Goal: Task Accomplishment & Management: Manage account settings

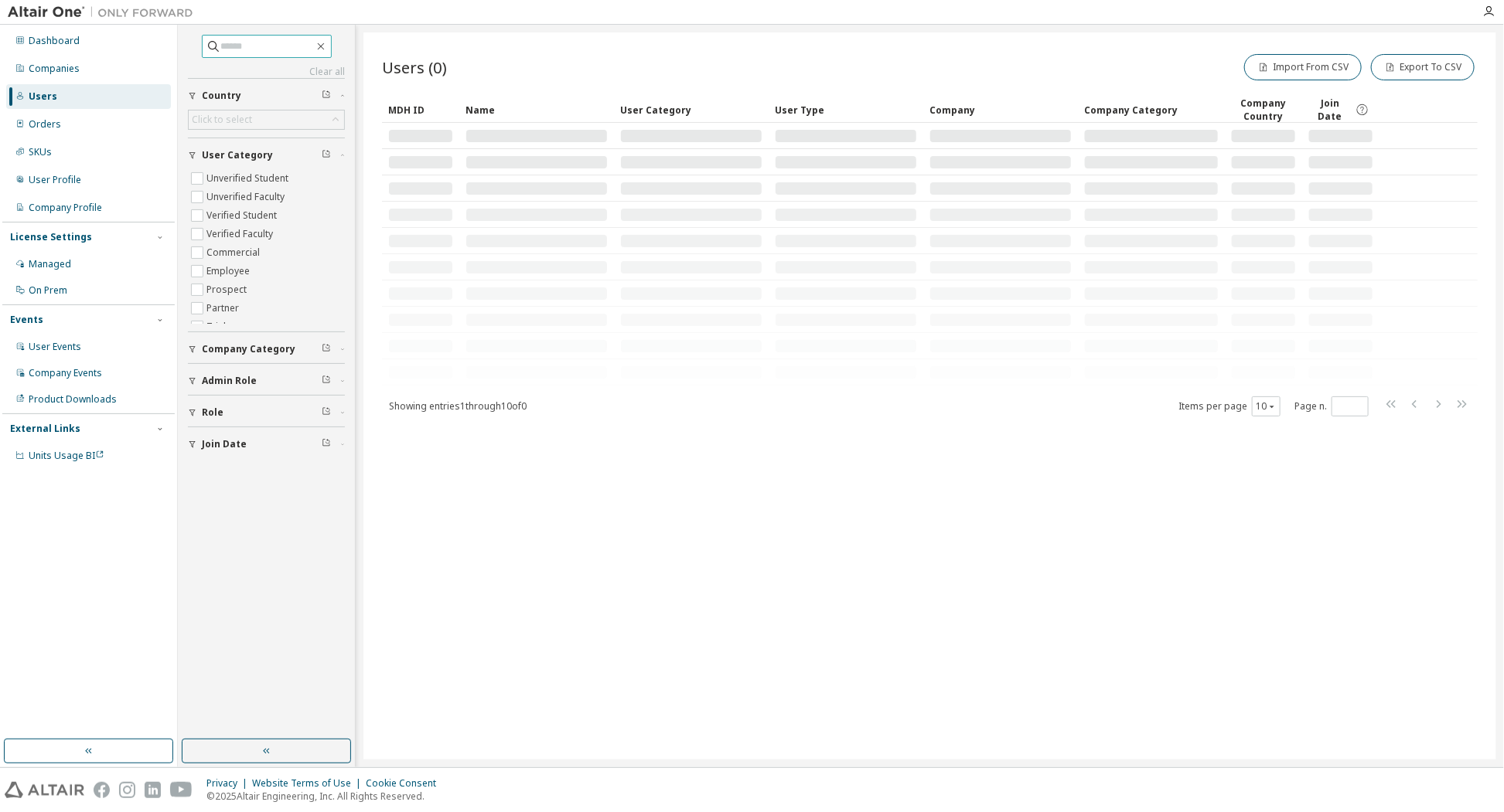
click at [237, 46] on input "text" at bounding box center [267, 46] width 92 height 15
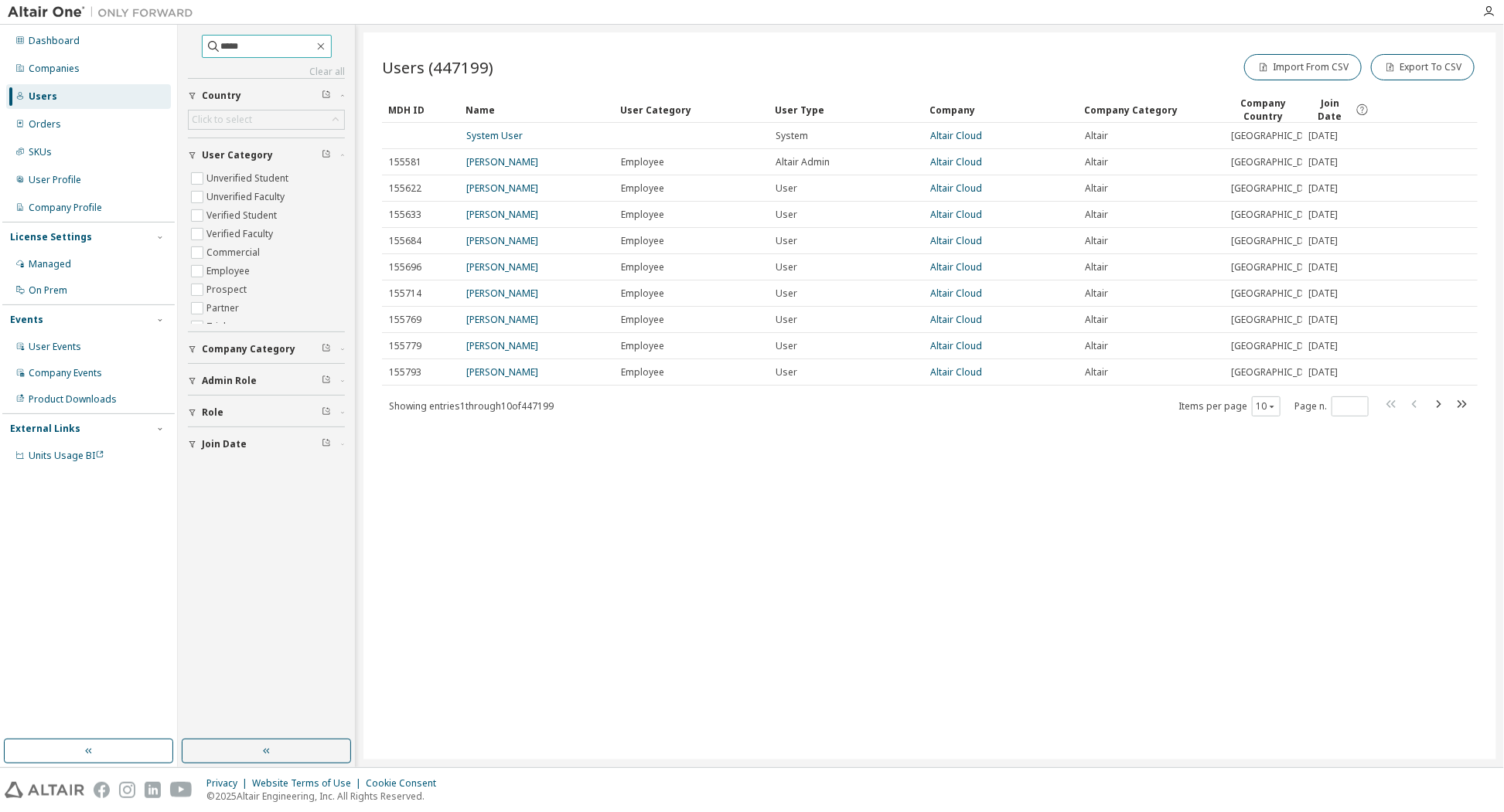
type input "*****"
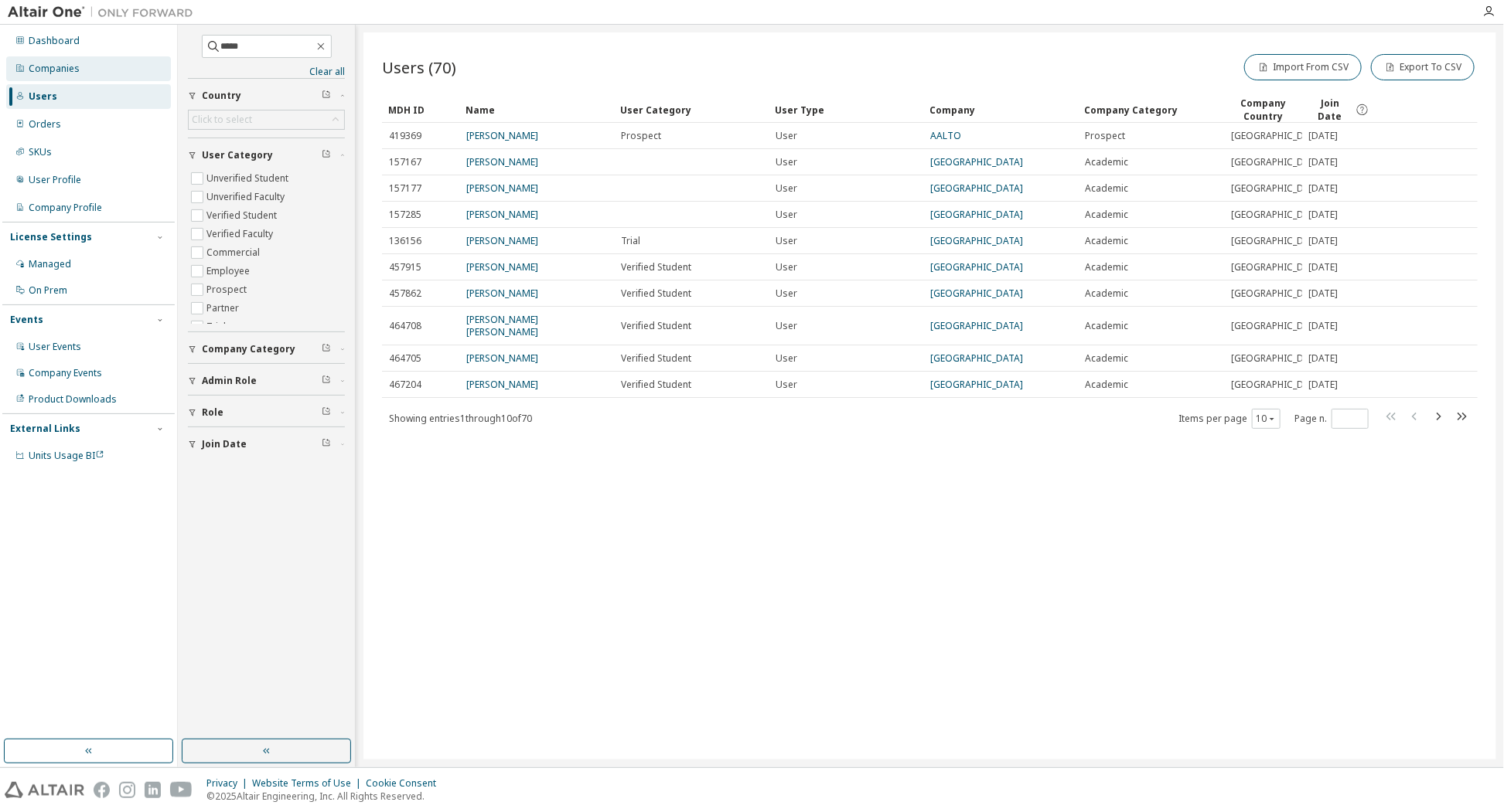
click at [49, 72] on div "Companies" at bounding box center [54, 69] width 51 height 13
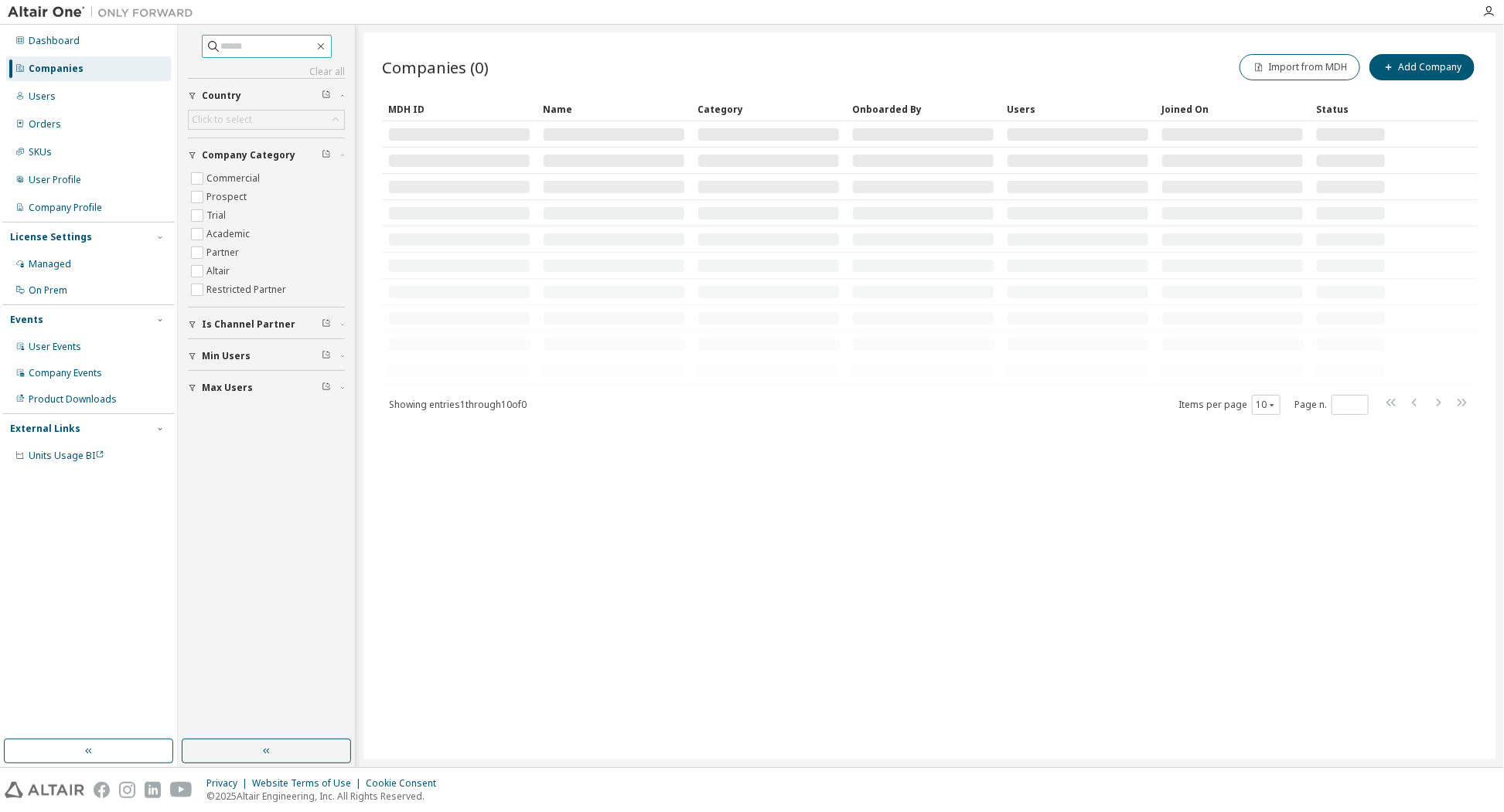
click at [246, 45] on input "text" at bounding box center [267, 46] width 92 height 15
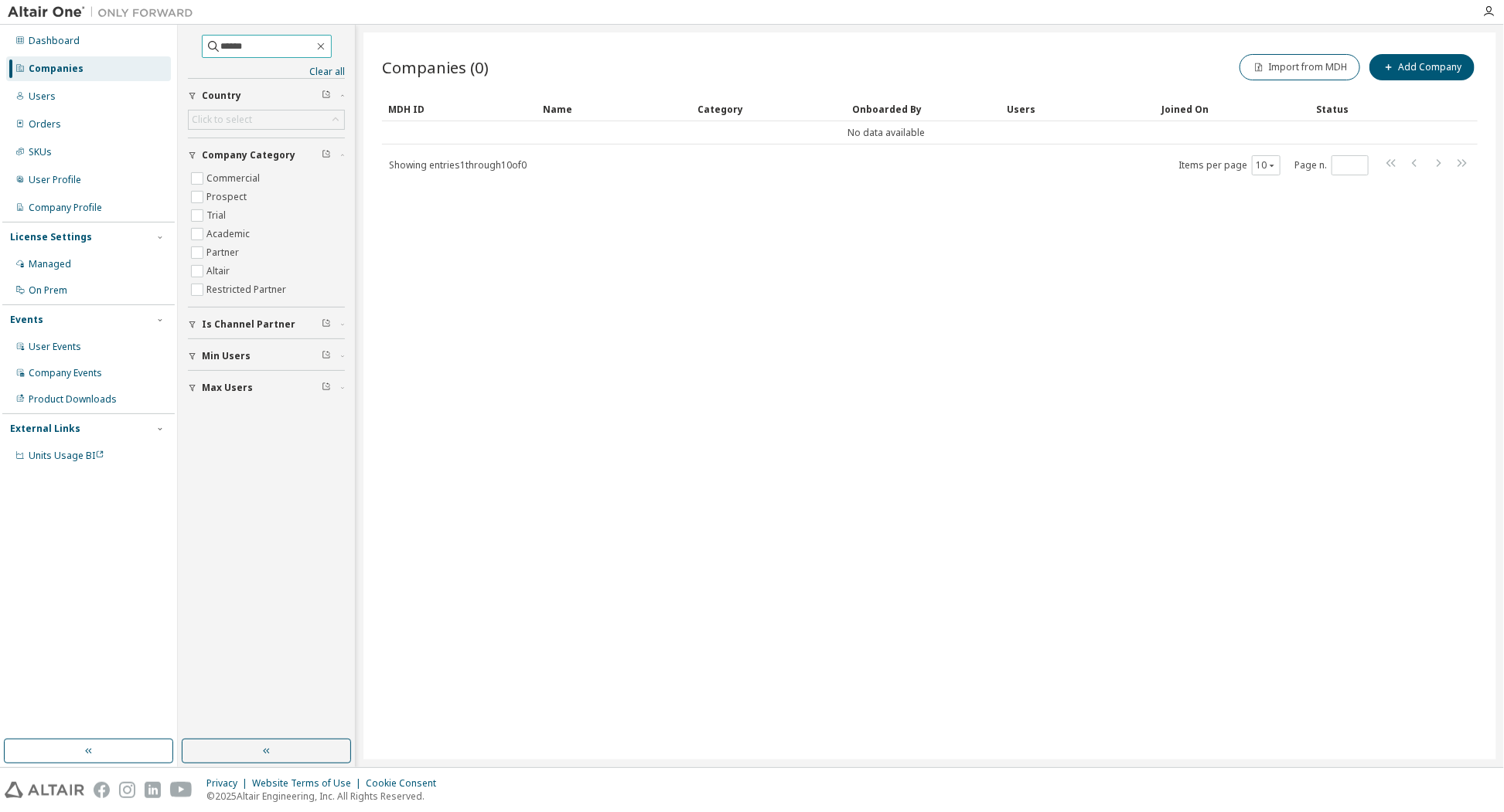
click at [221, 43] on input "******" at bounding box center [267, 46] width 92 height 15
type input "*****"
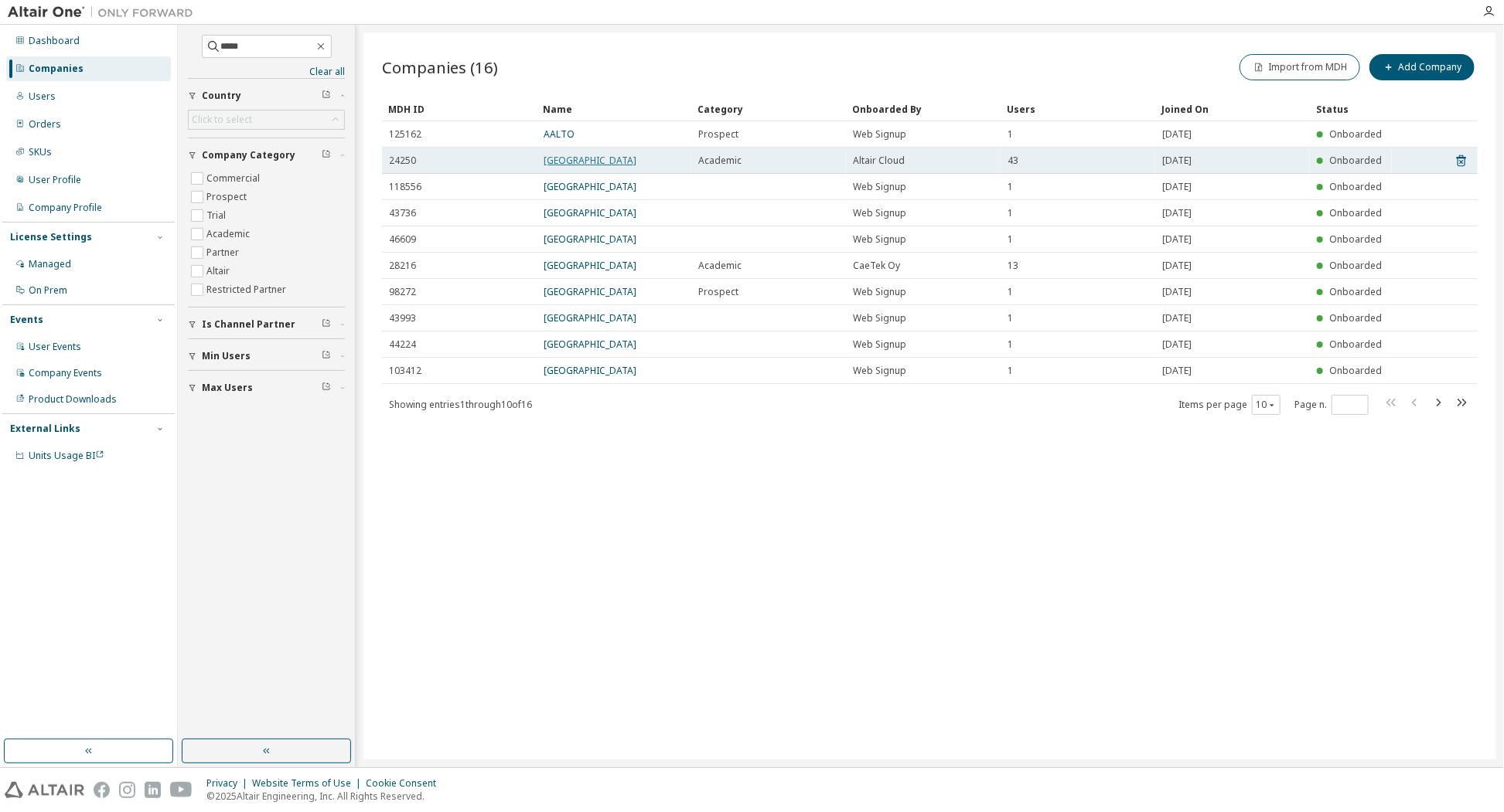
click at [567, 159] on link "Aalto University" at bounding box center [589, 160] width 92 height 14
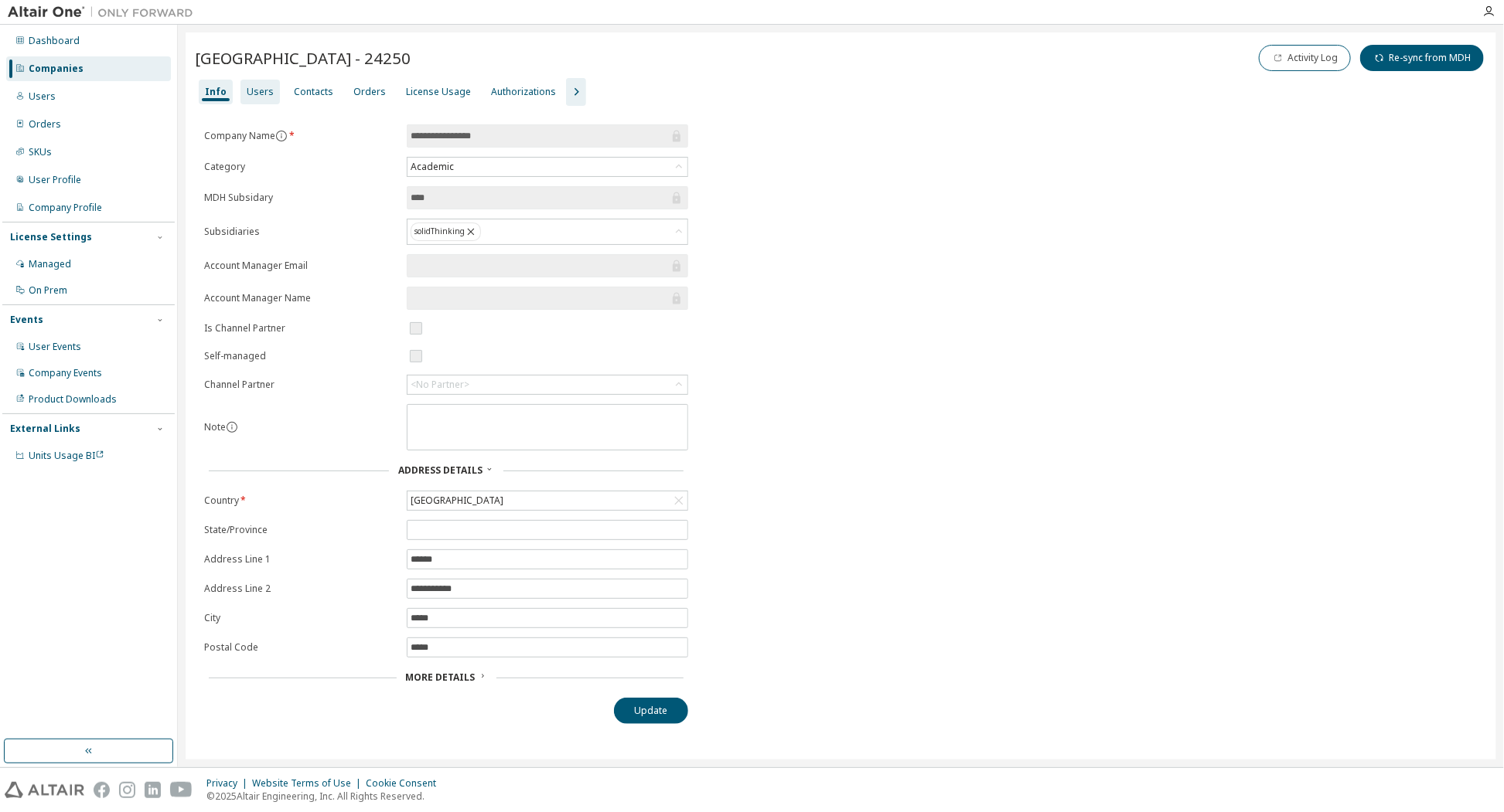
click at [263, 89] on div "Users" at bounding box center [260, 92] width 27 height 13
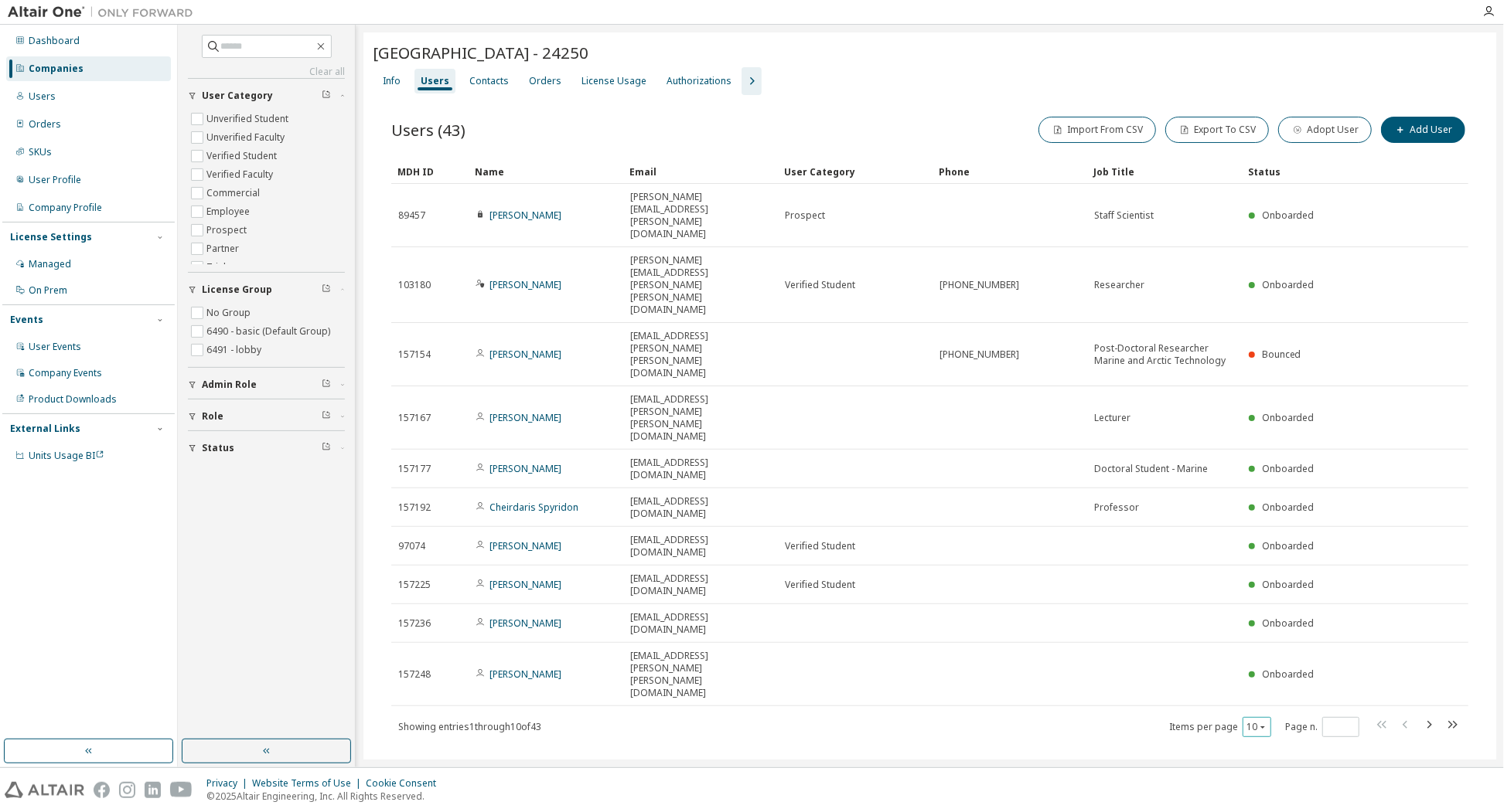
click at [1260, 722] on icon "button" at bounding box center [1262, 727] width 9 height 9
click at [1256, 560] on div "50" at bounding box center [1305, 557] width 124 height 18
click at [581, 82] on div "License Usage" at bounding box center [614, 81] width 65 height 13
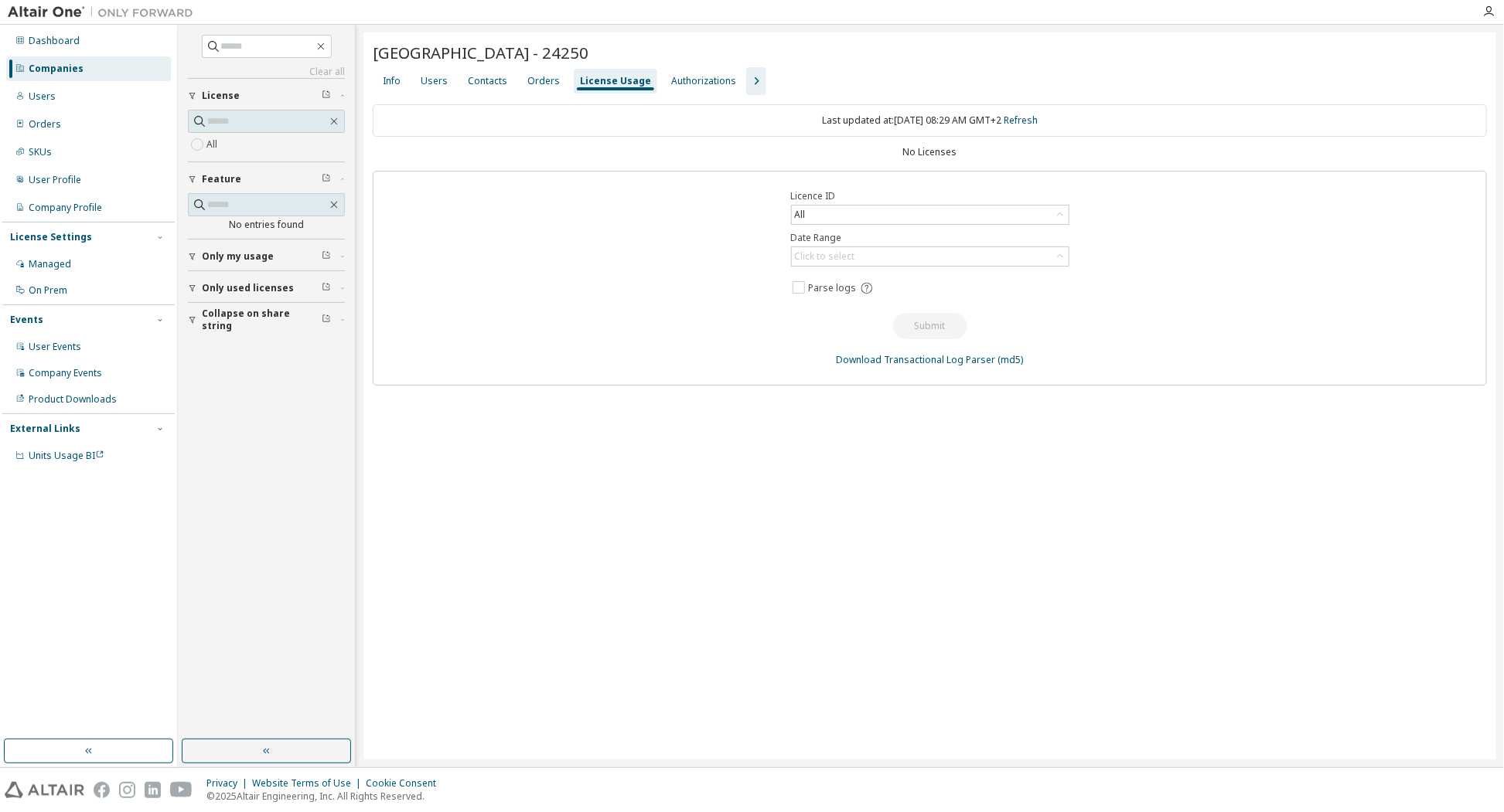
click at [597, 83] on div "License Usage" at bounding box center [615, 81] width 72 height 13
click at [1263, 292] on div "Licence ID All Date Range Click to select Parse logs Submit Download Transactio…" at bounding box center [930, 278] width 1114 height 215
click at [388, 77] on div "Info" at bounding box center [392, 81] width 18 height 13
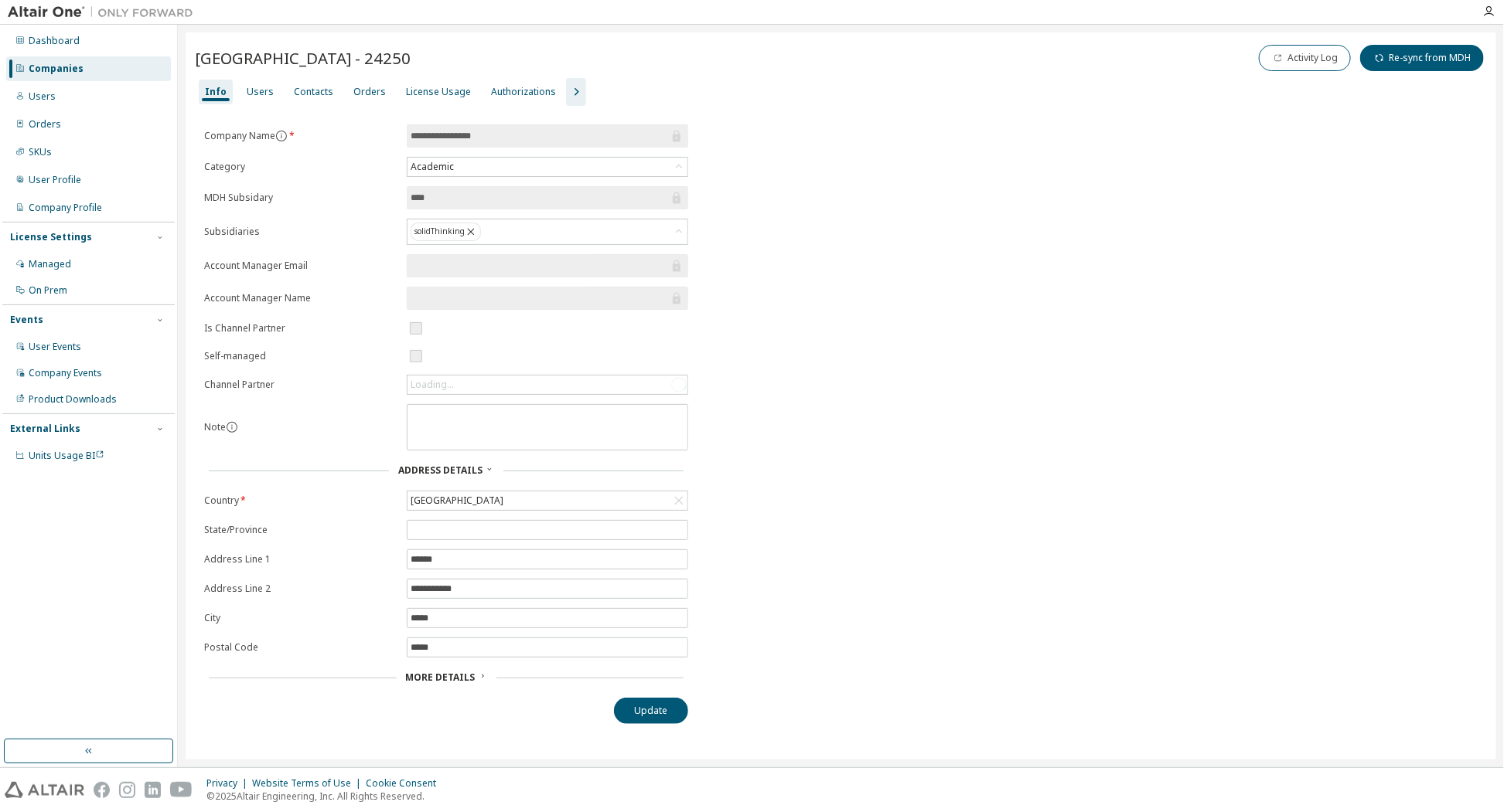
click at [466, 671] on span "More Details" at bounding box center [440, 677] width 70 height 14
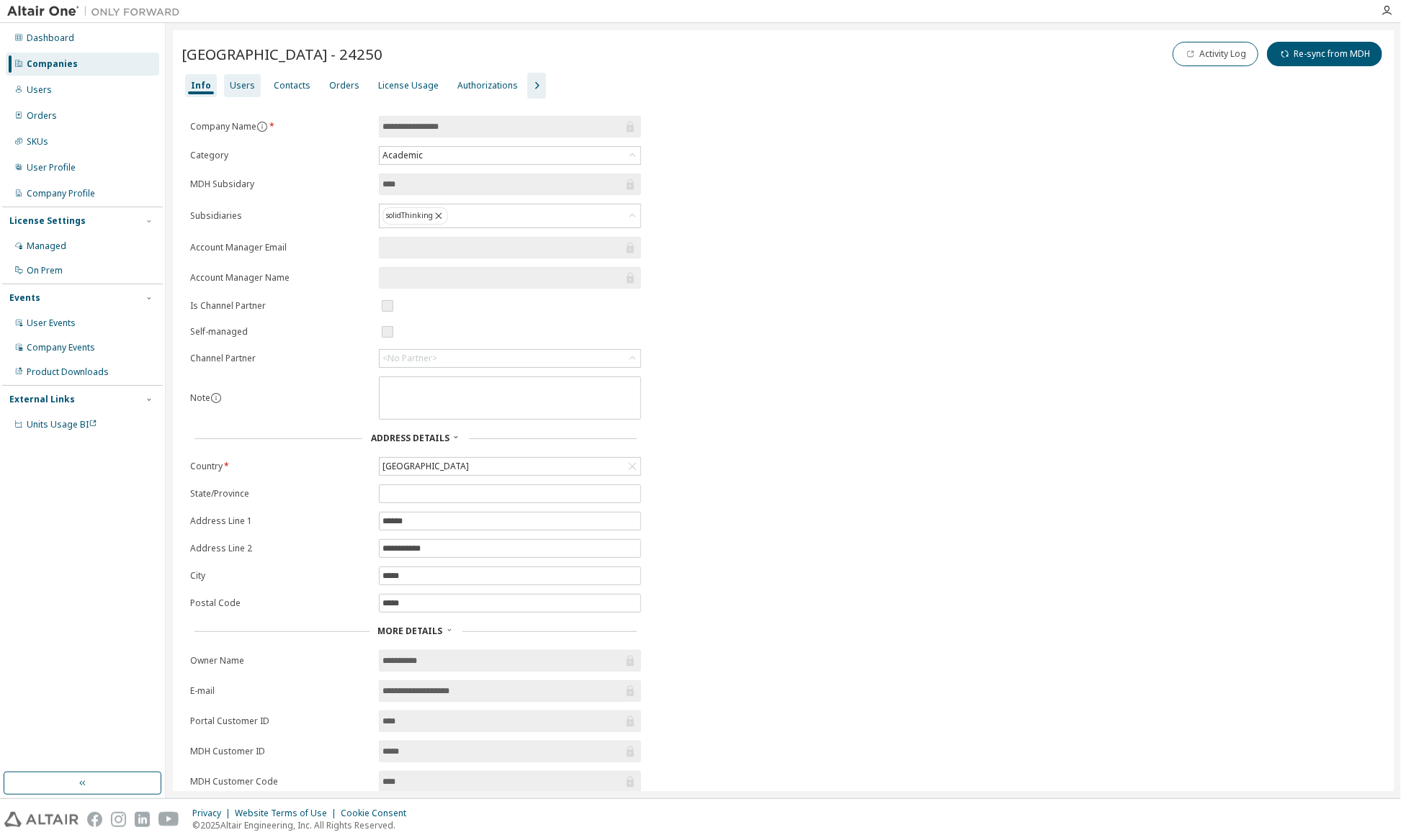
click at [238, 86] on div "Users" at bounding box center [242, 86] width 25 height 12
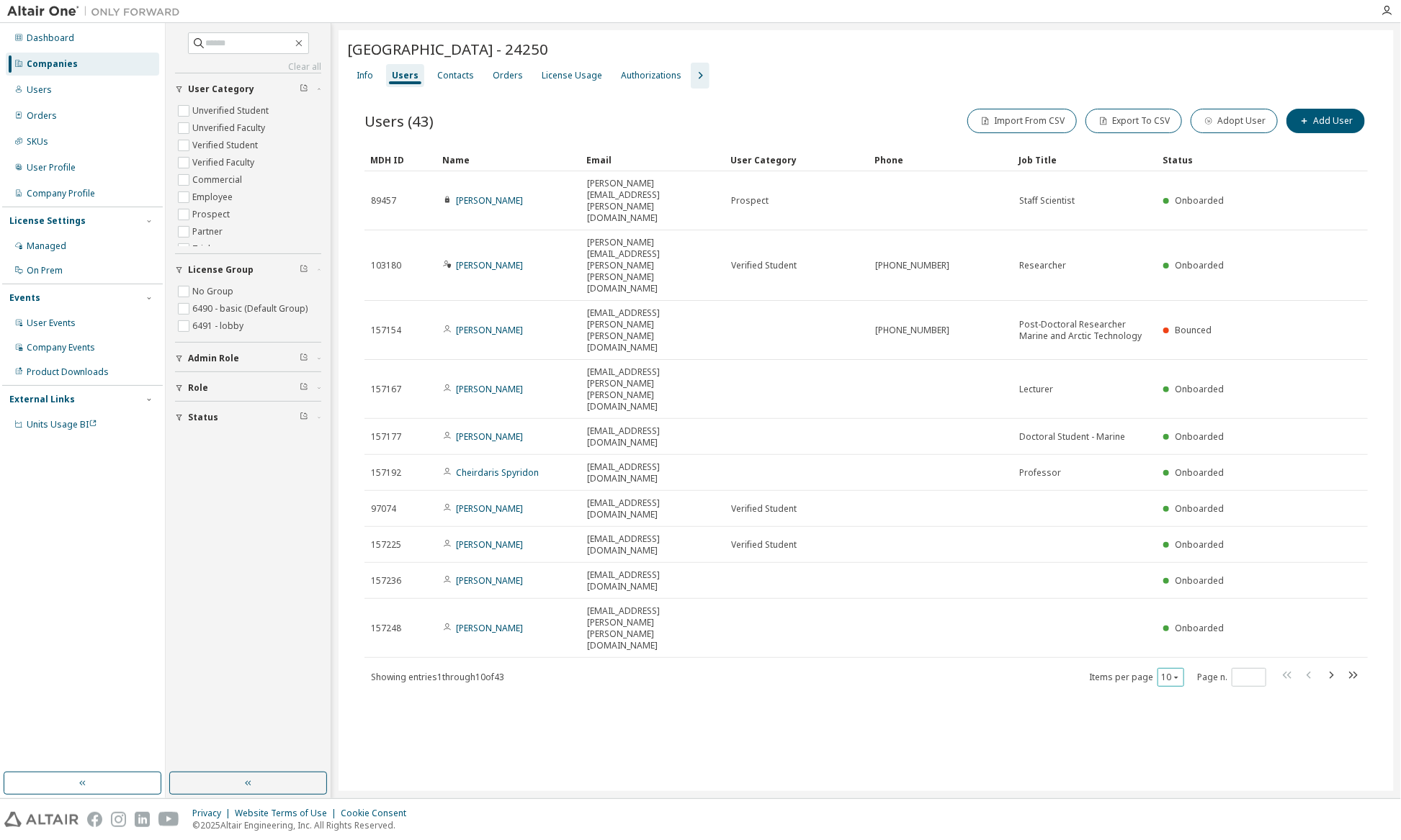
click at [1178, 673] on icon "button" at bounding box center [1176, 677] width 8 height 8
click at [1183, 517] on div "50" at bounding box center [1215, 519] width 116 height 17
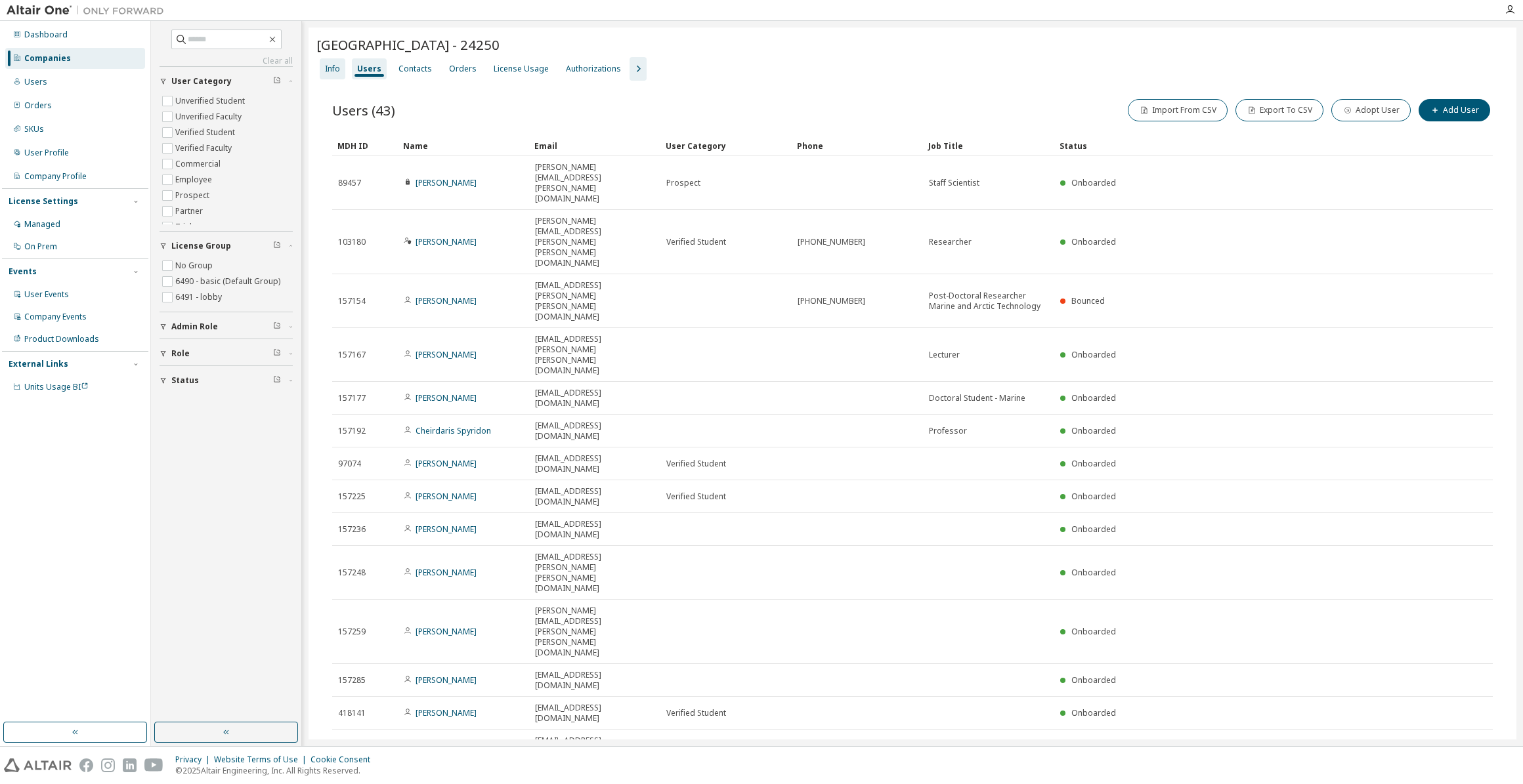
click at [333, 71] on div "Info" at bounding box center [333, 69] width 15 height 11
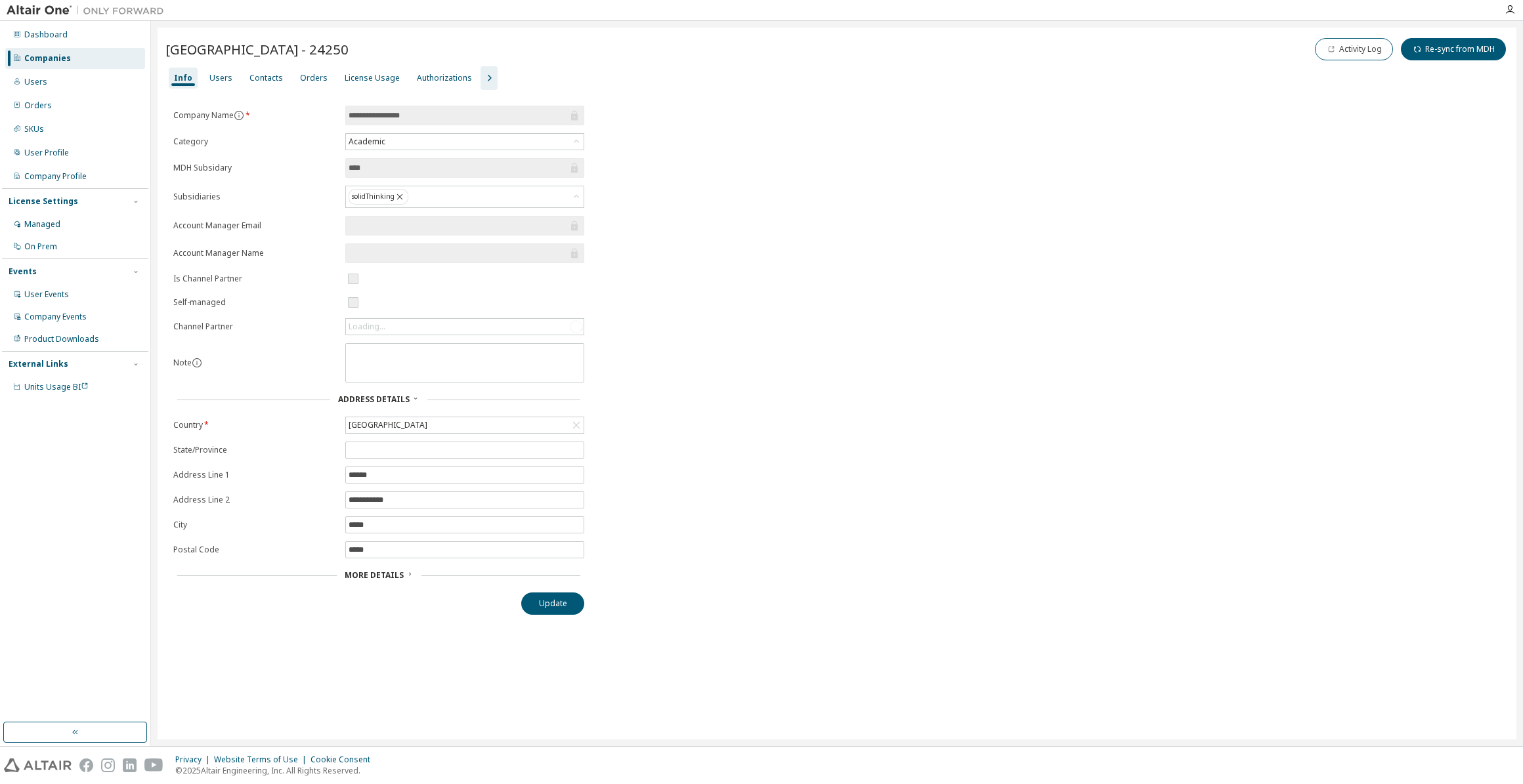
click at [397, 578] on div "More Details" at bounding box center [379, 576] width 69 height 11
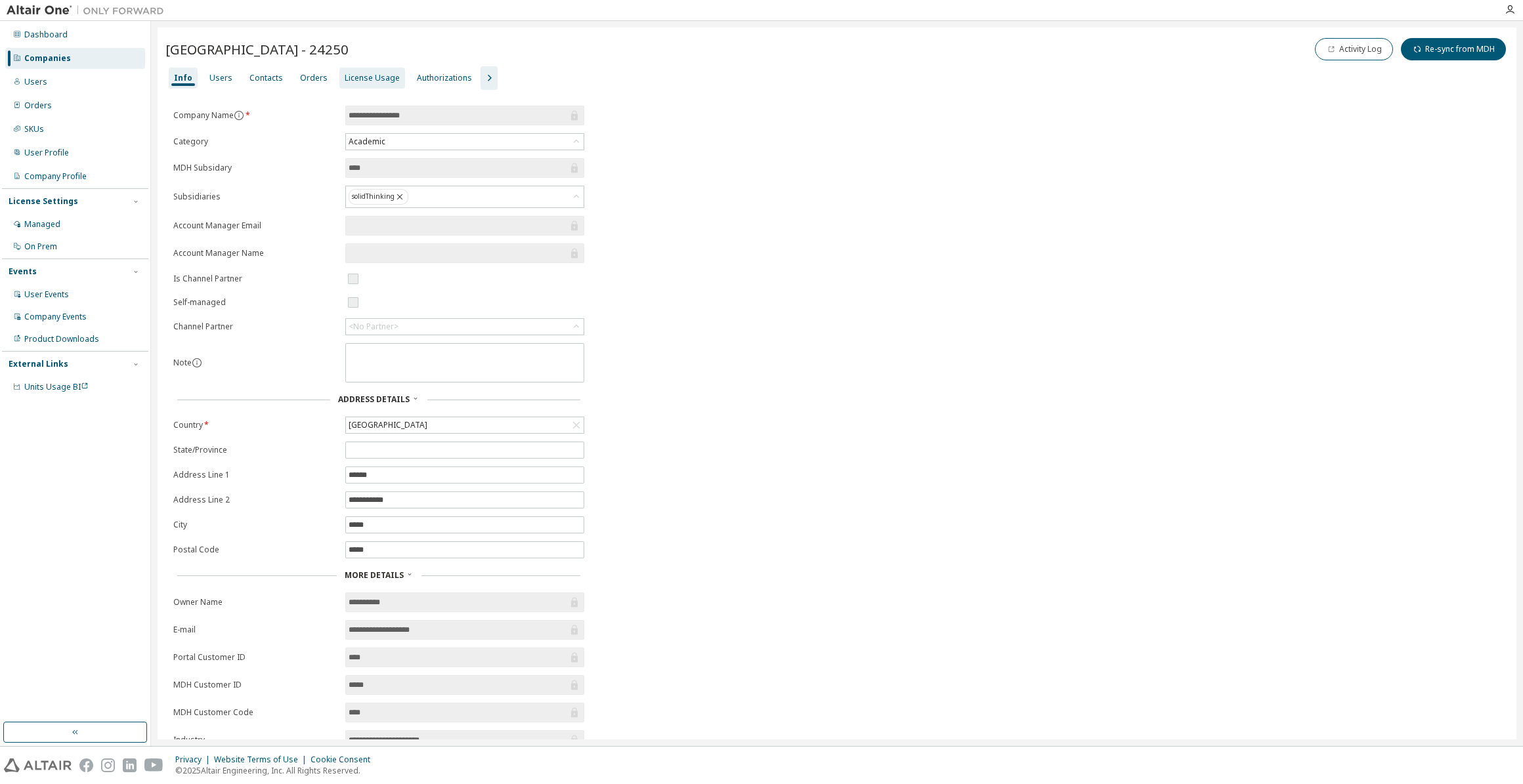
click at [351, 74] on div "License Usage" at bounding box center [372, 78] width 55 height 11
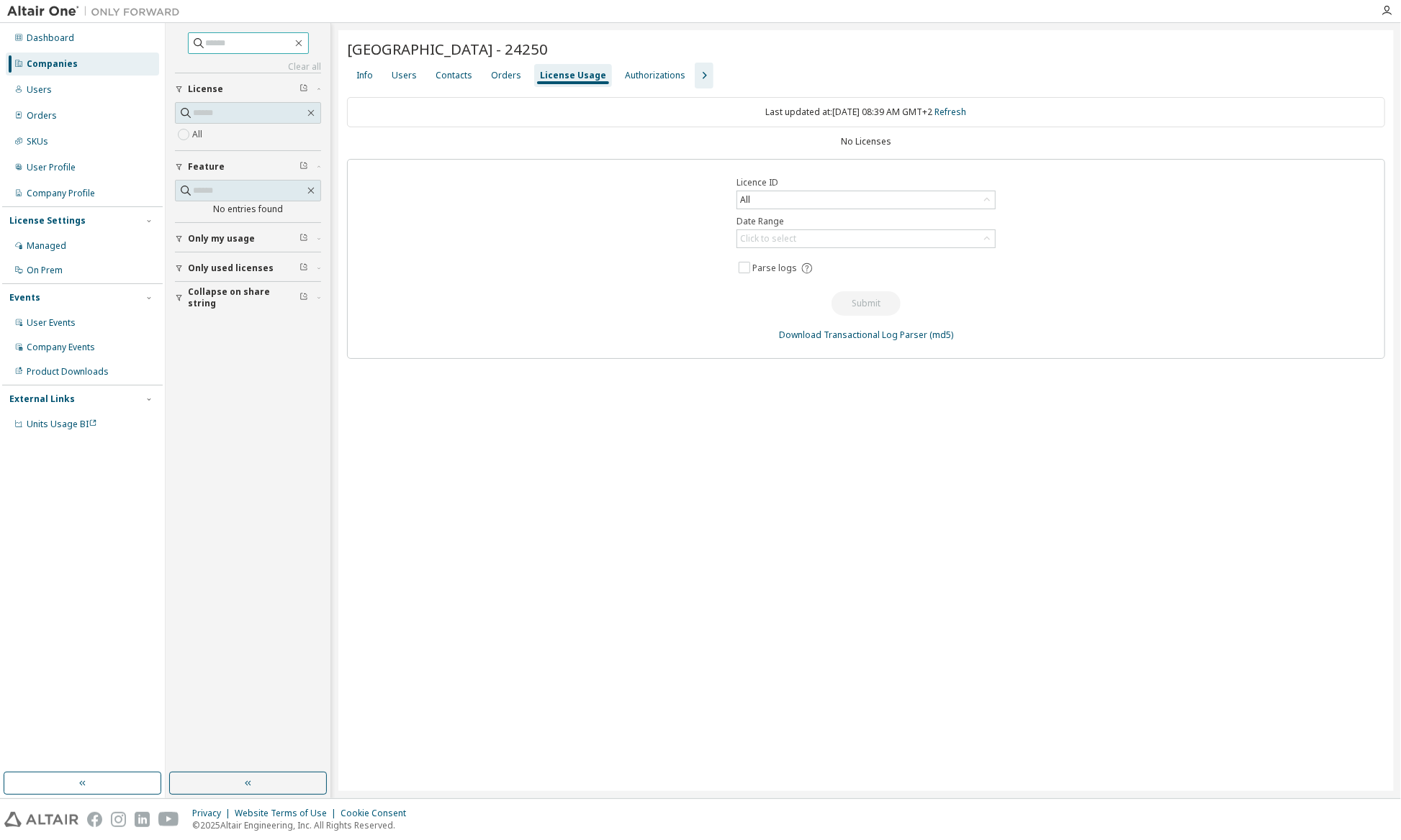
click at [240, 46] on input "text" at bounding box center [249, 43] width 86 height 14
paste input "**********"
type input "**********"
click at [54, 56] on div "Companies" at bounding box center [83, 63] width 153 height 23
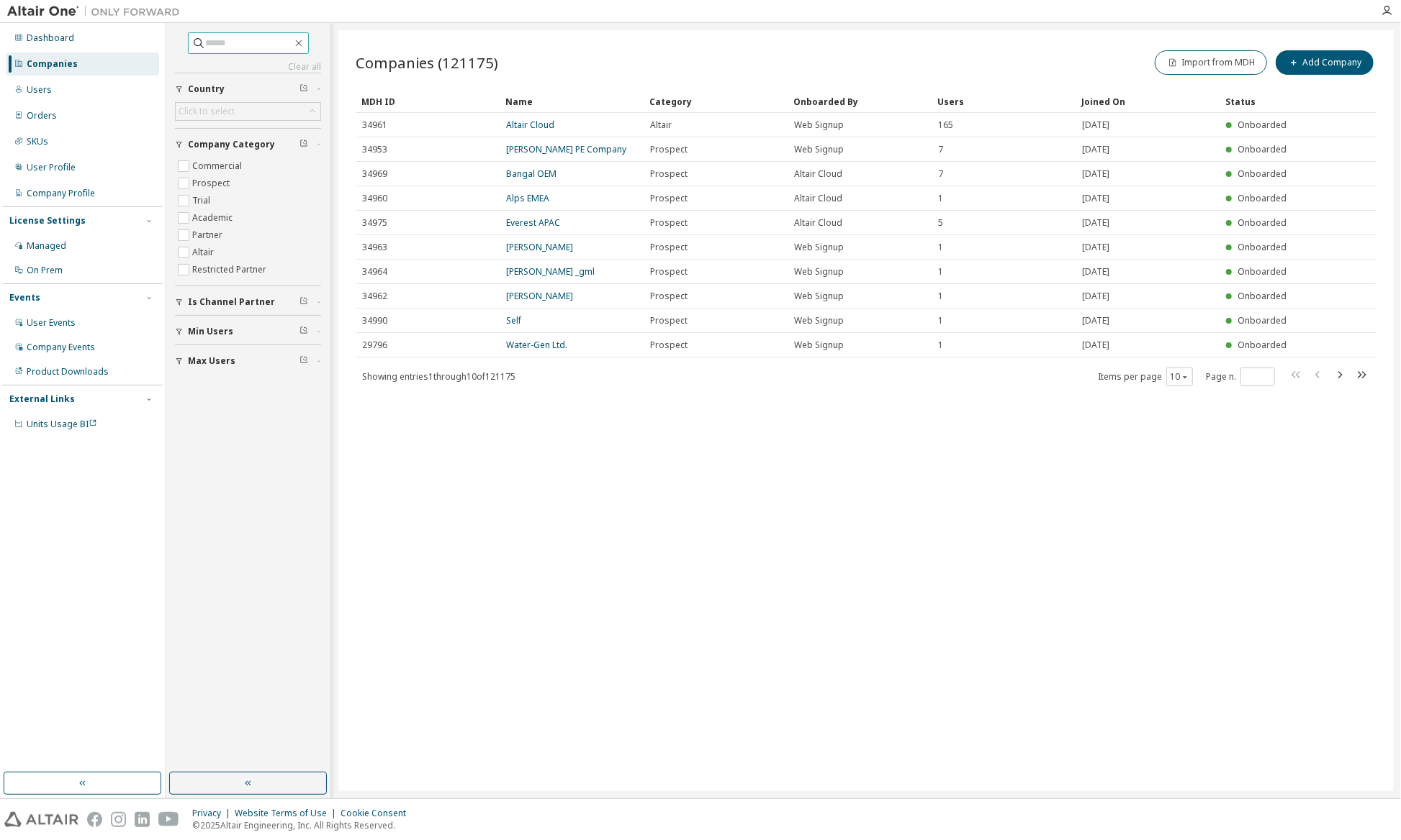
click at [221, 45] on input "text" at bounding box center [249, 43] width 86 height 14
paste input "**********"
type input "**********"
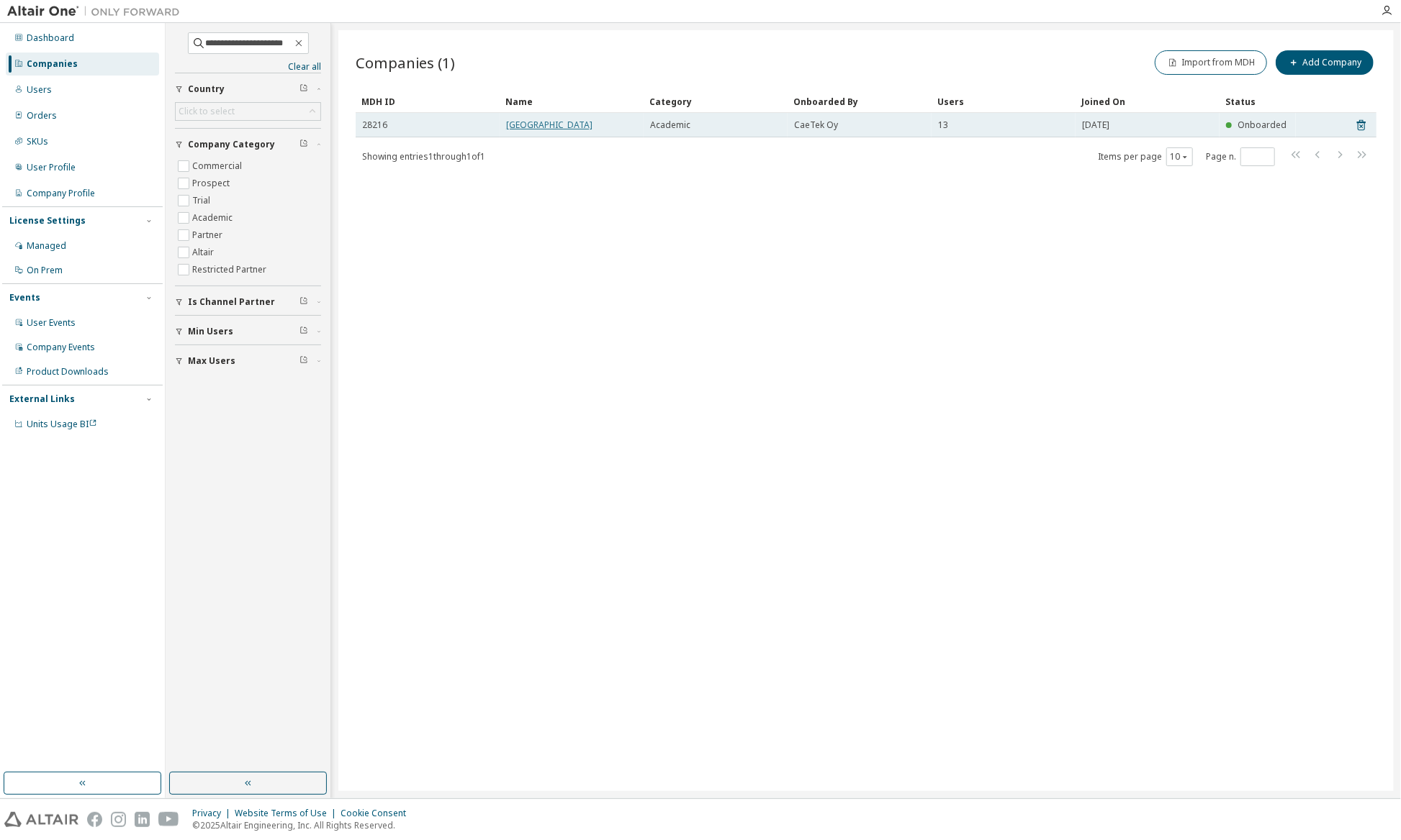
click at [549, 124] on link "Aalto University" at bounding box center [549, 125] width 86 height 13
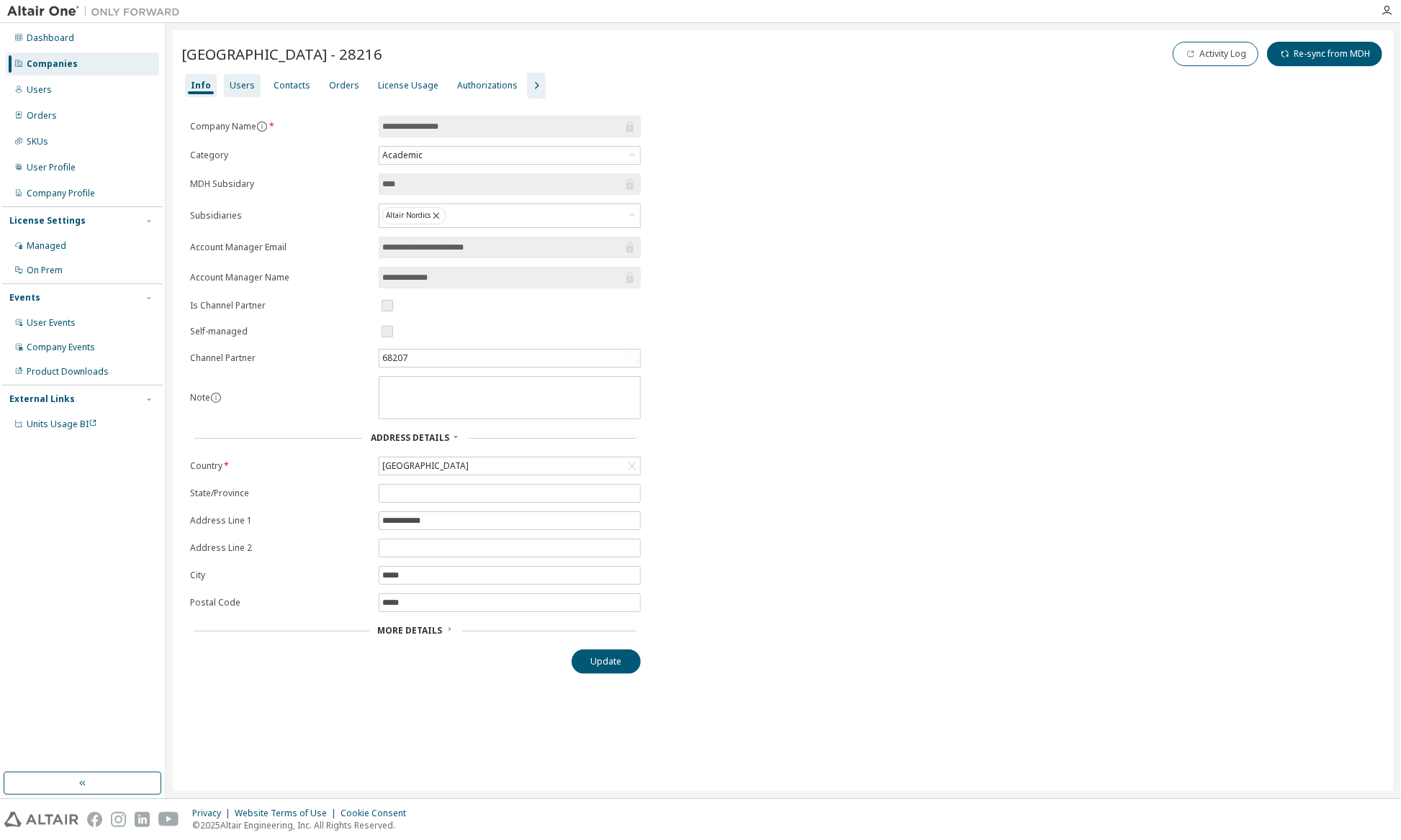
click at [224, 80] on div "Users" at bounding box center [243, 85] width 37 height 23
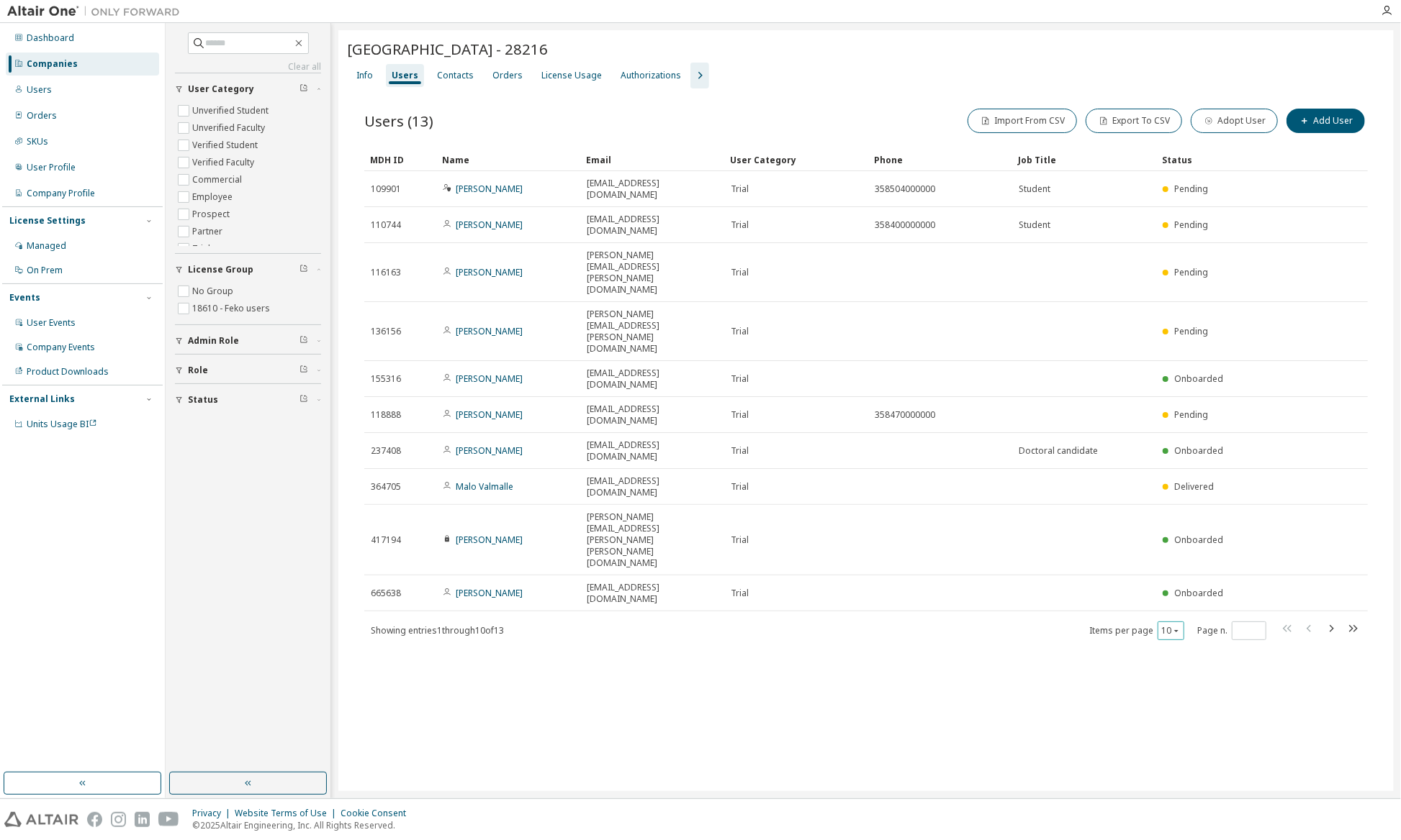
click at [1172, 627] on icon "button" at bounding box center [1176, 631] width 8 height 8
click at [564, 79] on div "License Usage" at bounding box center [572, 76] width 61 height 12
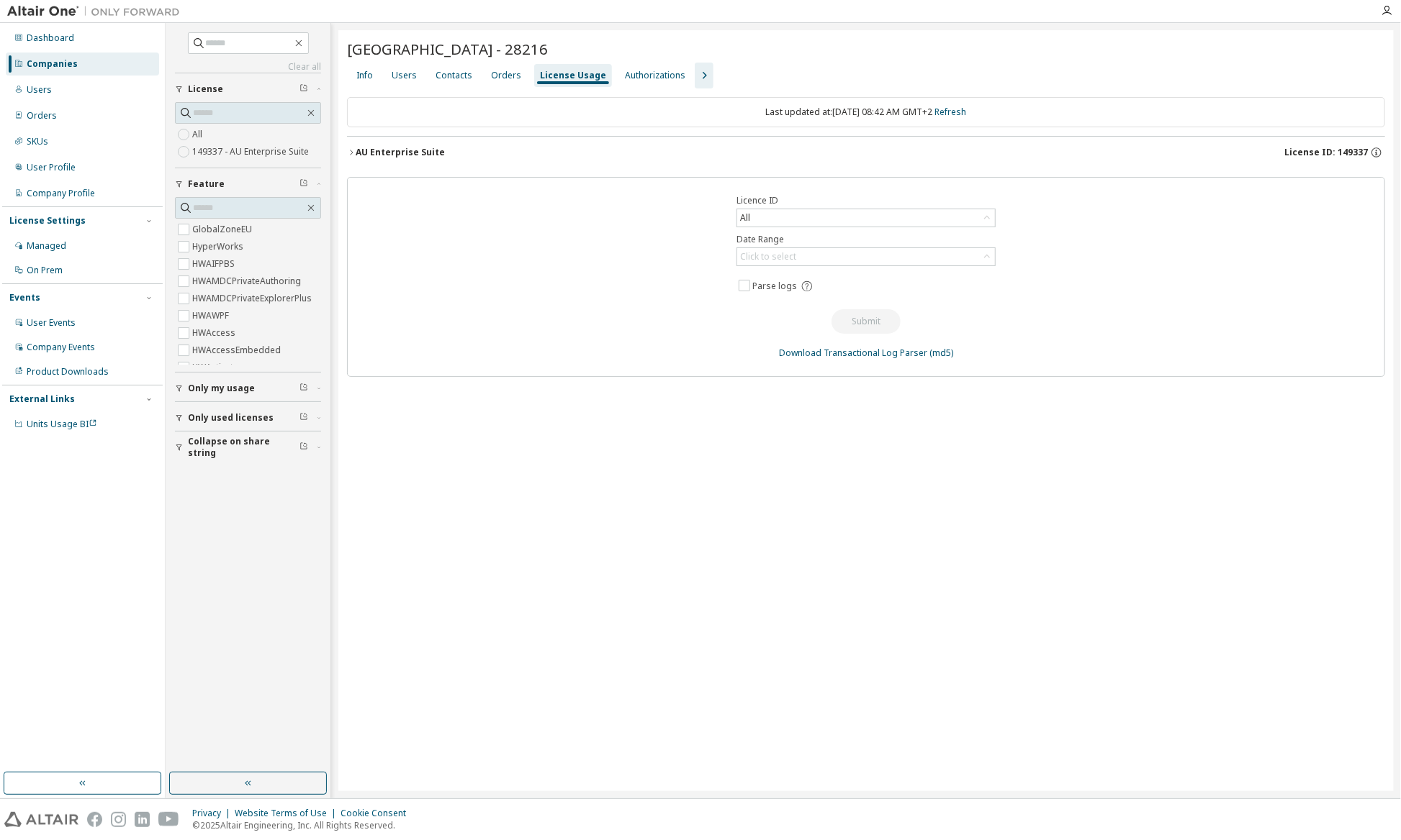
click at [354, 148] on icon "button" at bounding box center [352, 152] width 8 height 8
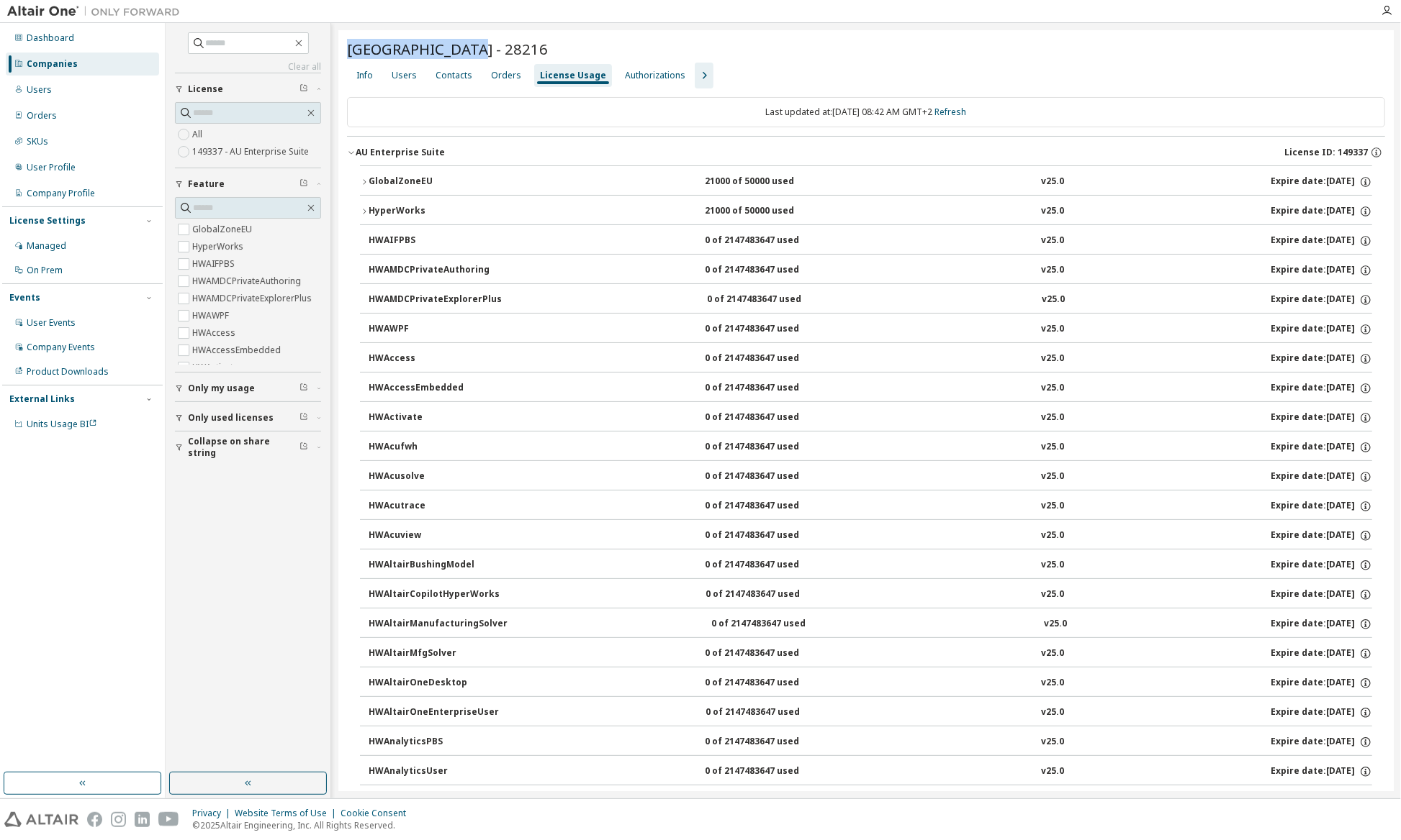
drag, startPoint x: 347, startPoint y: 51, endPoint x: 454, endPoint y: 49, distance: 107.0
click at [454, 49] on span "[GEOGRAPHIC_DATA] - 28216" at bounding box center [448, 49] width 201 height 20
copy span "Aalto University"
click at [262, 36] on input "text" at bounding box center [249, 43] width 86 height 14
paste input "**********"
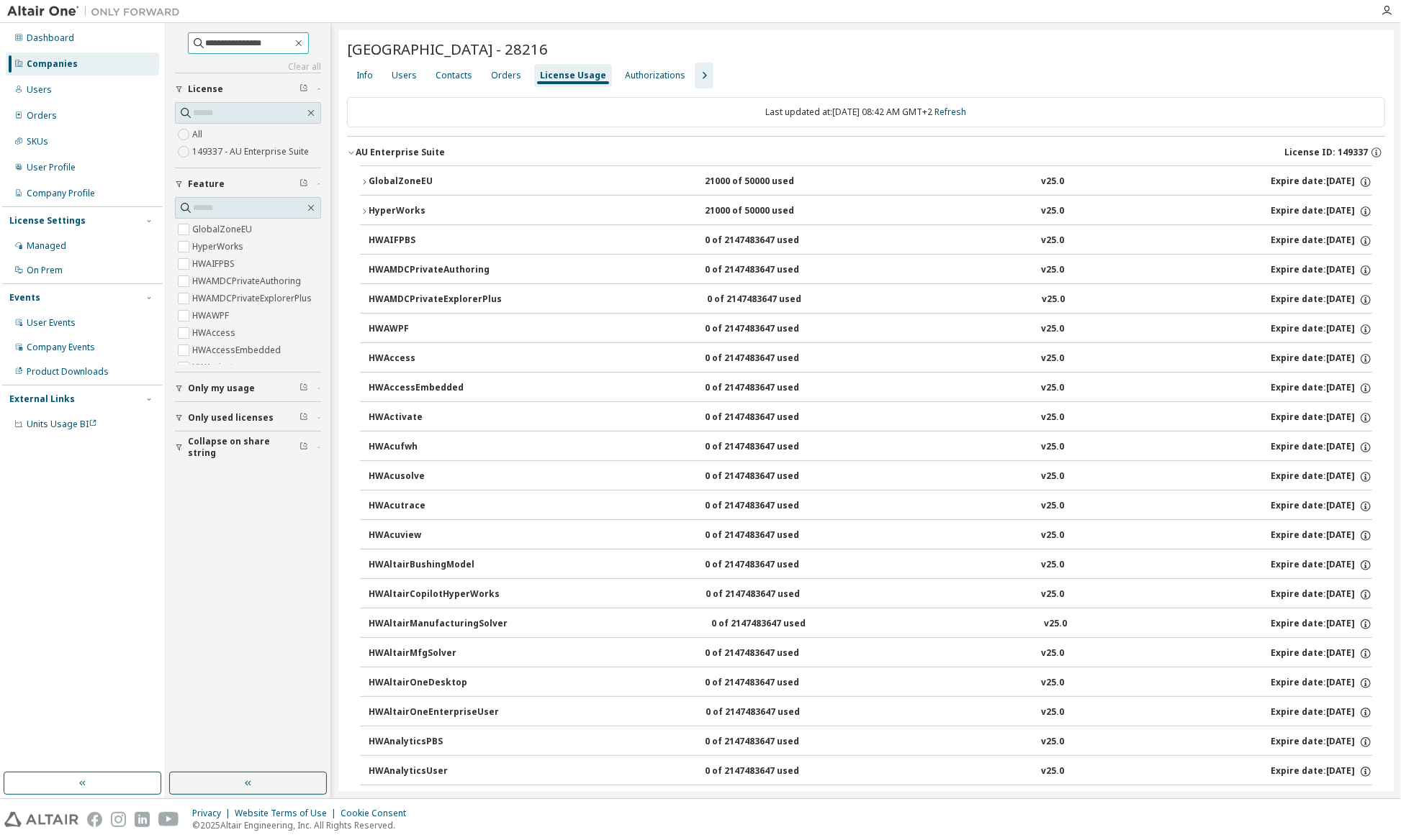
type input "**********"
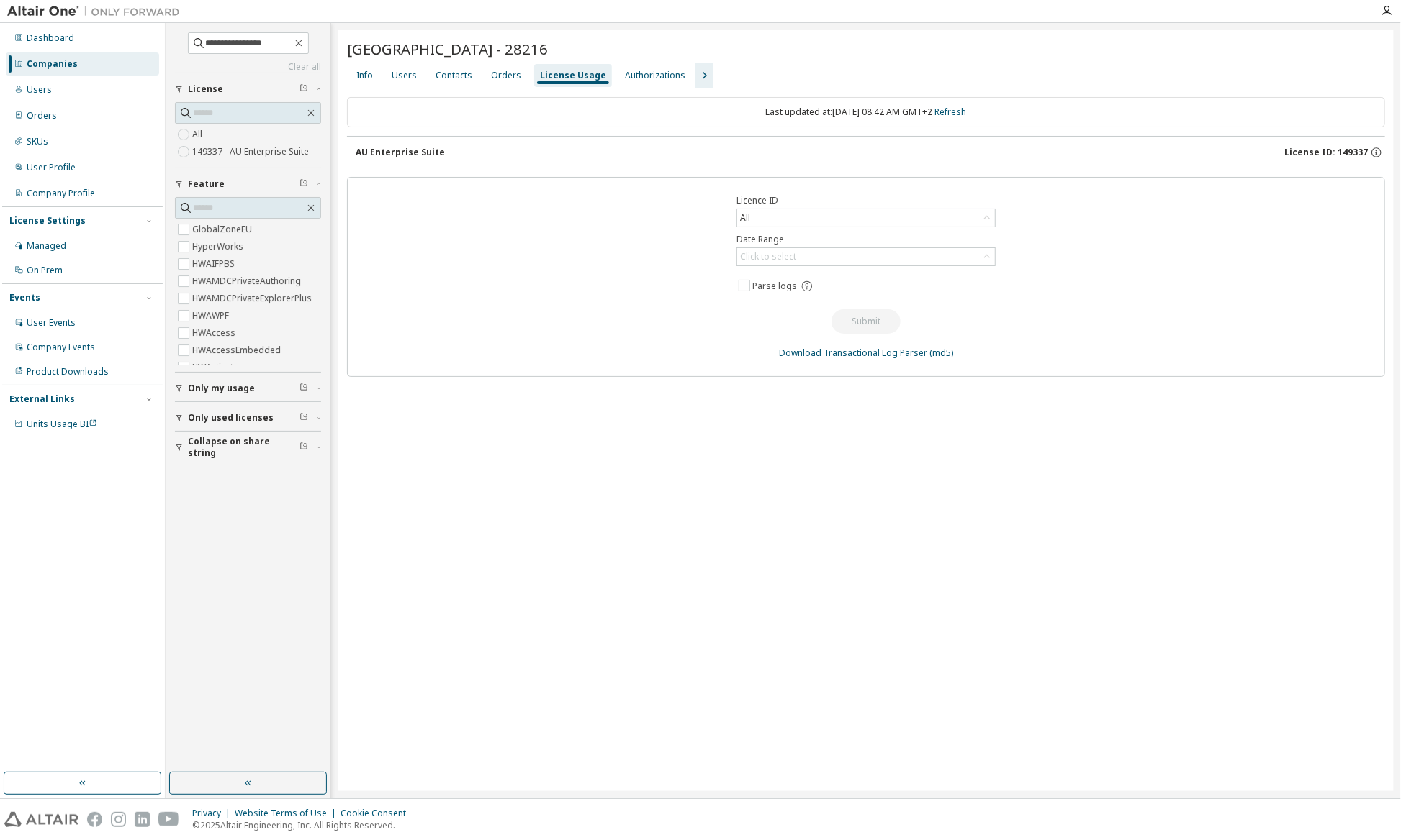
click at [86, 65] on div "Companies" at bounding box center [83, 63] width 153 height 23
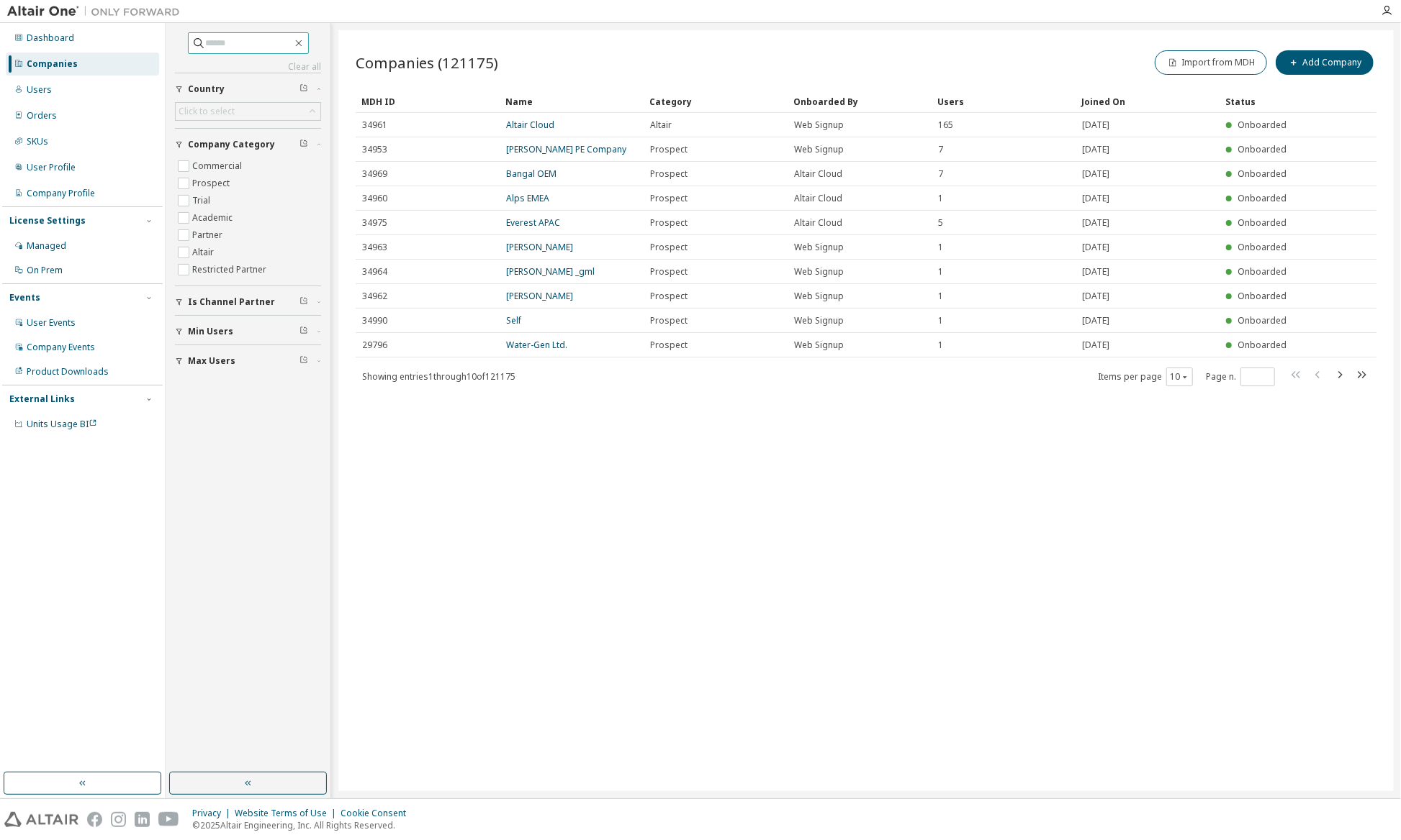
click at [255, 42] on input "text" at bounding box center [249, 43] width 86 height 14
click at [259, 41] on input "text" at bounding box center [249, 43] width 86 height 14
paste input "**********"
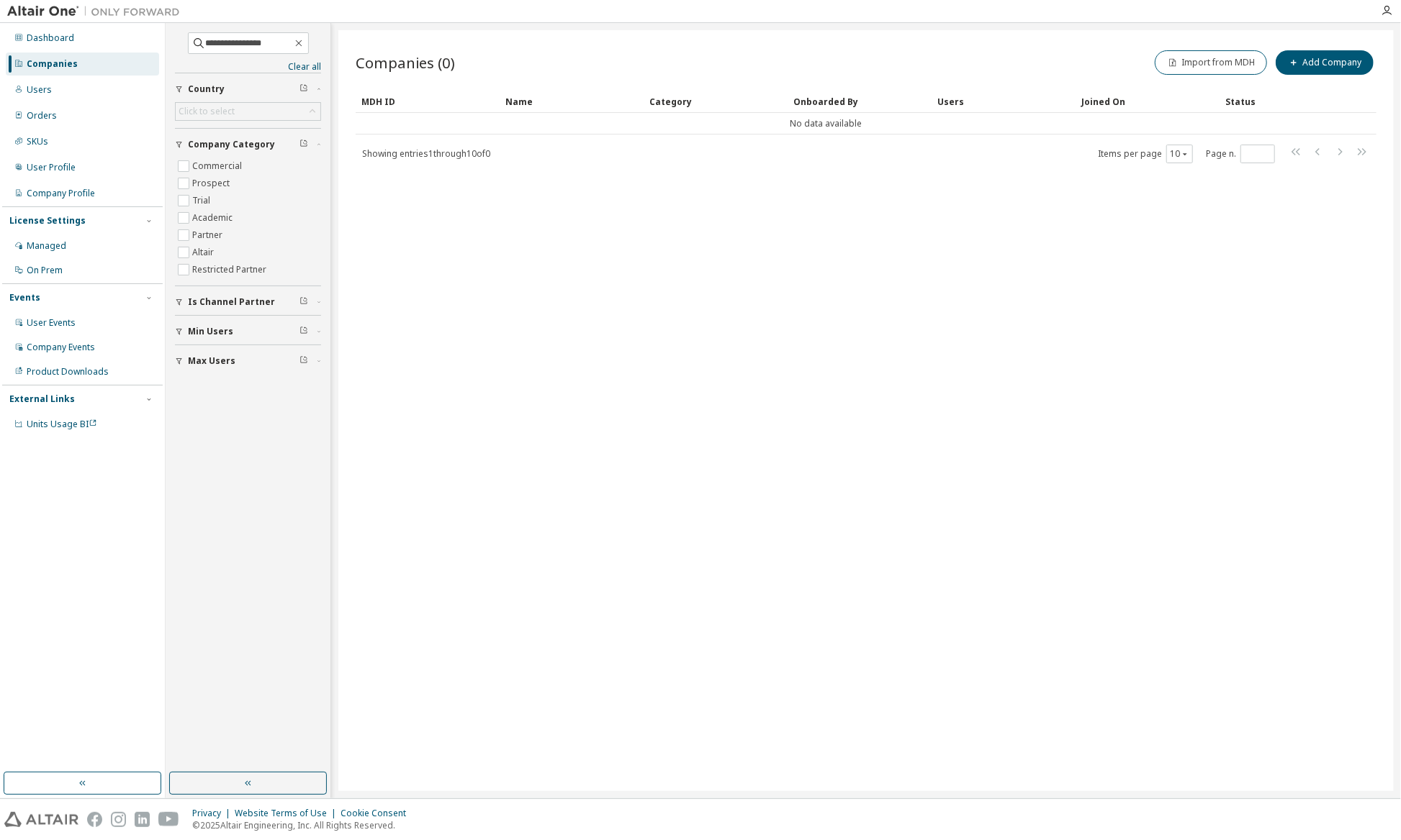
click at [121, 64] on div "Companies" at bounding box center [83, 63] width 153 height 23
click at [289, 42] on input "**********" at bounding box center [249, 43] width 86 height 14
click at [258, 301] on span "Is Channel Partner" at bounding box center [231, 302] width 87 height 12
click at [62, 62] on div "Companies" at bounding box center [52, 64] width 51 height 12
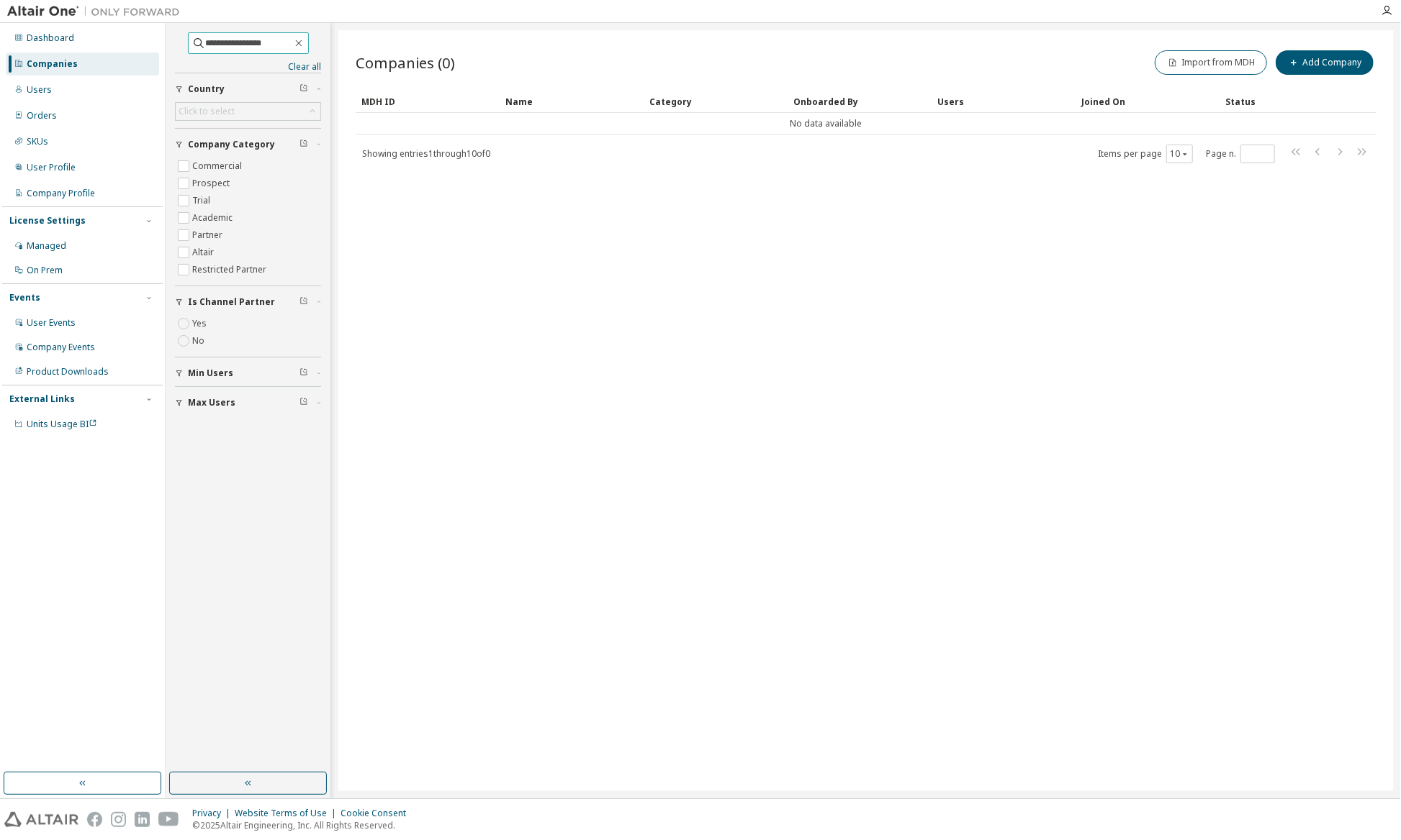
click at [238, 38] on input "**********" at bounding box center [249, 43] width 86 height 14
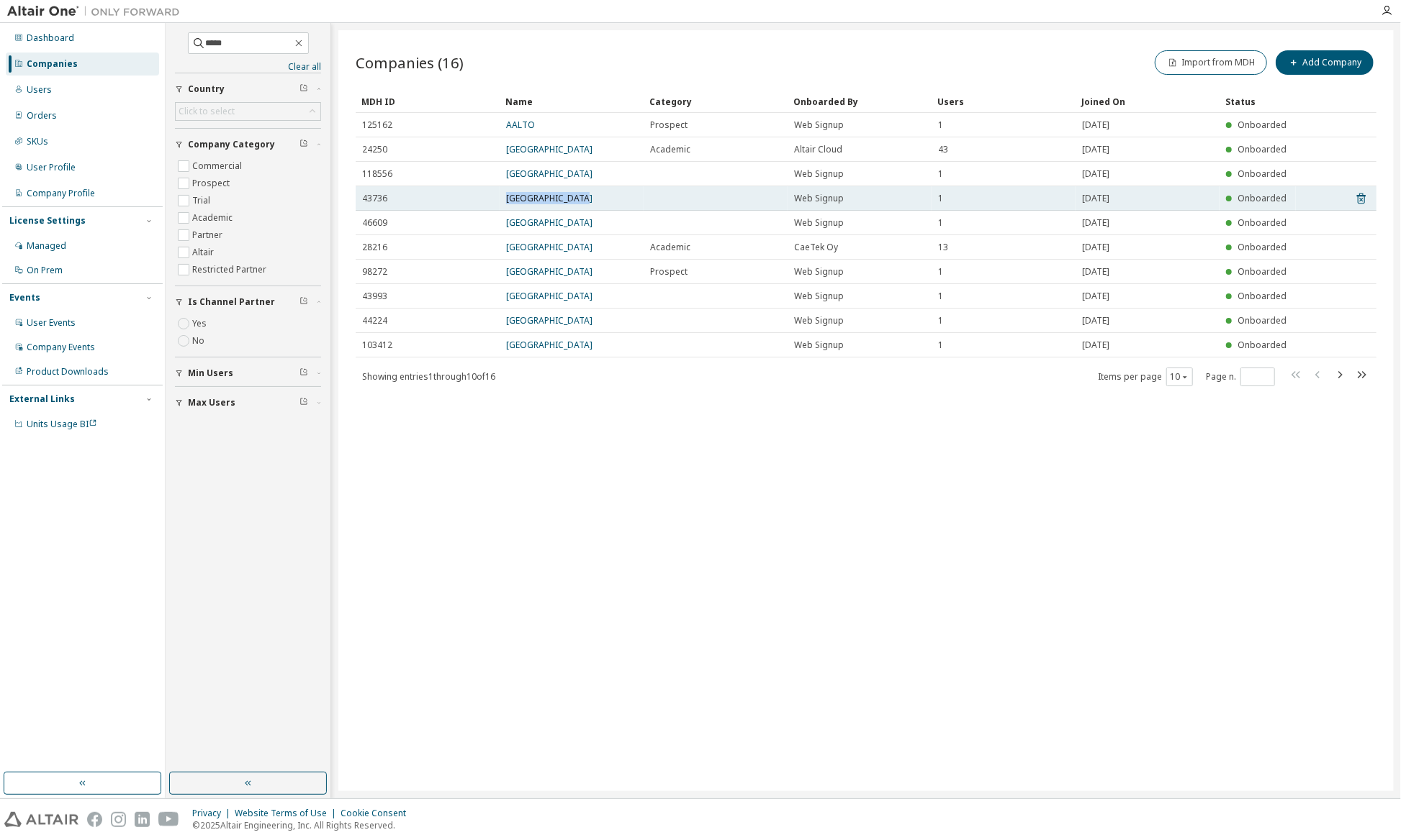
drag, startPoint x: 583, startPoint y: 201, endPoint x: 490, endPoint y: 201, distance: 93.0
click at [490, 201] on tr "43736 Aalto University Web Signup 1 2020-08-24 Onboarded" at bounding box center [866, 198] width 1021 height 24
drag, startPoint x: 490, startPoint y: 201, endPoint x: 546, endPoint y: 195, distance: 56.3
copy tr "Aalto University"
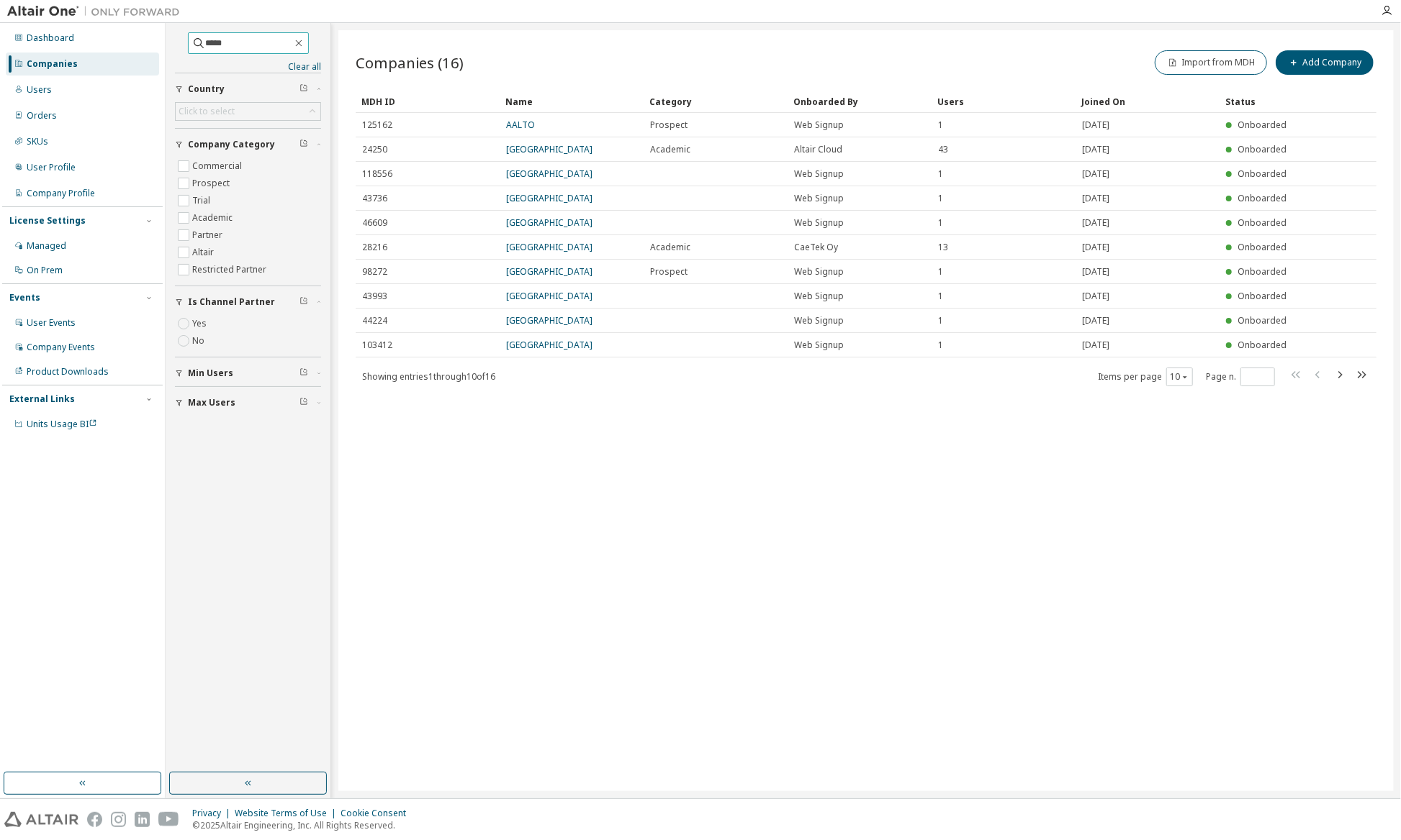
click at [258, 38] on input "*****" at bounding box center [249, 43] width 86 height 14
paste input "**********"
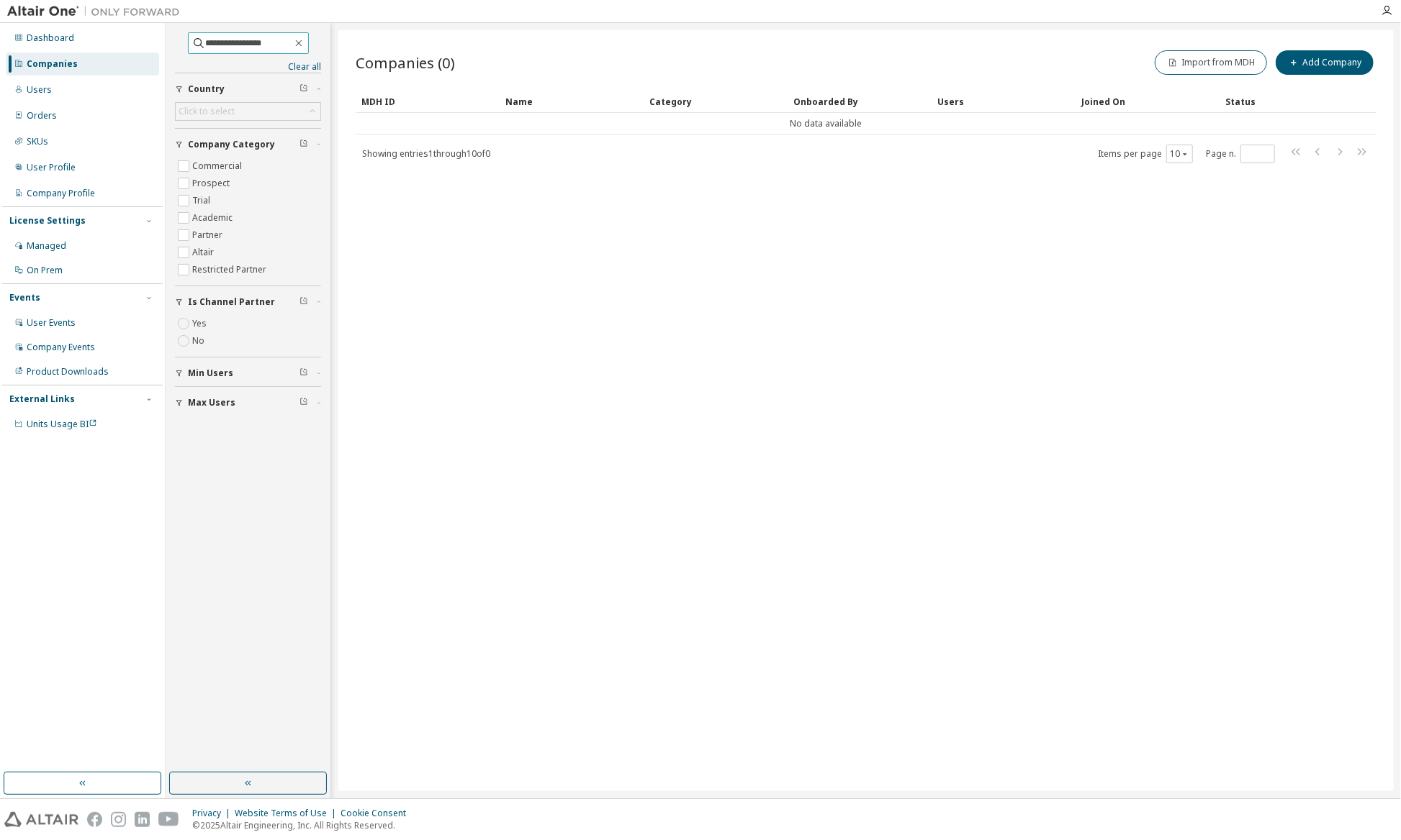
click at [278, 44] on input "**********" at bounding box center [249, 43] width 86 height 14
type input "*****"
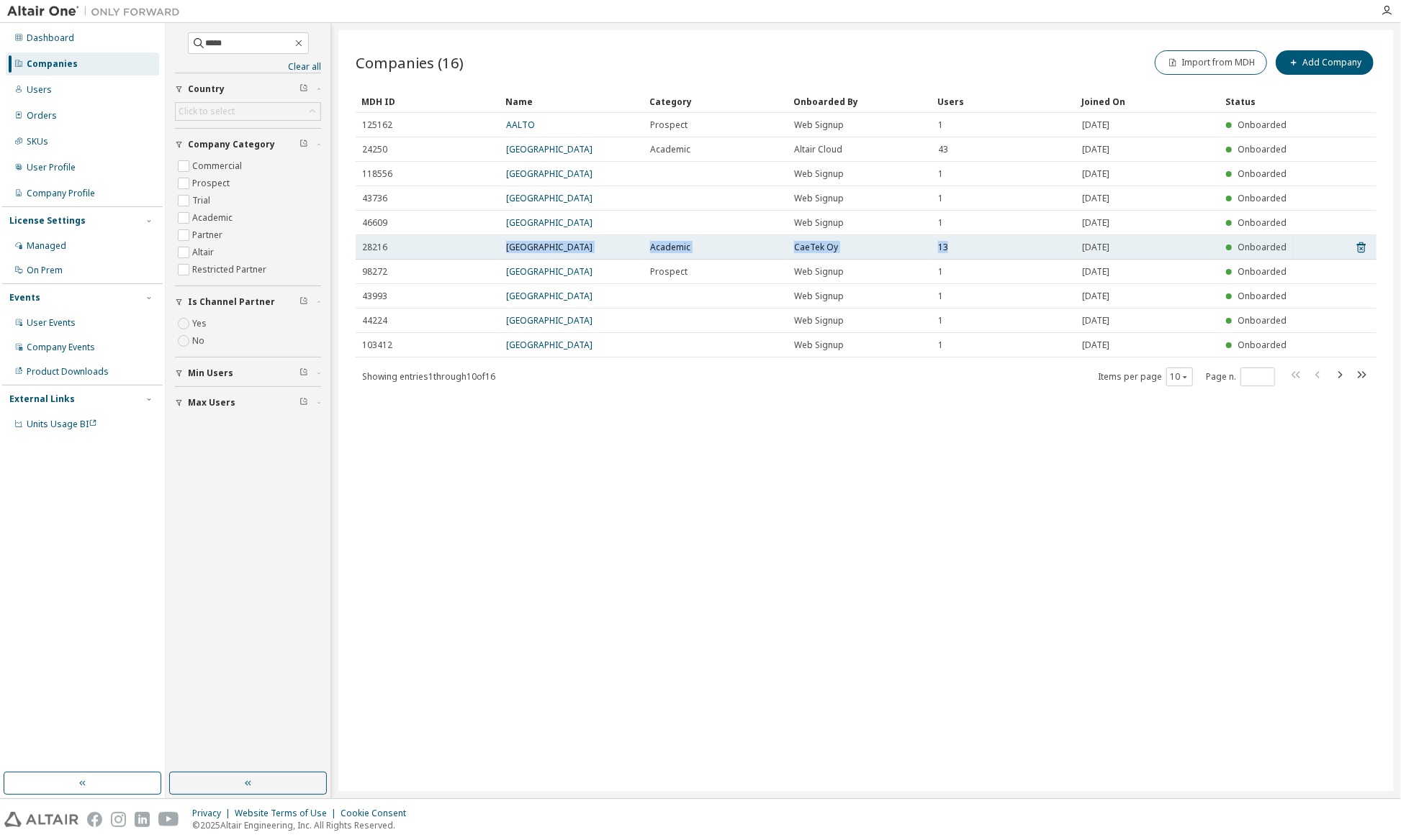
drag, startPoint x: 486, startPoint y: 245, endPoint x: 961, endPoint y: 253, distance: 475.1
click at [961, 253] on tr "28216 Aalto University Academic CaeTek Oy 13 2020-07-13 Onboarded" at bounding box center [866, 247] width 1021 height 24
drag, startPoint x: 961, startPoint y: 253, endPoint x: 932, endPoint y: 255, distance: 29.1
click at [932, 255] on td "13" at bounding box center [1003, 247] width 144 height 24
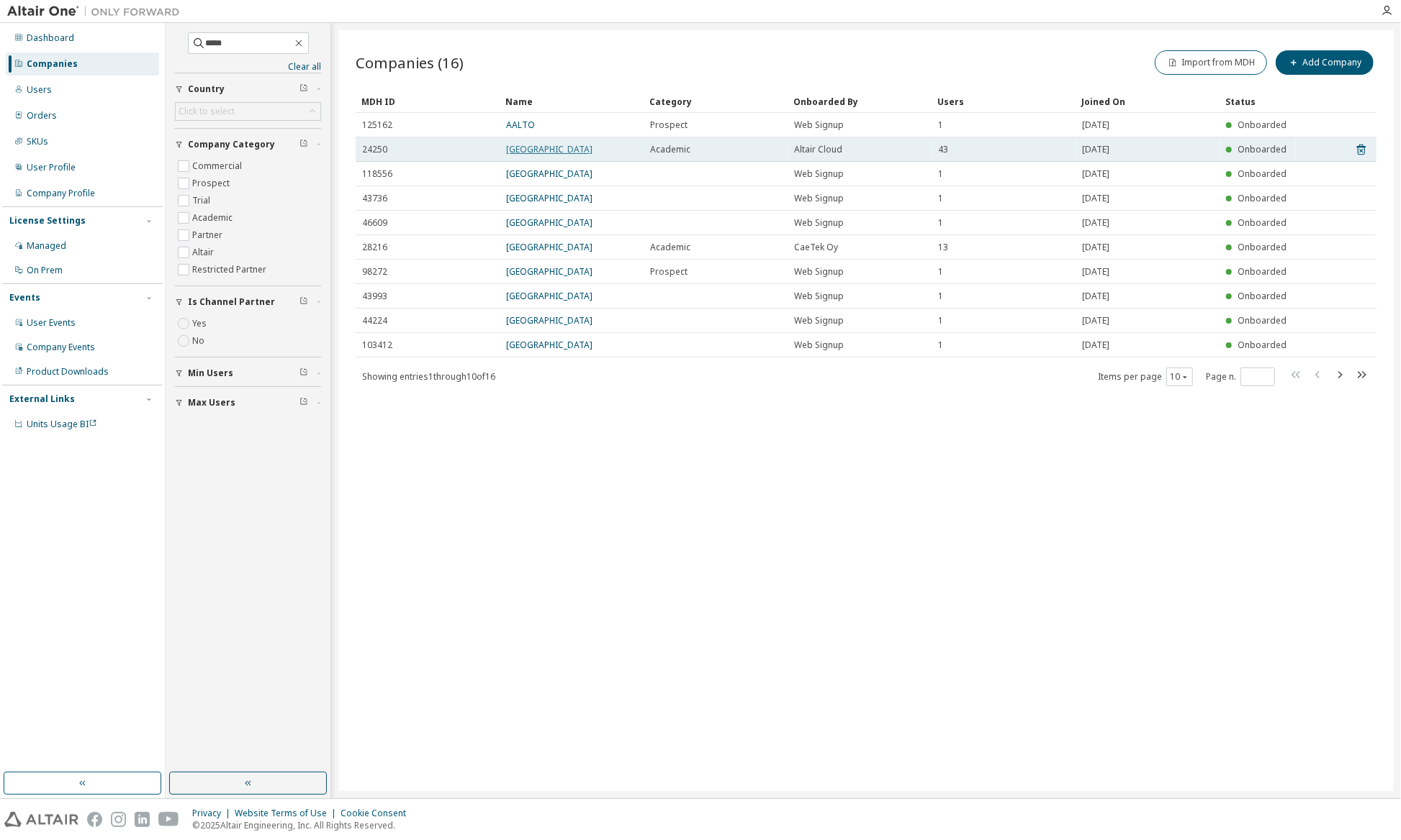
click at [519, 151] on link "Aalto University" at bounding box center [549, 149] width 86 height 13
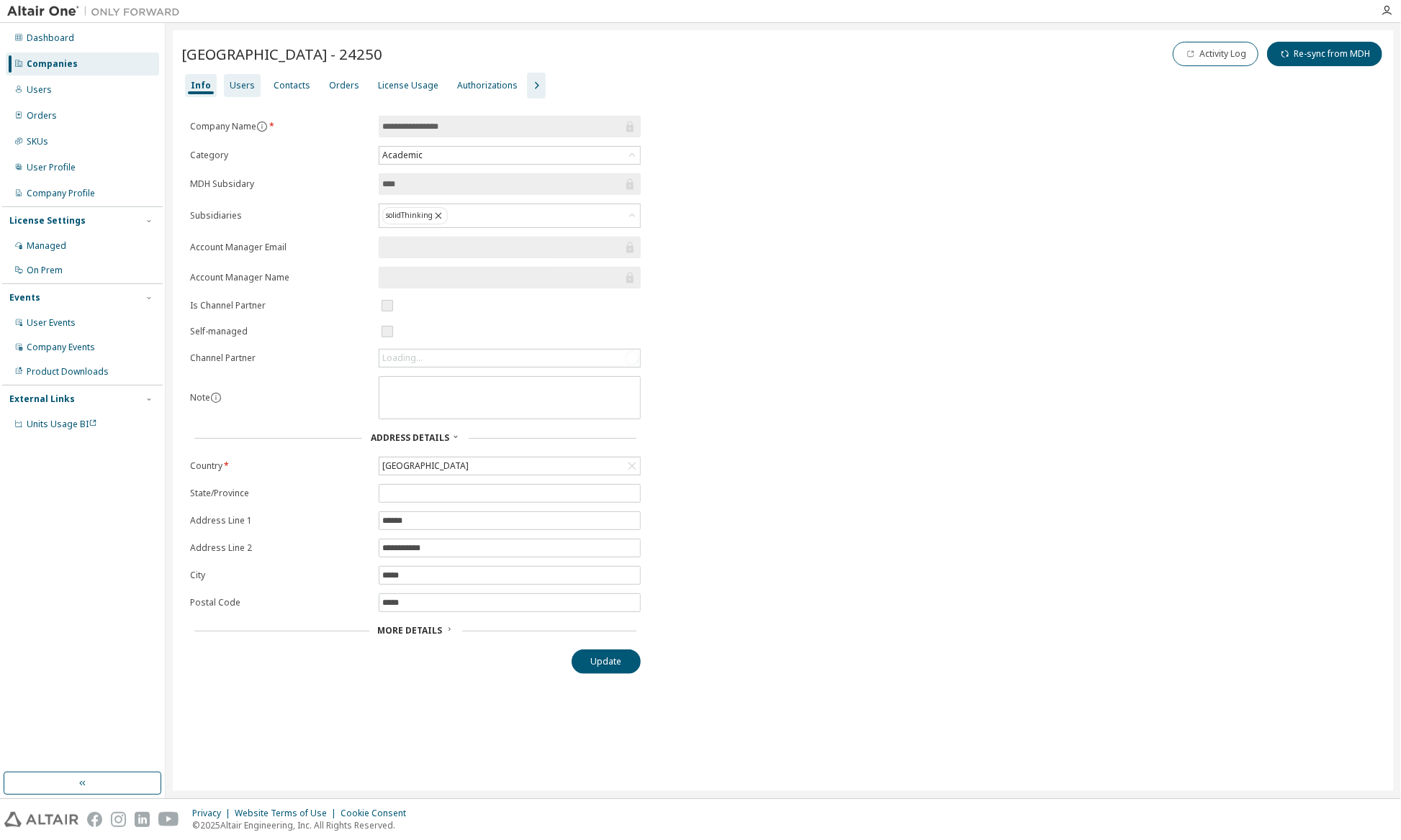
click at [243, 88] on div "Users" at bounding box center [242, 86] width 25 height 12
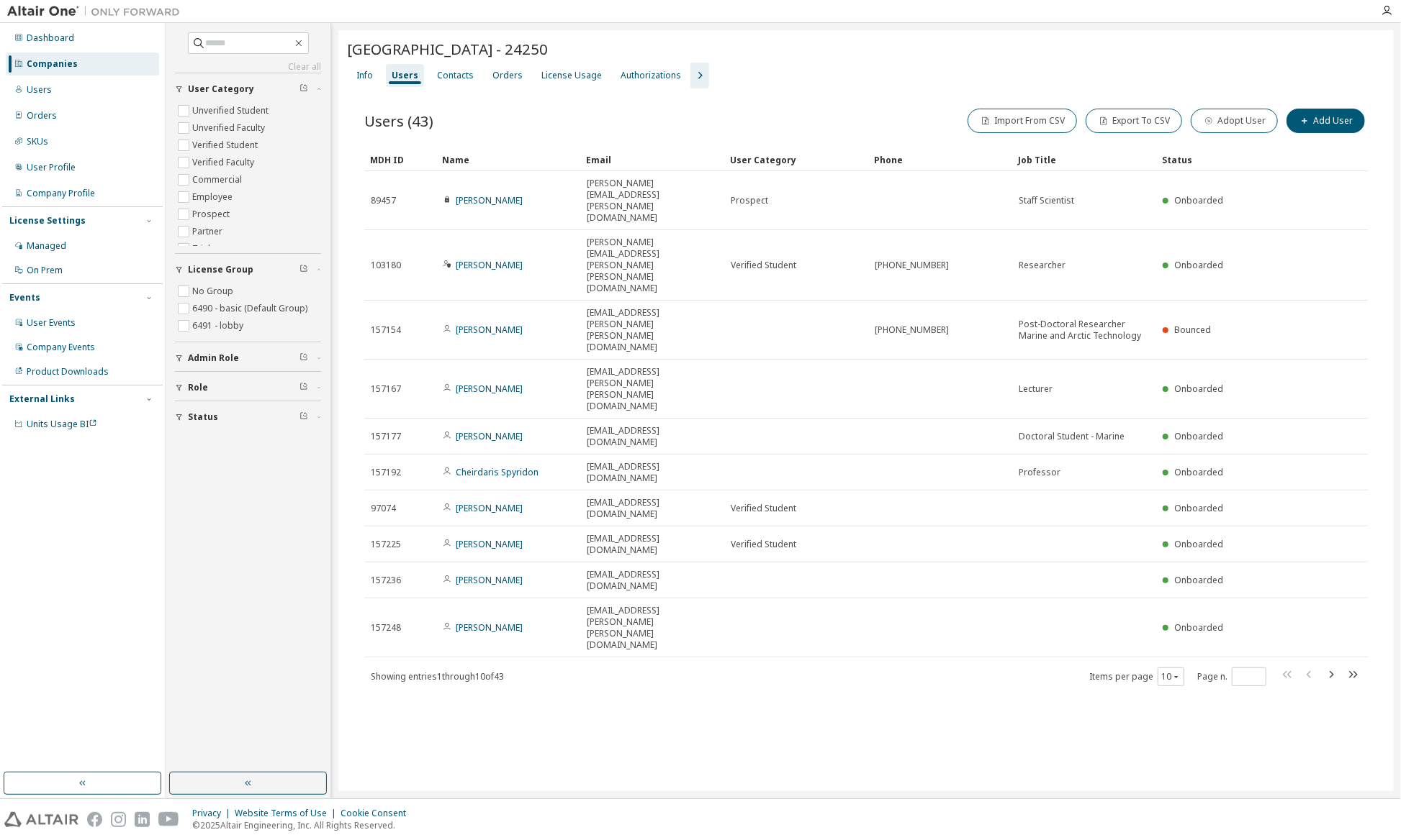
click at [698, 77] on icon "button" at bounding box center [700, 75] width 4 height 8
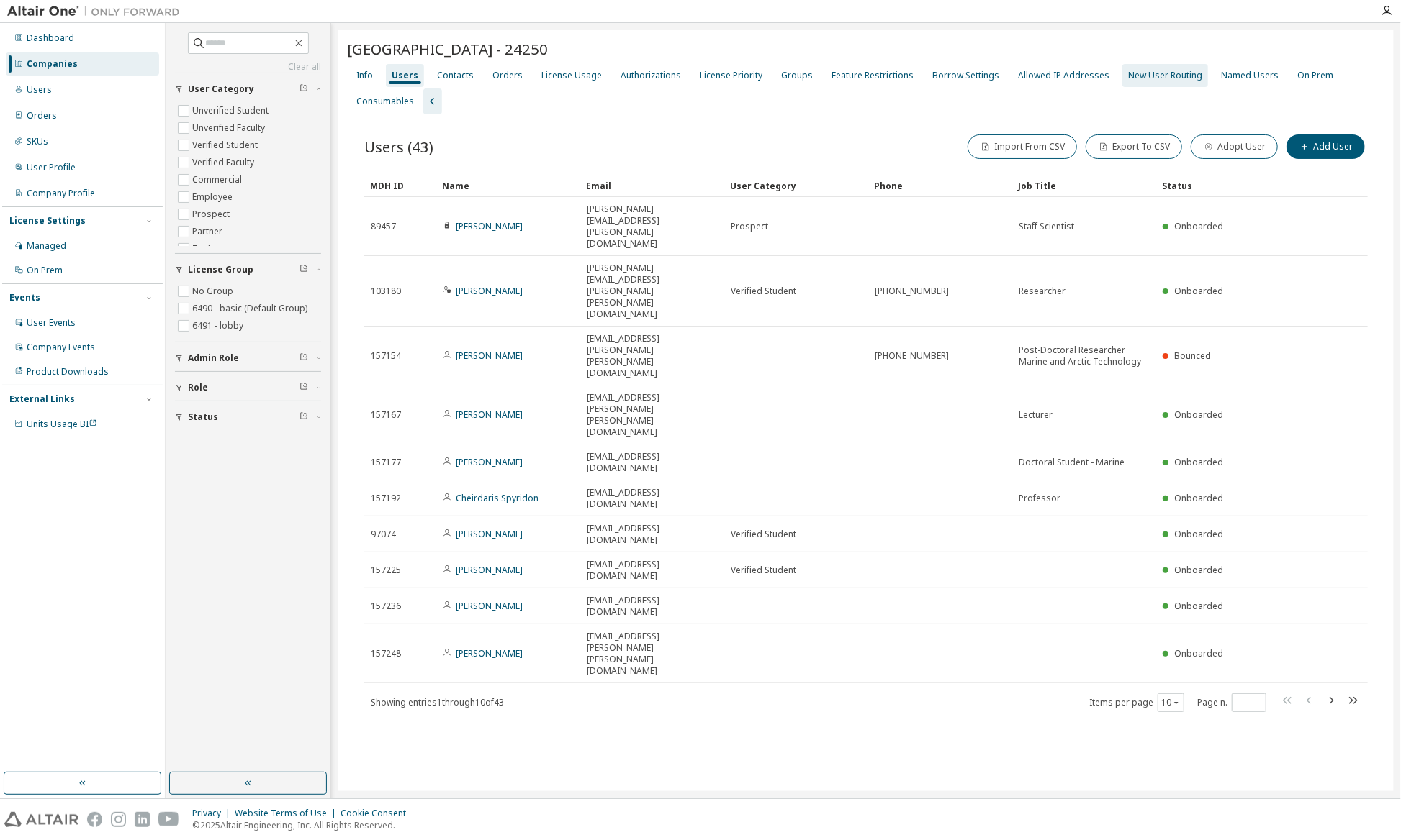
click at [1151, 77] on div "New User Routing" at bounding box center [1165, 76] width 74 height 12
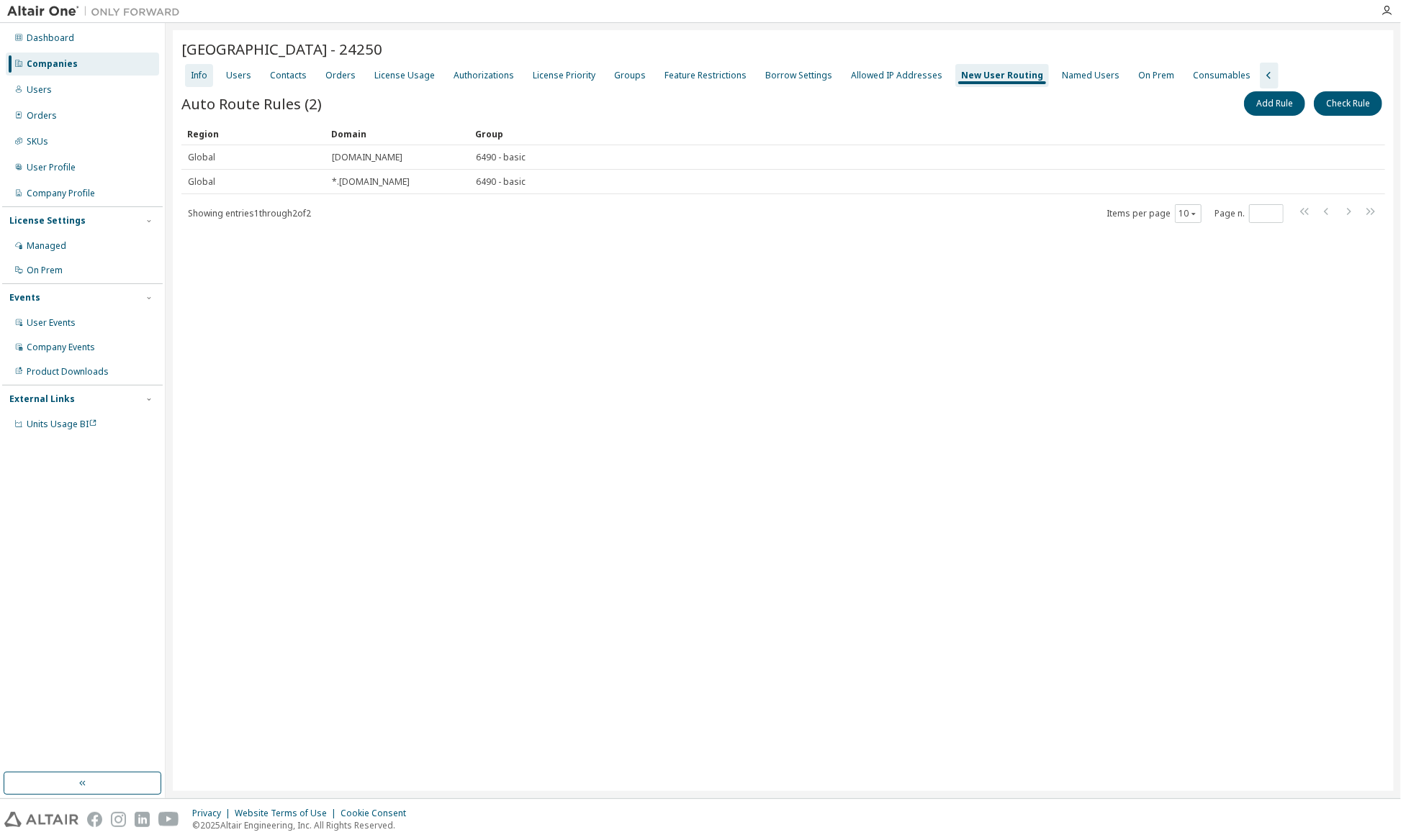
click at [199, 72] on div "Info" at bounding box center [199, 76] width 17 height 12
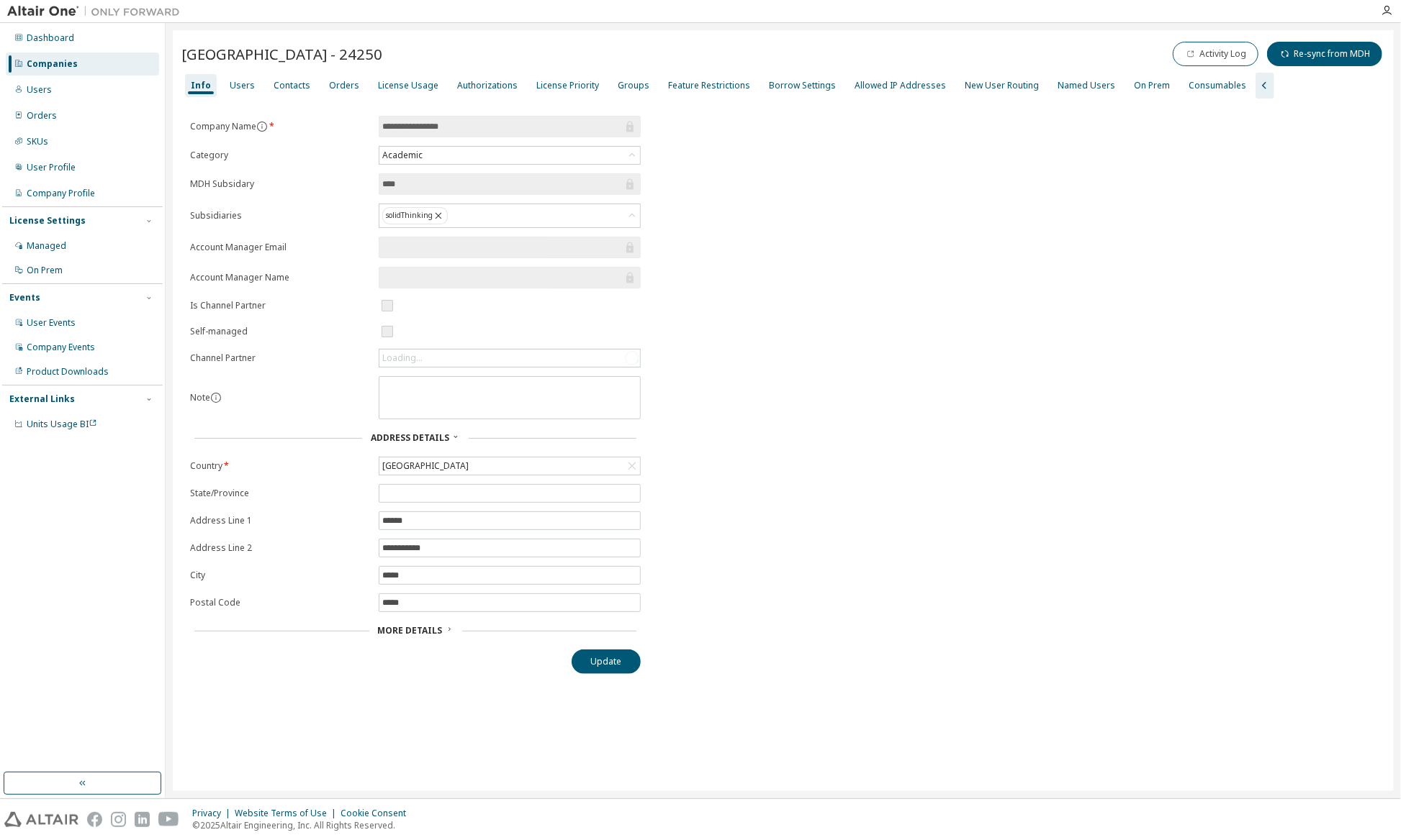
click at [188, 53] on span "Aalto University - 24250" at bounding box center [282, 54] width 201 height 20
drag, startPoint x: 188, startPoint y: 53, endPoint x: 245, endPoint y: 57, distance: 57.1
click at [245, 57] on span "Aalto University - 24250" at bounding box center [282, 54] width 201 height 20
copy span "Aalto University"
click at [331, 62] on span "Aalto University - 24250" at bounding box center [282, 54] width 201 height 20
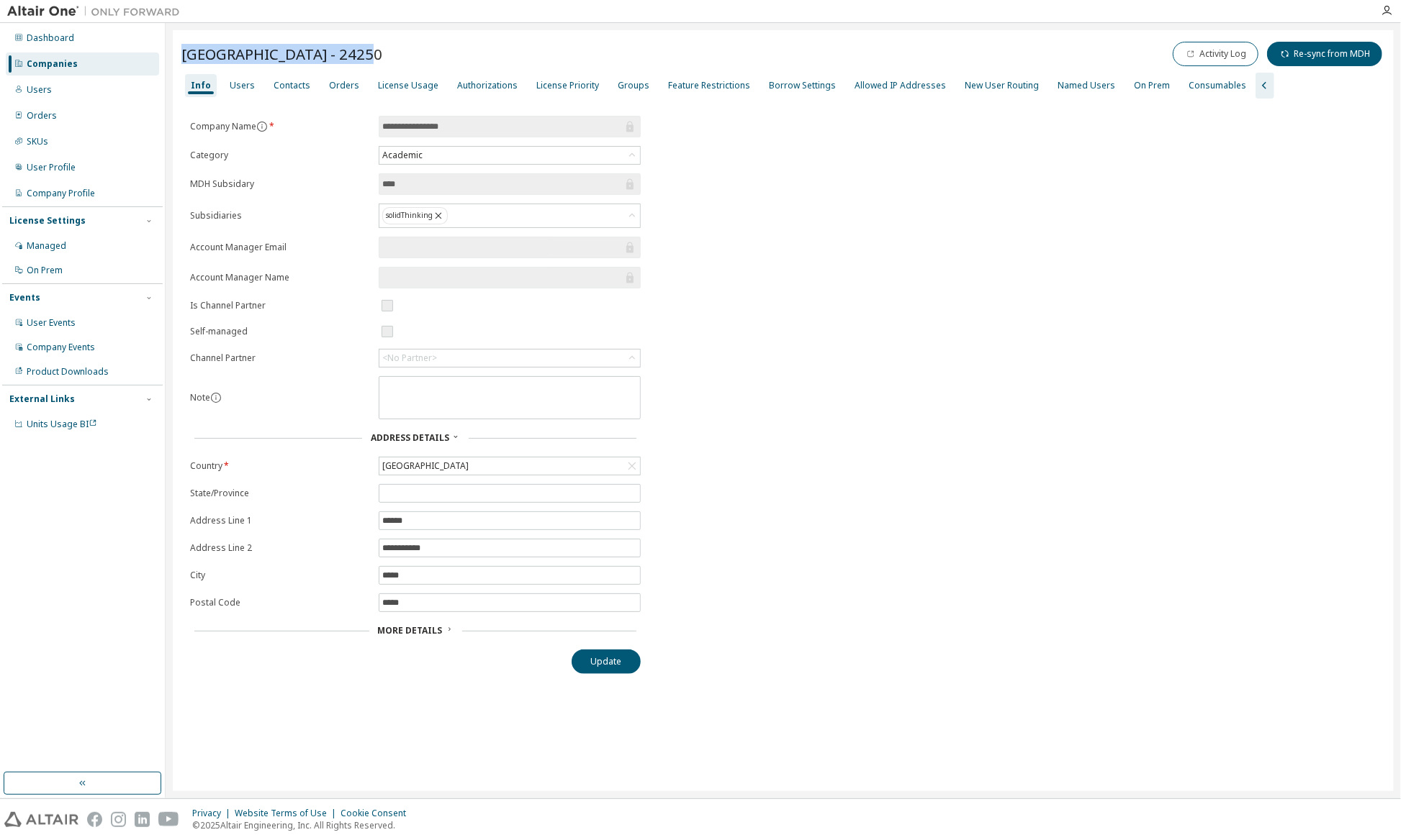
drag, startPoint x: 351, startPoint y: 55, endPoint x: 184, endPoint y: 51, distance: 167.0
click at [184, 51] on div "Aalto University - 24250 Activity Log Re-sync from MDH" at bounding box center [783, 54] width 1204 height 30
drag, startPoint x: 184, startPoint y: 51, endPoint x: 314, endPoint y: 65, distance: 130.8
click at [318, 65] on div "Aalto University - 24250 Activity Log Re-sync from MDH" at bounding box center [783, 54] width 1204 height 30
click at [192, 54] on span "Aalto University - 24250" at bounding box center [282, 54] width 201 height 20
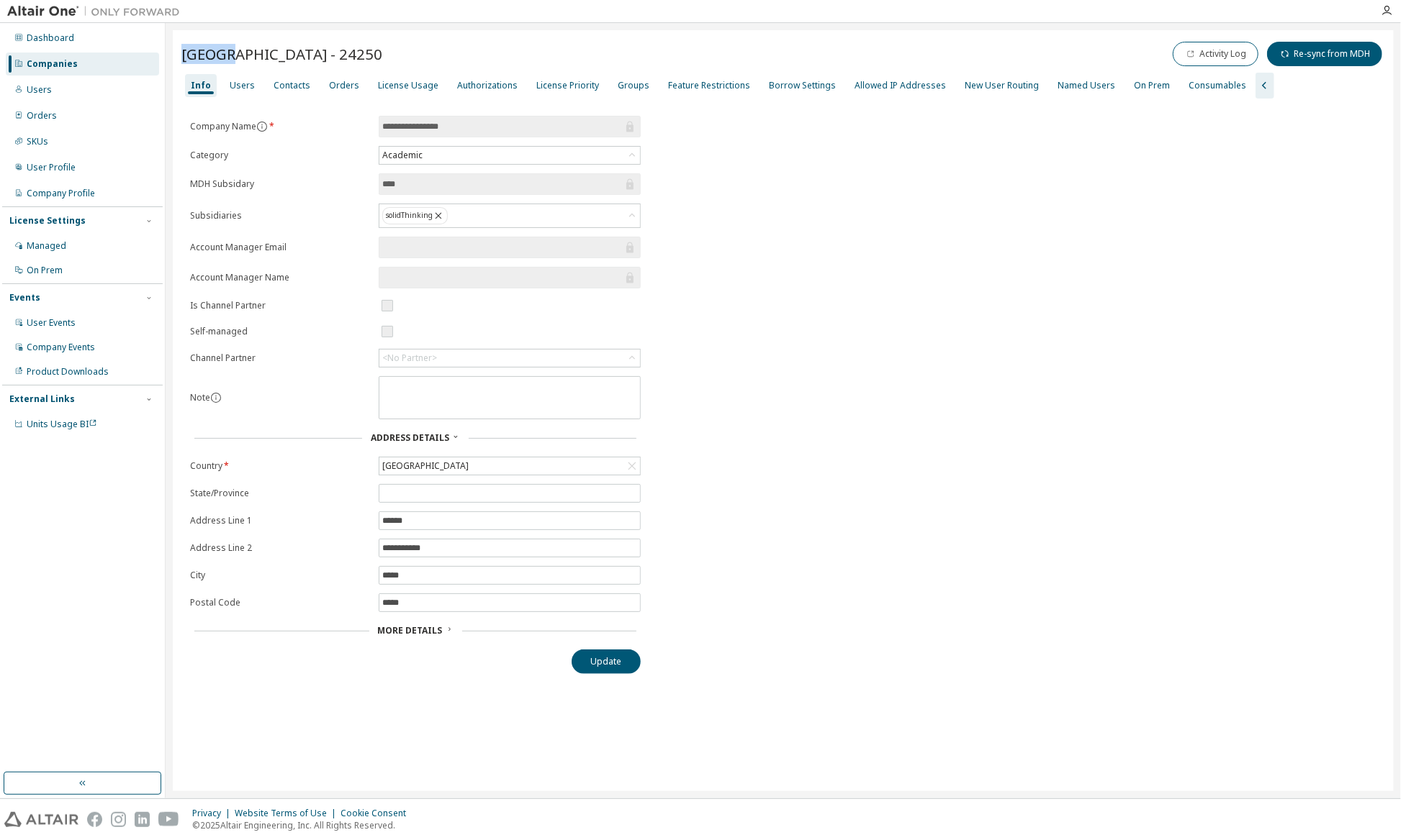
click at [192, 54] on span "Aalto University - 24250" at bounding box center [282, 54] width 201 height 20
copy span "Aalto"
click at [94, 62] on div "Companies" at bounding box center [83, 63] width 153 height 23
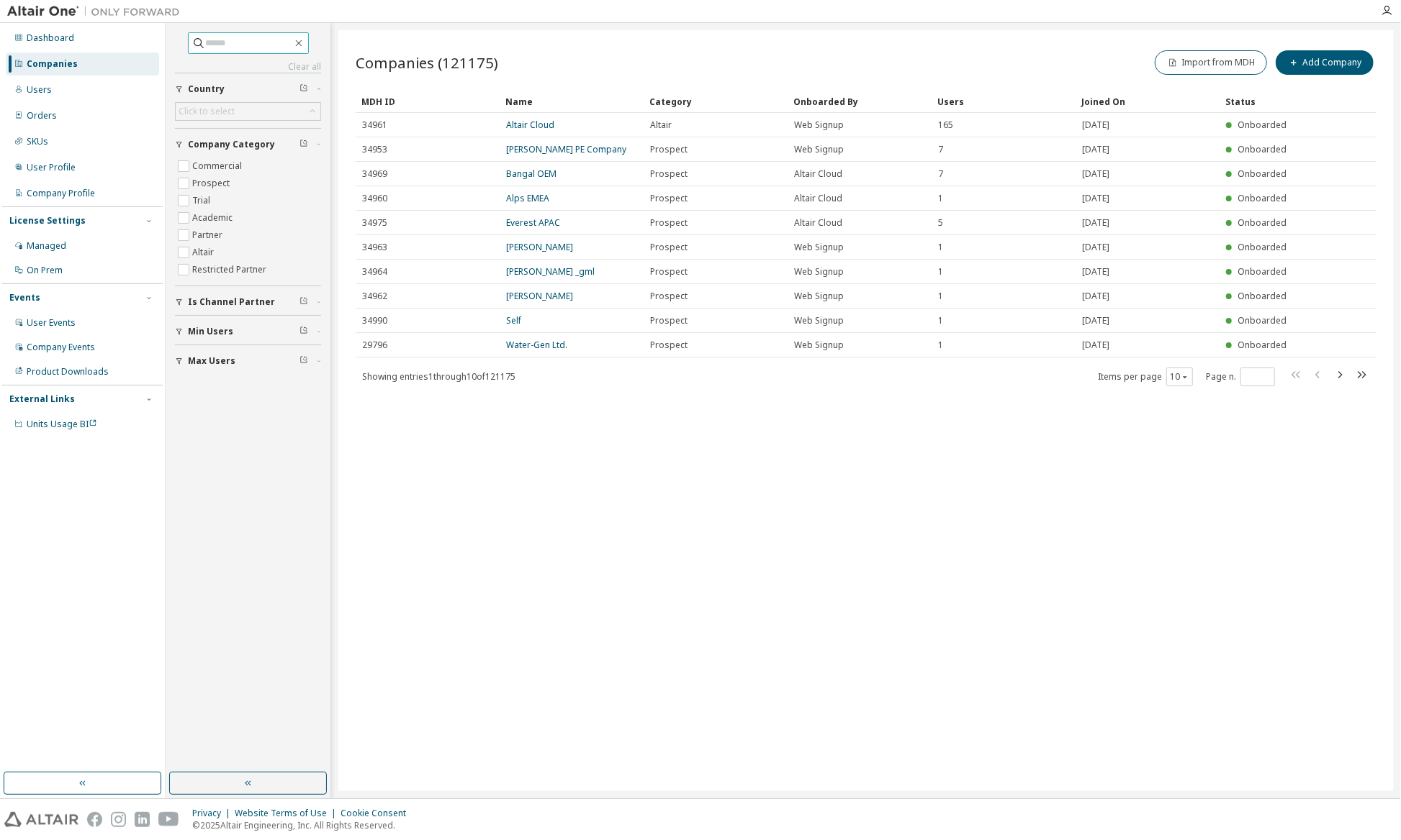
click at [213, 40] on input "text" at bounding box center [249, 43] width 86 height 14
paste input "*****"
click at [239, 40] on input "*****" at bounding box center [249, 43] width 86 height 14
type input "*****"
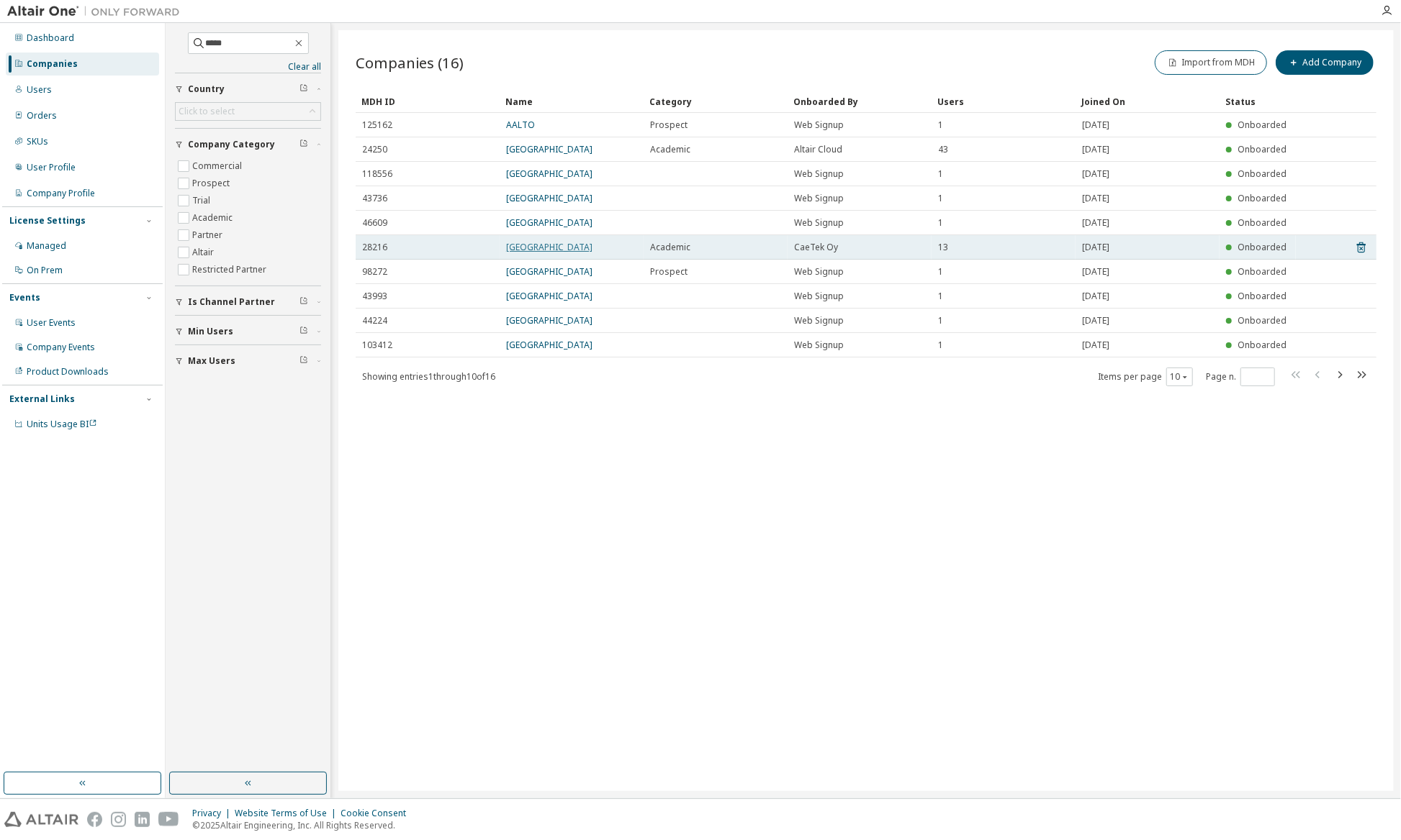
click at [526, 243] on link "Aalto University" at bounding box center [549, 247] width 86 height 13
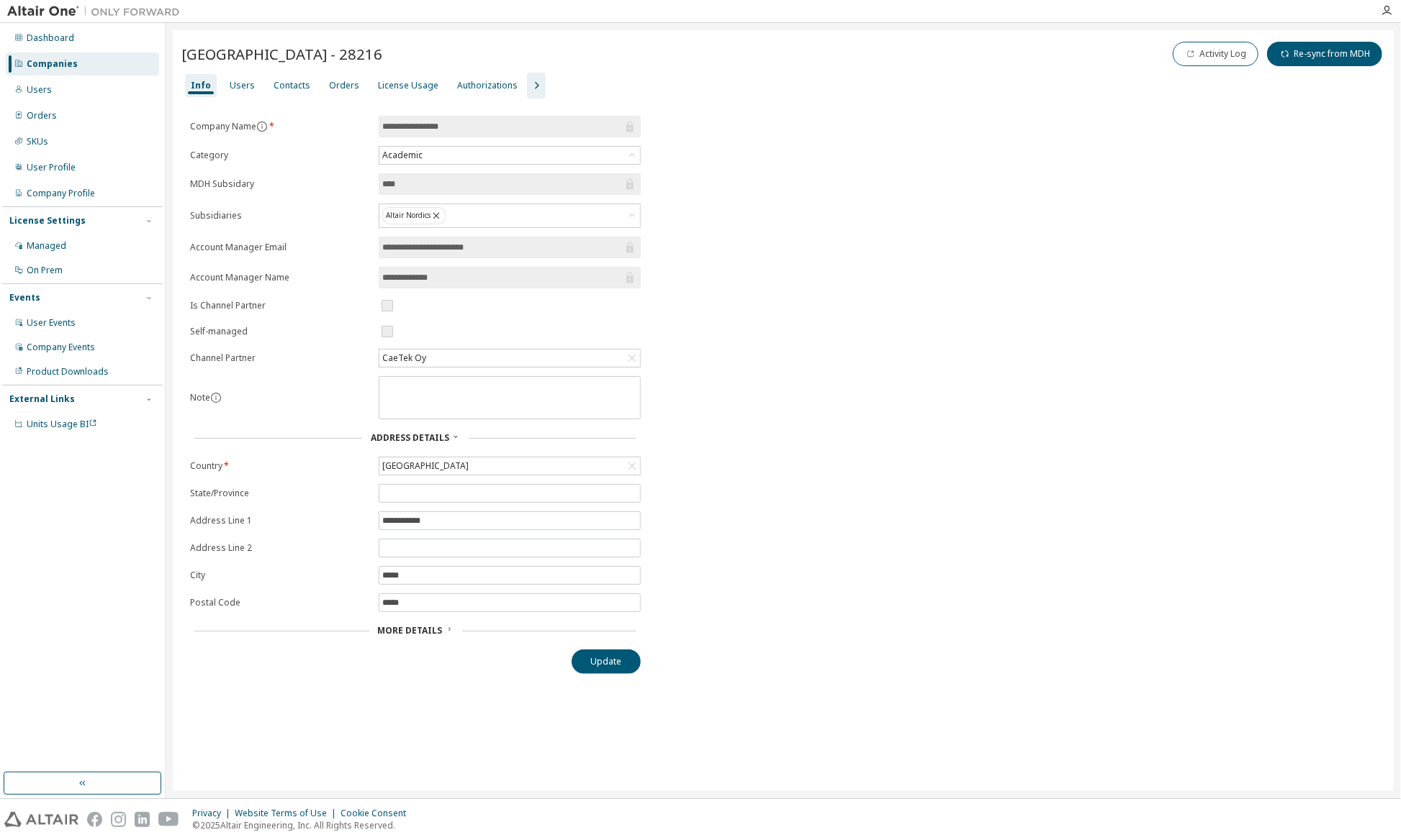
click at [422, 633] on span "More Details" at bounding box center [410, 630] width 65 height 13
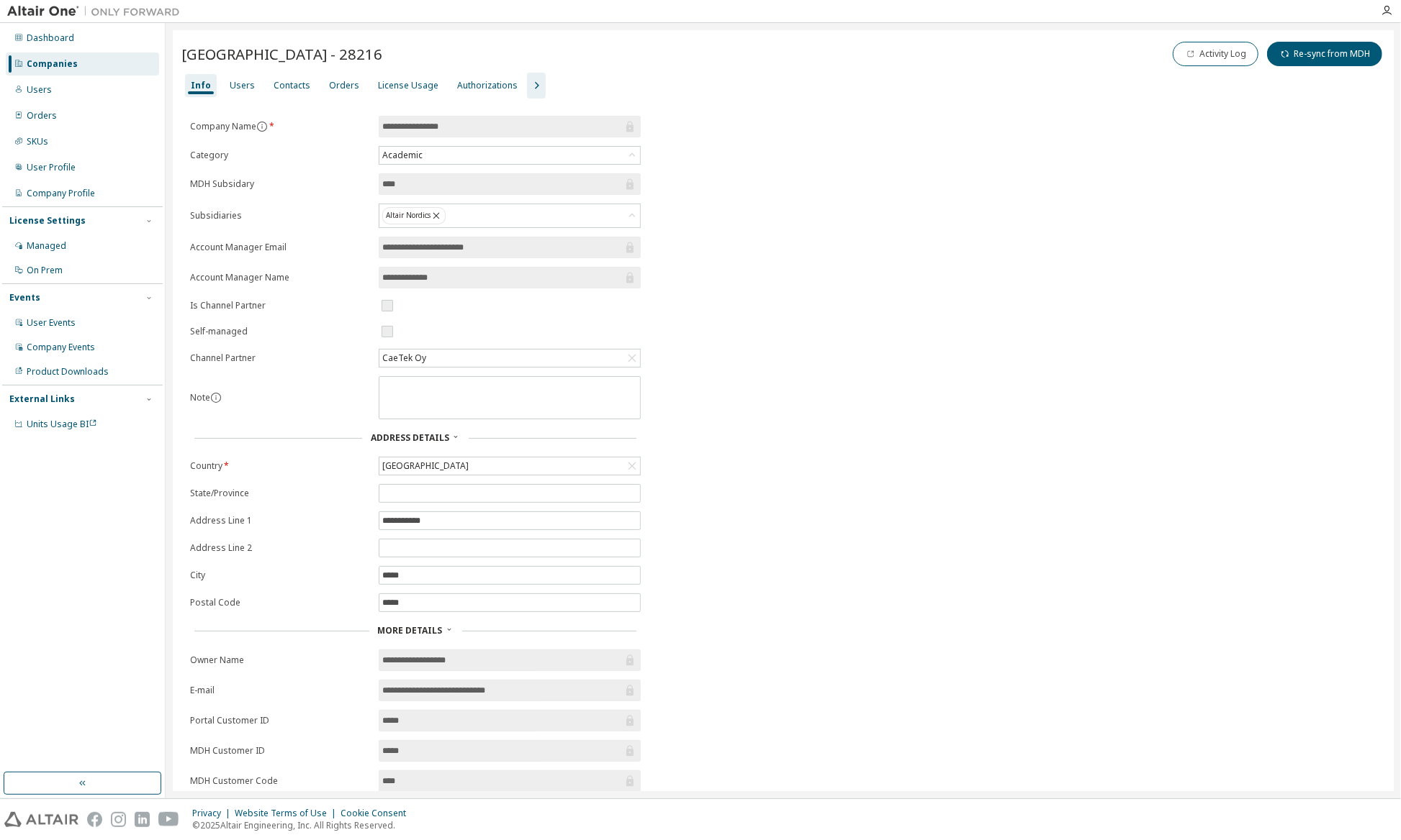
click at [528, 83] on icon "button" at bounding box center [536, 85] width 17 height 17
click at [625, 88] on div "Groups" at bounding box center [634, 86] width 32 height 12
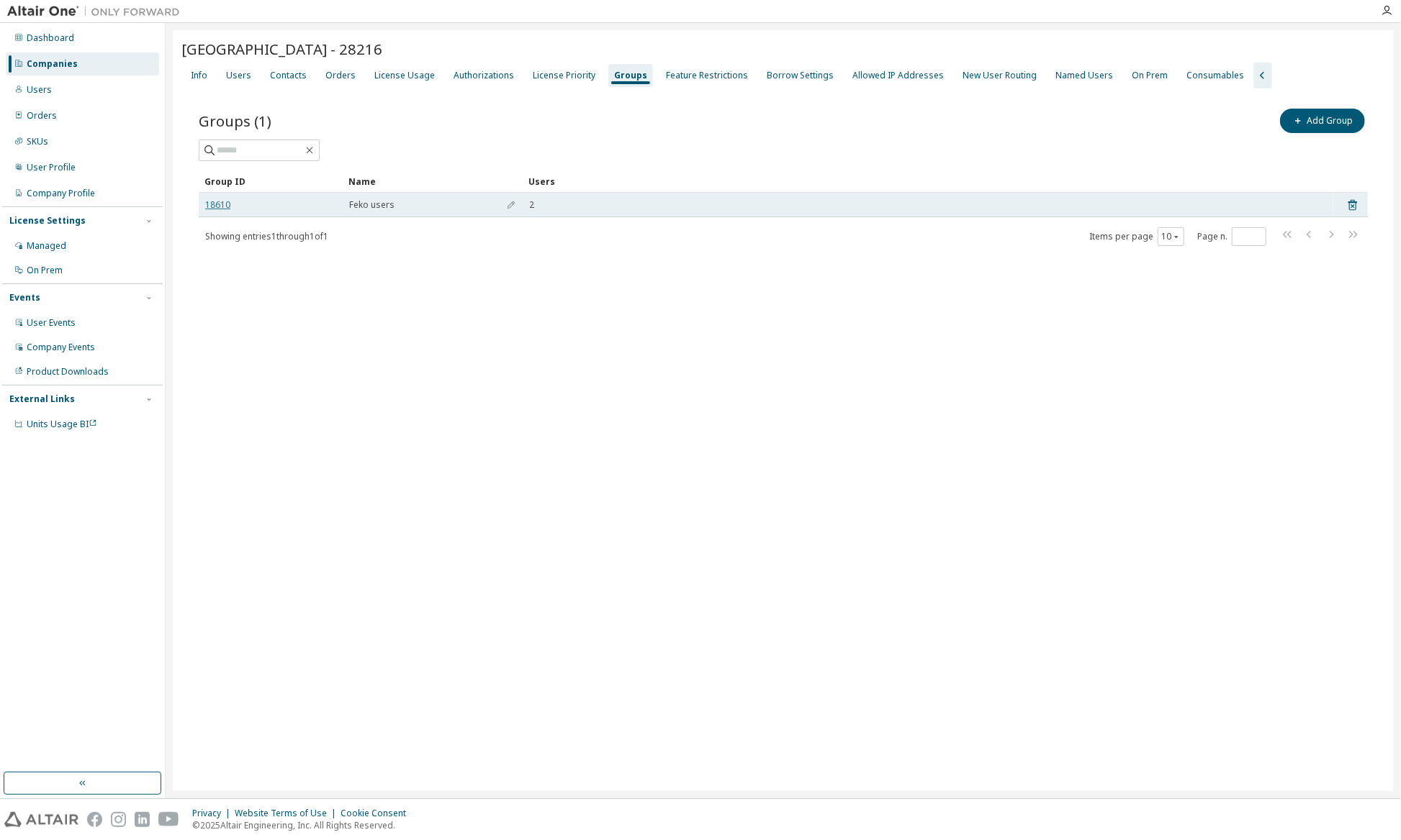
click at [214, 202] on link "18610" at bounding box center [217, 206] width 25 height 12
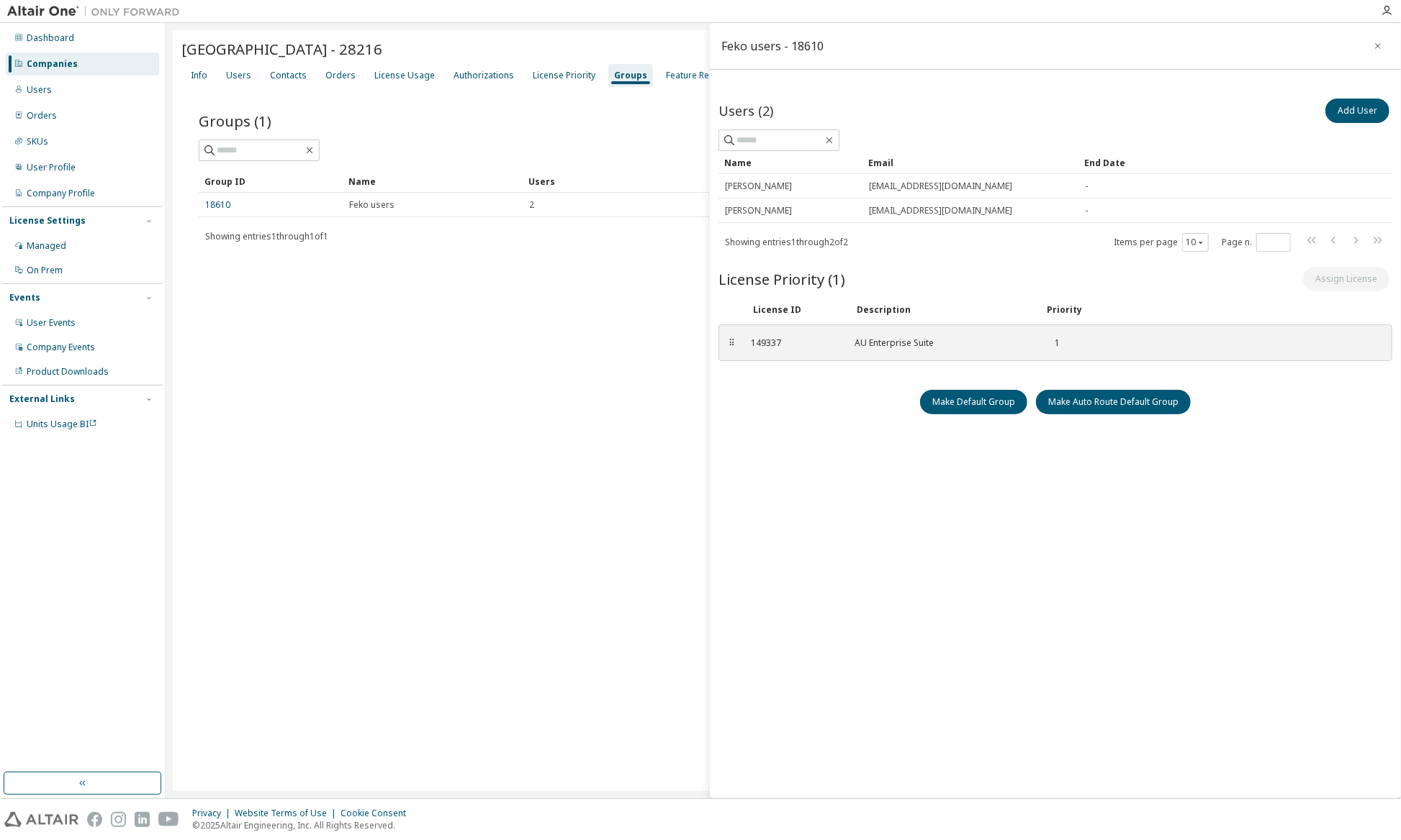
click at [576, 280] on div "Groups (1) Add Group Clear Load Save Save As Field Operator Value Select filter…" at bounding box center [783, 186] width 1204 height 195
click at [1373, 49] on icon "button" at bounding box center [1377, 46] width 10 height 12
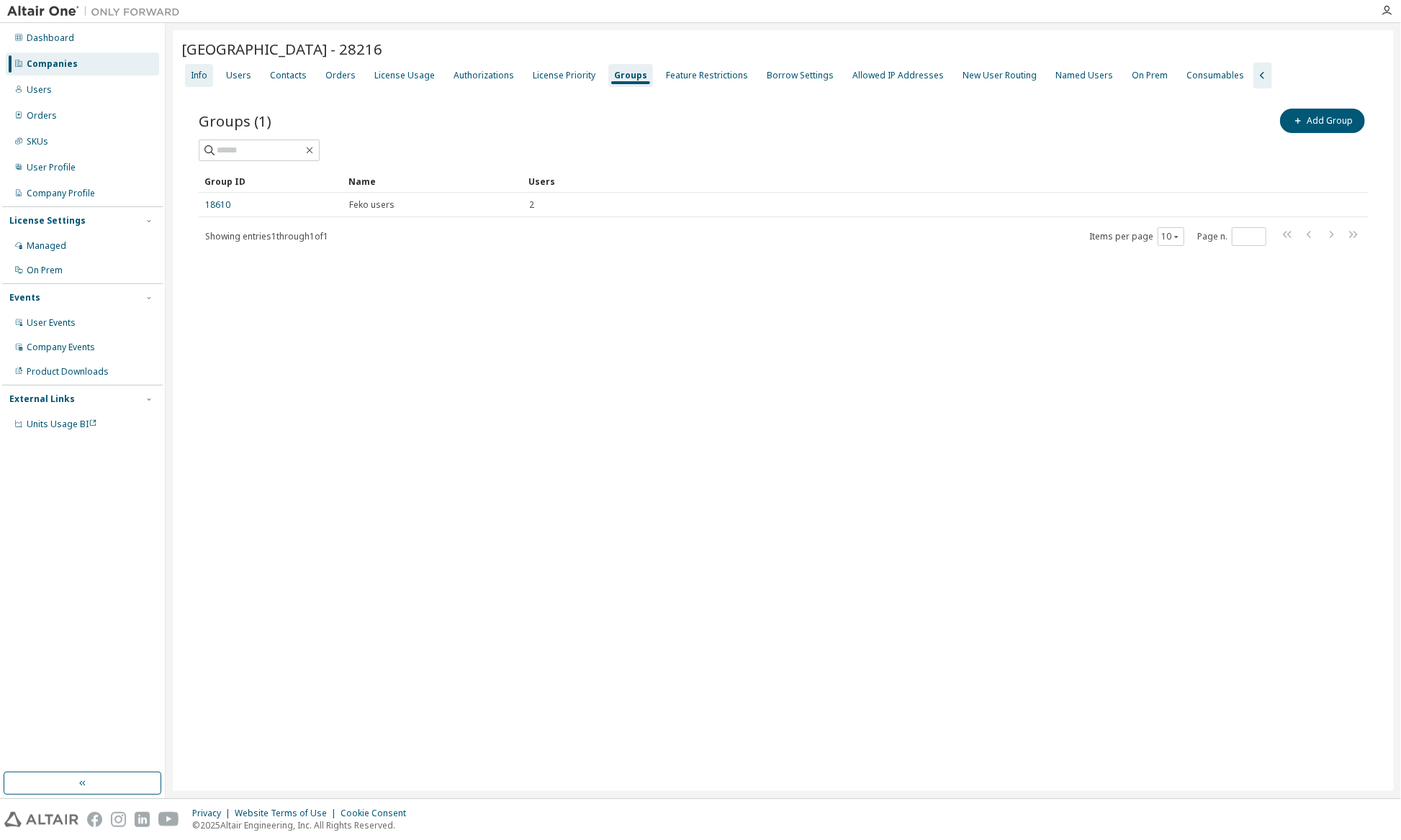
click at [187, 76] on div "Info" at bounding box center [198, 75] width 28 height 23
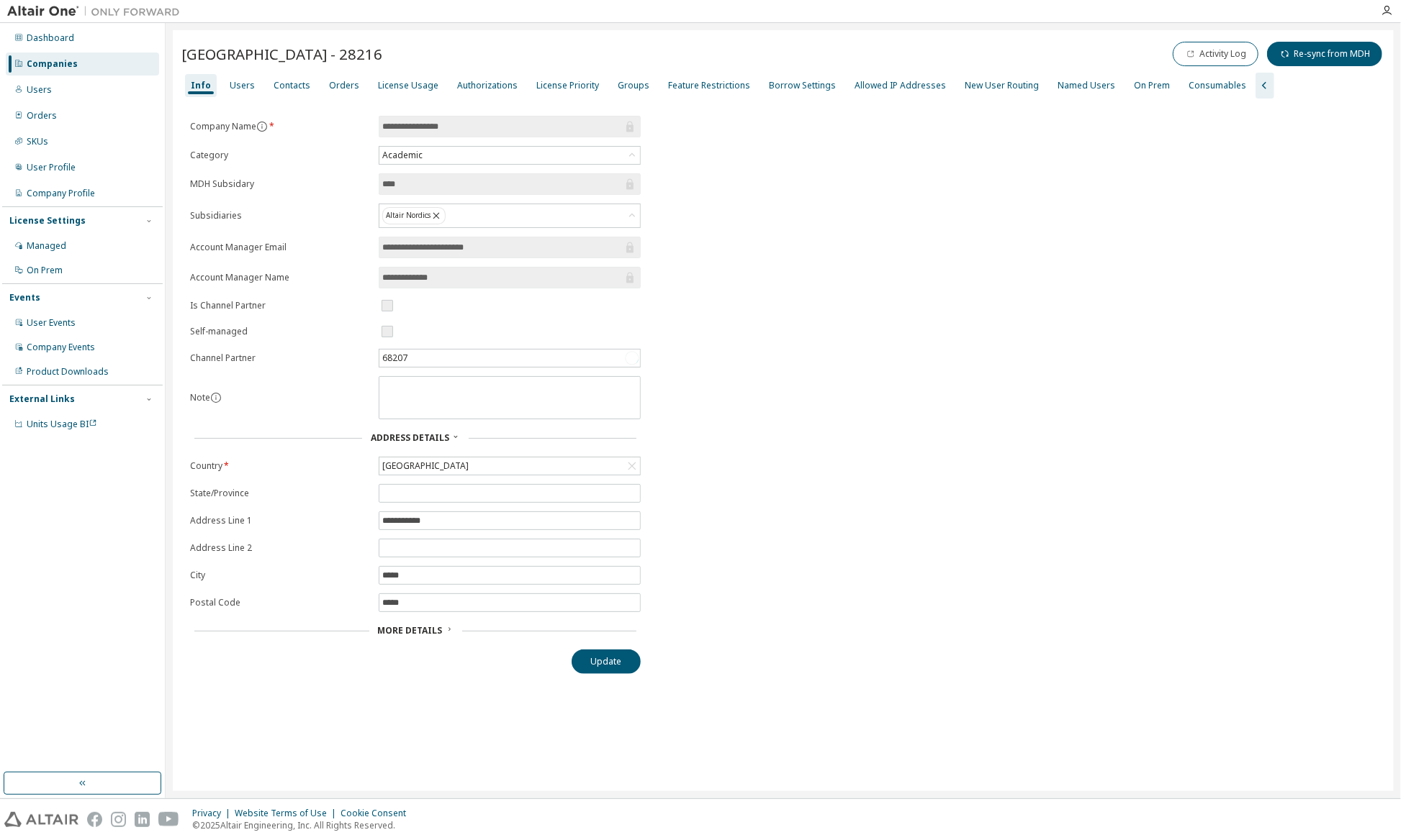
click at [437, 625] on span "More Details" at bounding box center [410, 630] width 65 height 13
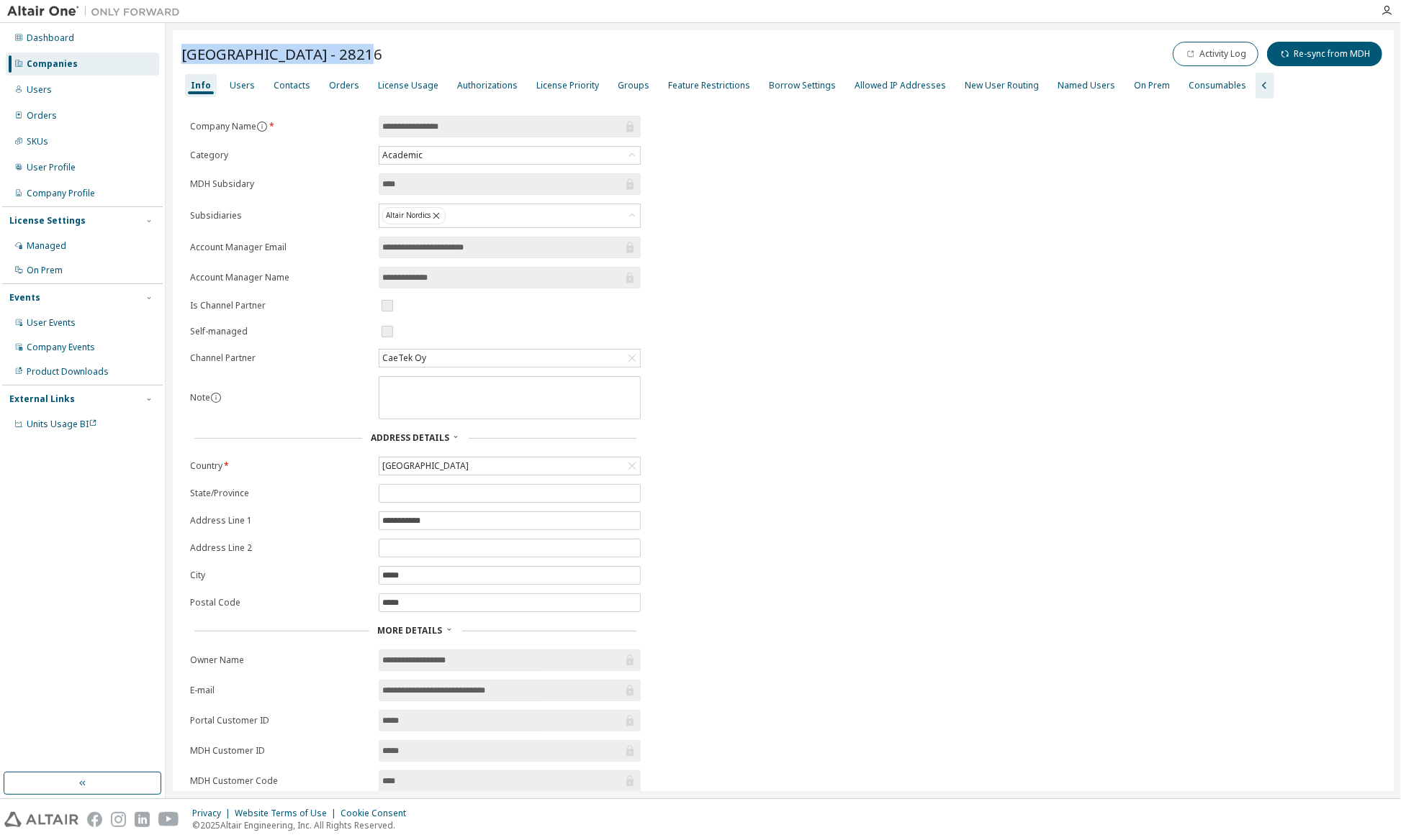
drag, startPoint x: 185, startPoint y: 56, endPoint x: 349, endPoint y: 55, distance: 164.0
click at [349, 55] on div "Aalto University - 28216 Activity Log Re-sync from MDH" at bounding box center [783, 54] width 1204 height 30
drag, startPoint x: 349, startPoint y: 55, endPoint x: 335, endPoint y: 59, distance: 14.6
copy span "[GEOGRAPHIC_DATA] - 28216"
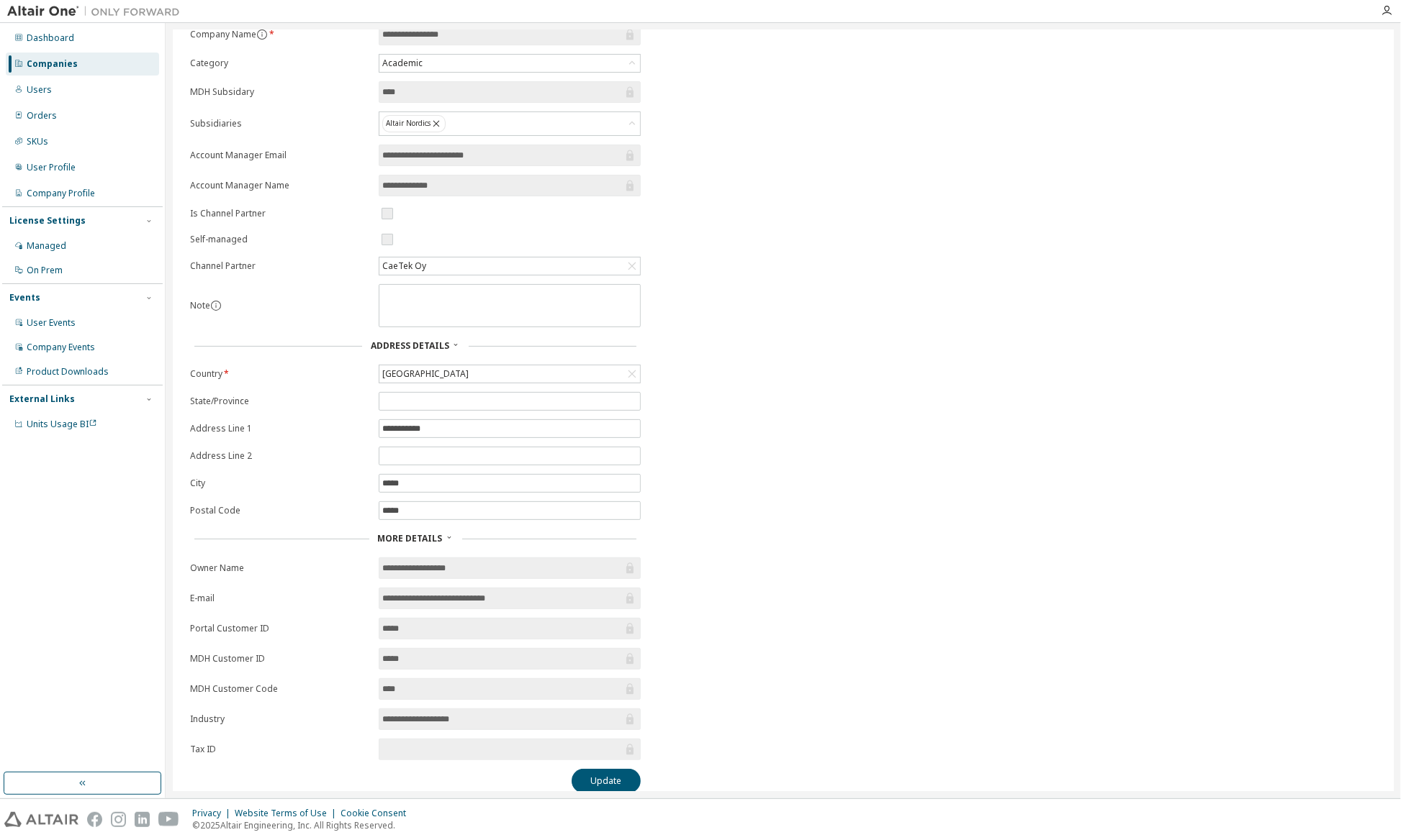
scroll to position [99, 0]
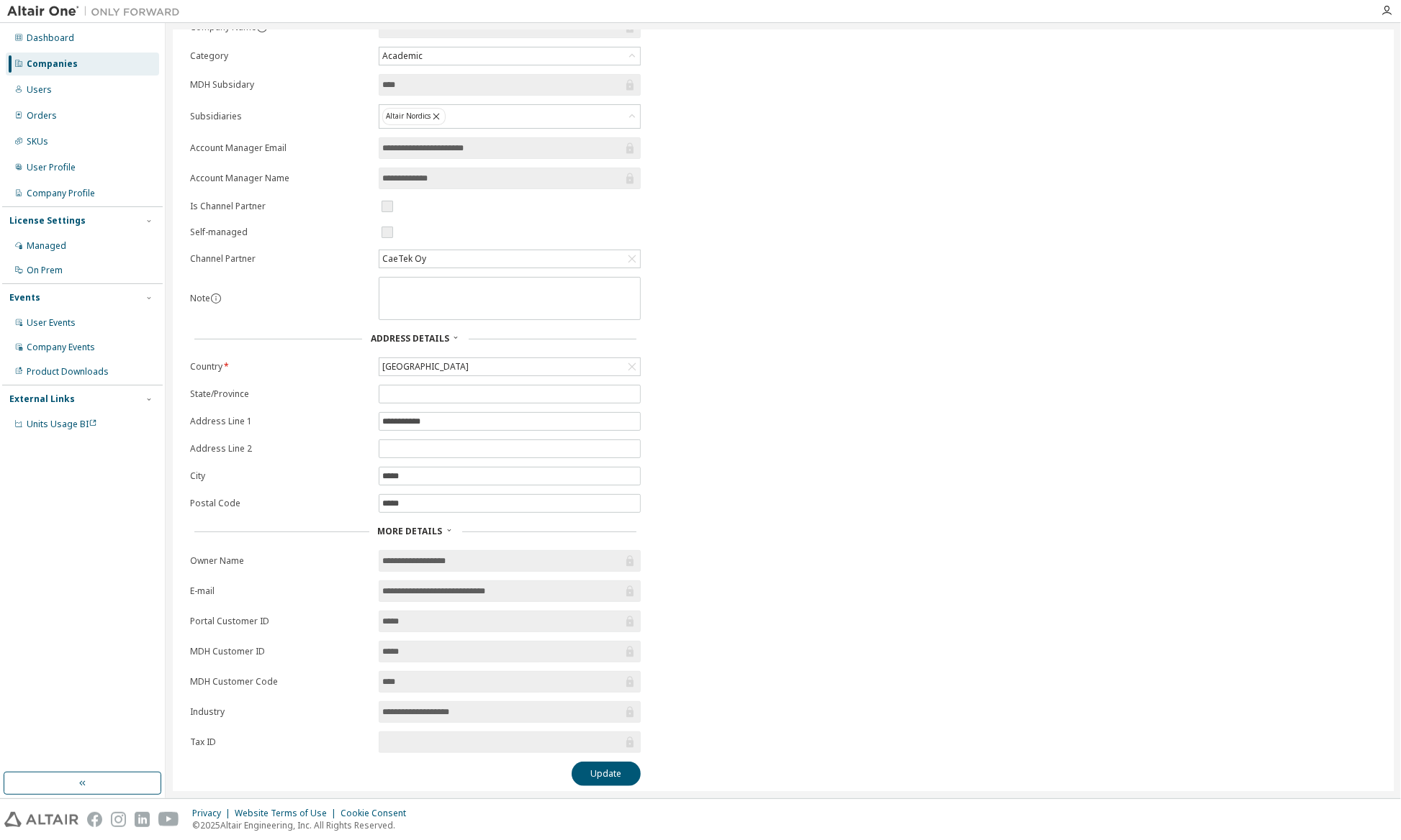
drag, startPoint x: 692, startPoint y: 217, endPoint x: 710, endPoint y: 222, distance: 18.7
click at [695, 218] on div "**********" at bounding box center [783, 402] width 1204 height 770
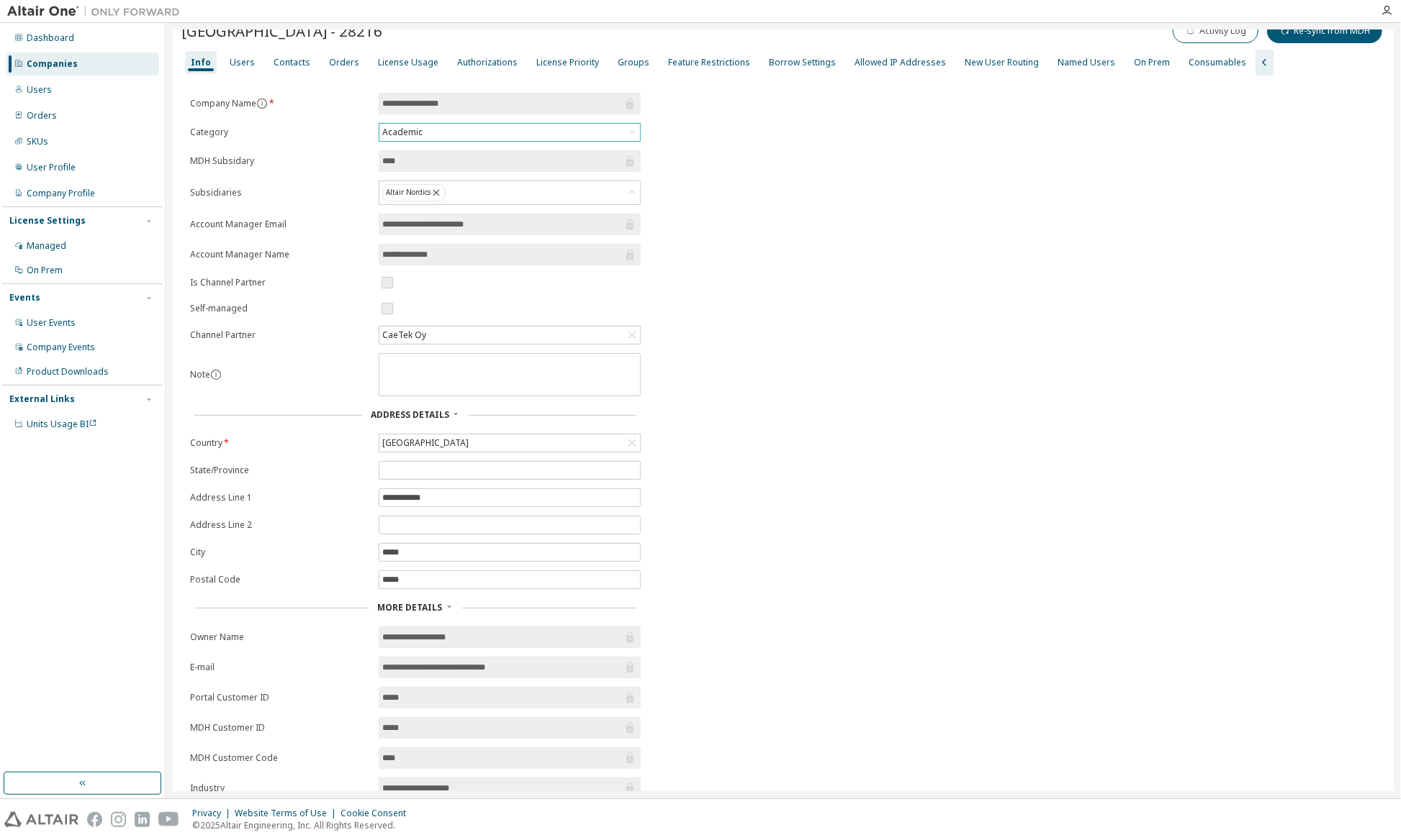
scroll to position [0, 0]
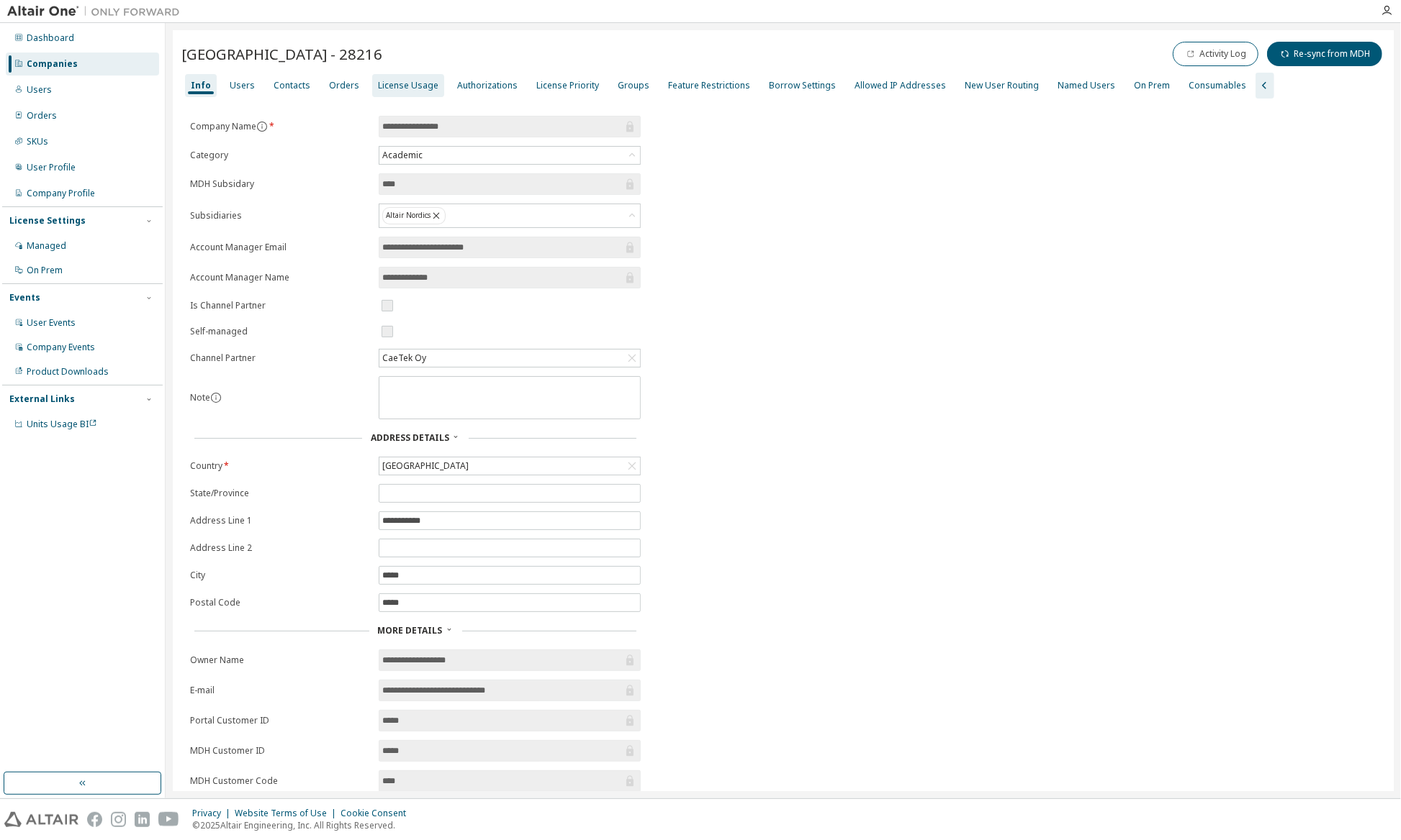
click at [394, 96] on div "License Usage" at bounding box center [407, 85] width 72 height 23
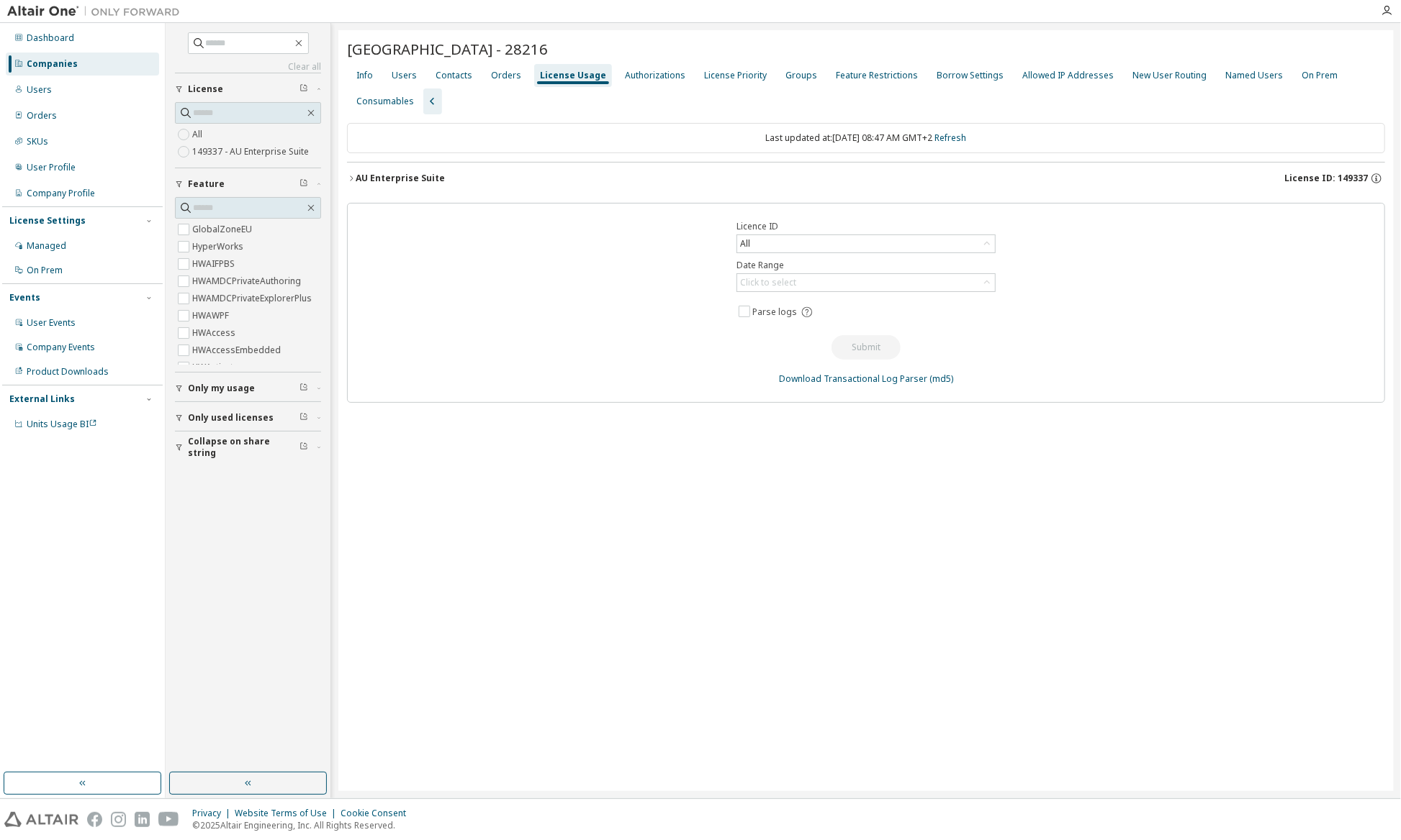
click at [389, 177] on div "AU Enterprise Suite" at bounding box center [400, 179] width 89 height 12
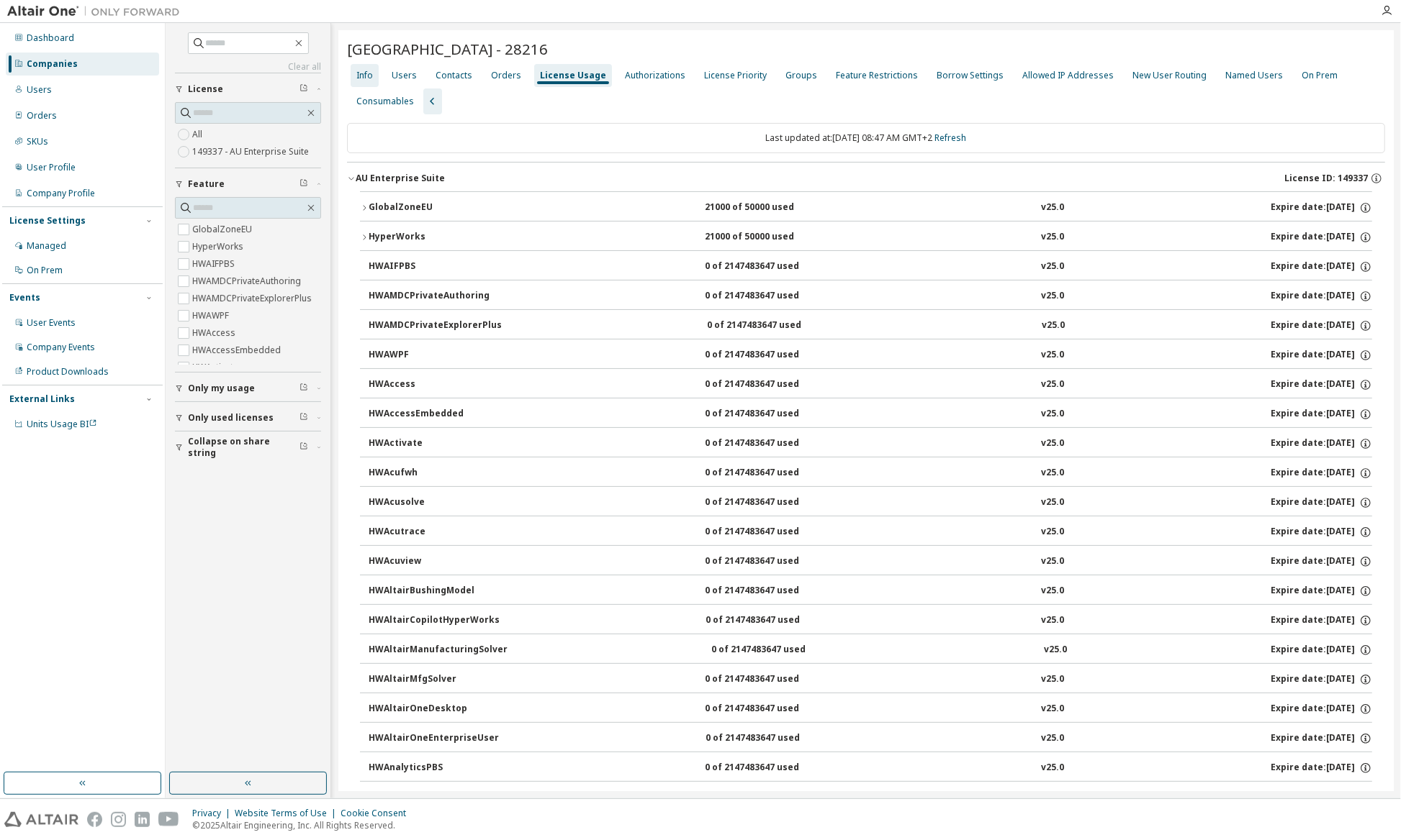
click at [367, 78] on div "Info" at bounding box center [365, 76] width 17 height 12
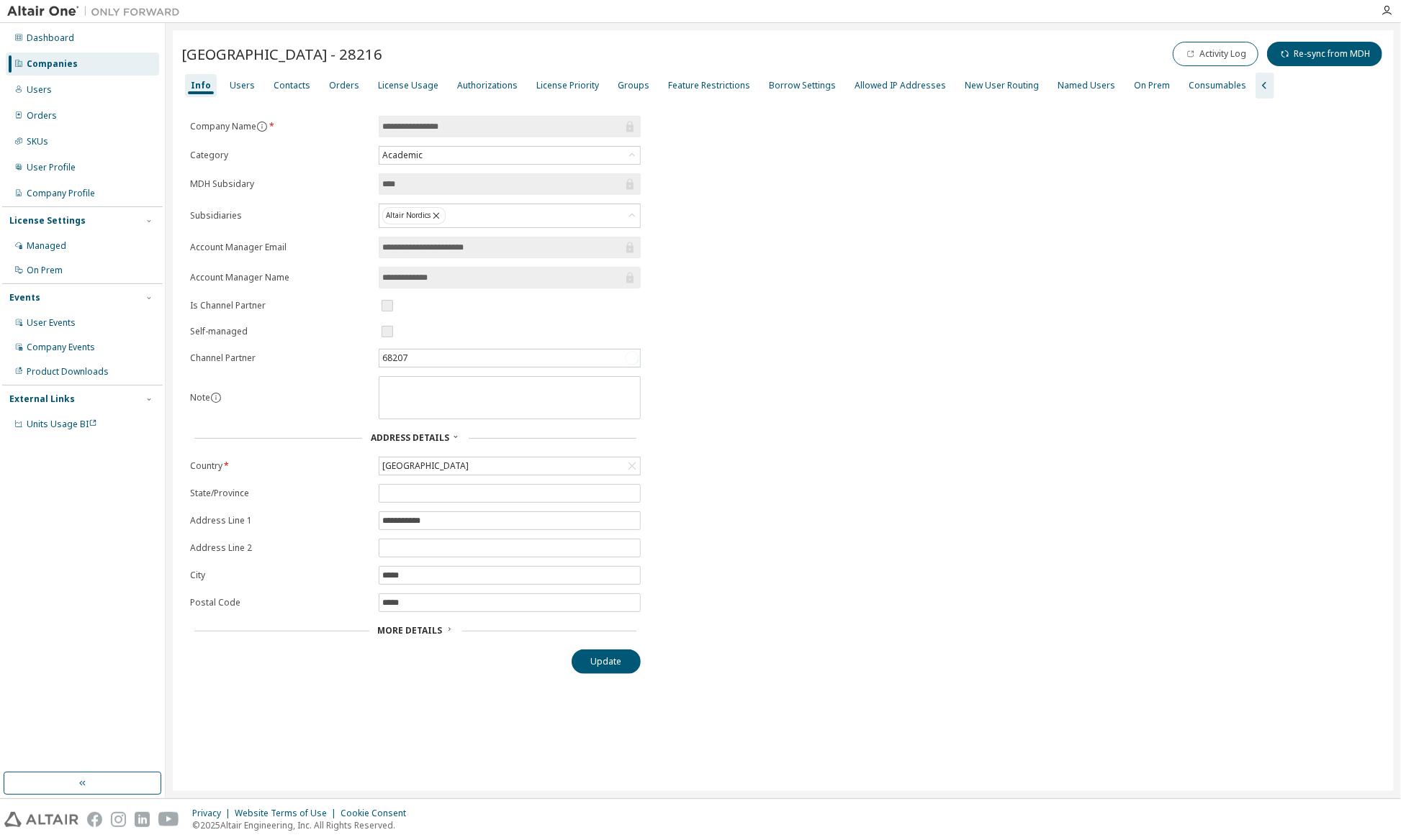
click at [400, 624] on span "More Details" at bounding box center [410, 630] width 65 height 13
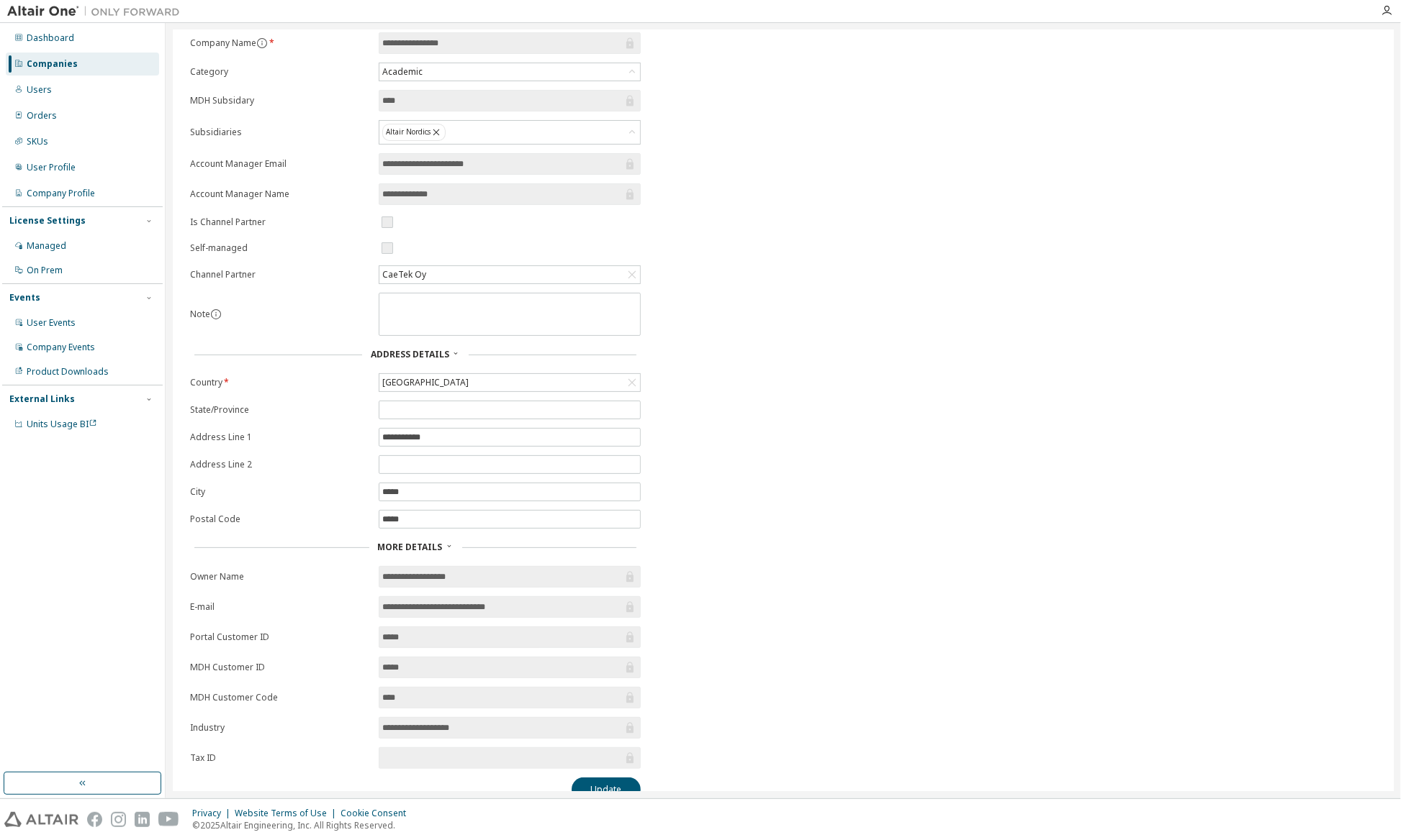
scroll to position [99, 0]
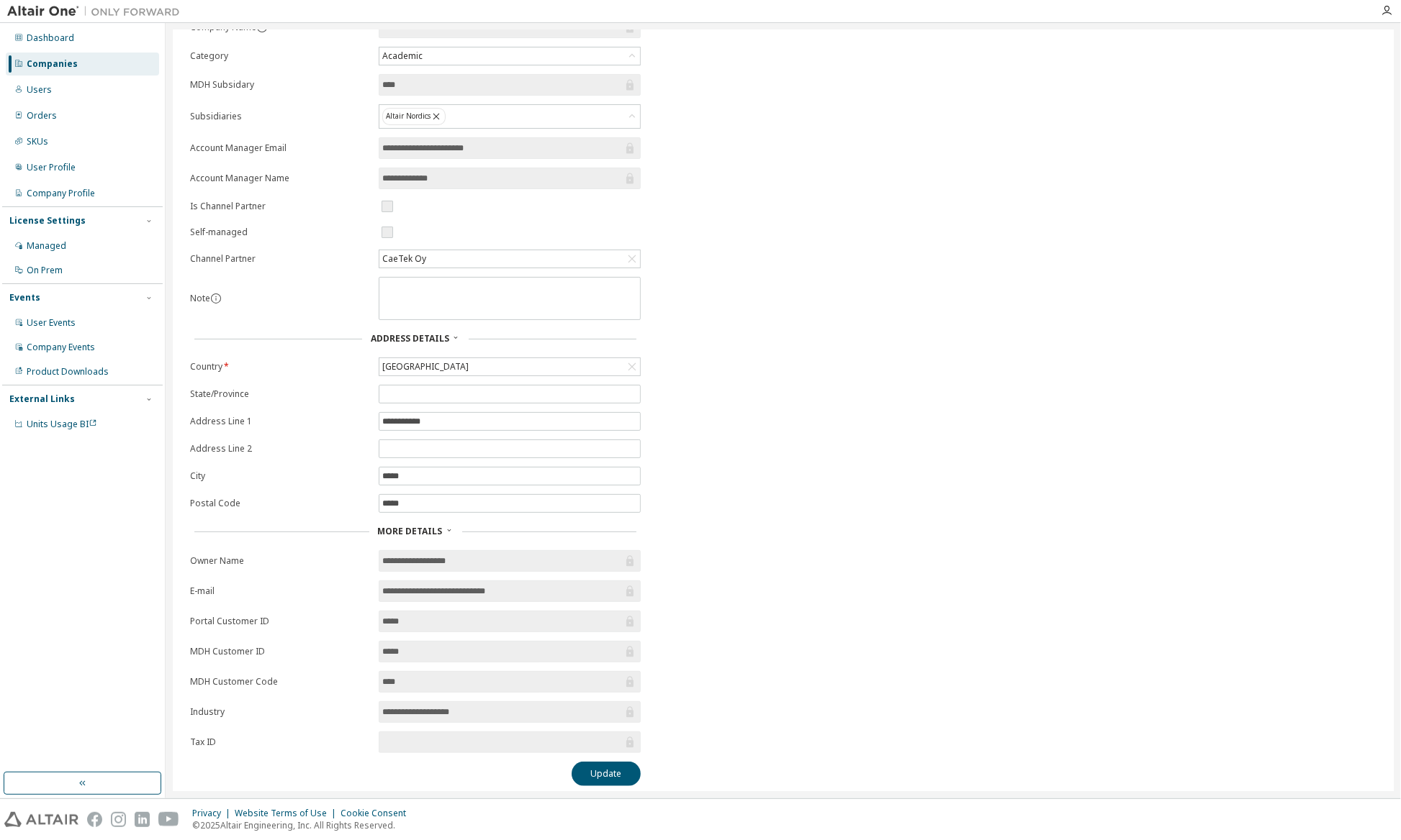
drag, startPoint x: 415, startPoint y: 647, endPoint x: 367, endPoint y: 651, distance: 48.2
click at [367, 651] on form "**********" at bounding box center [415, 385] width 451 height 736
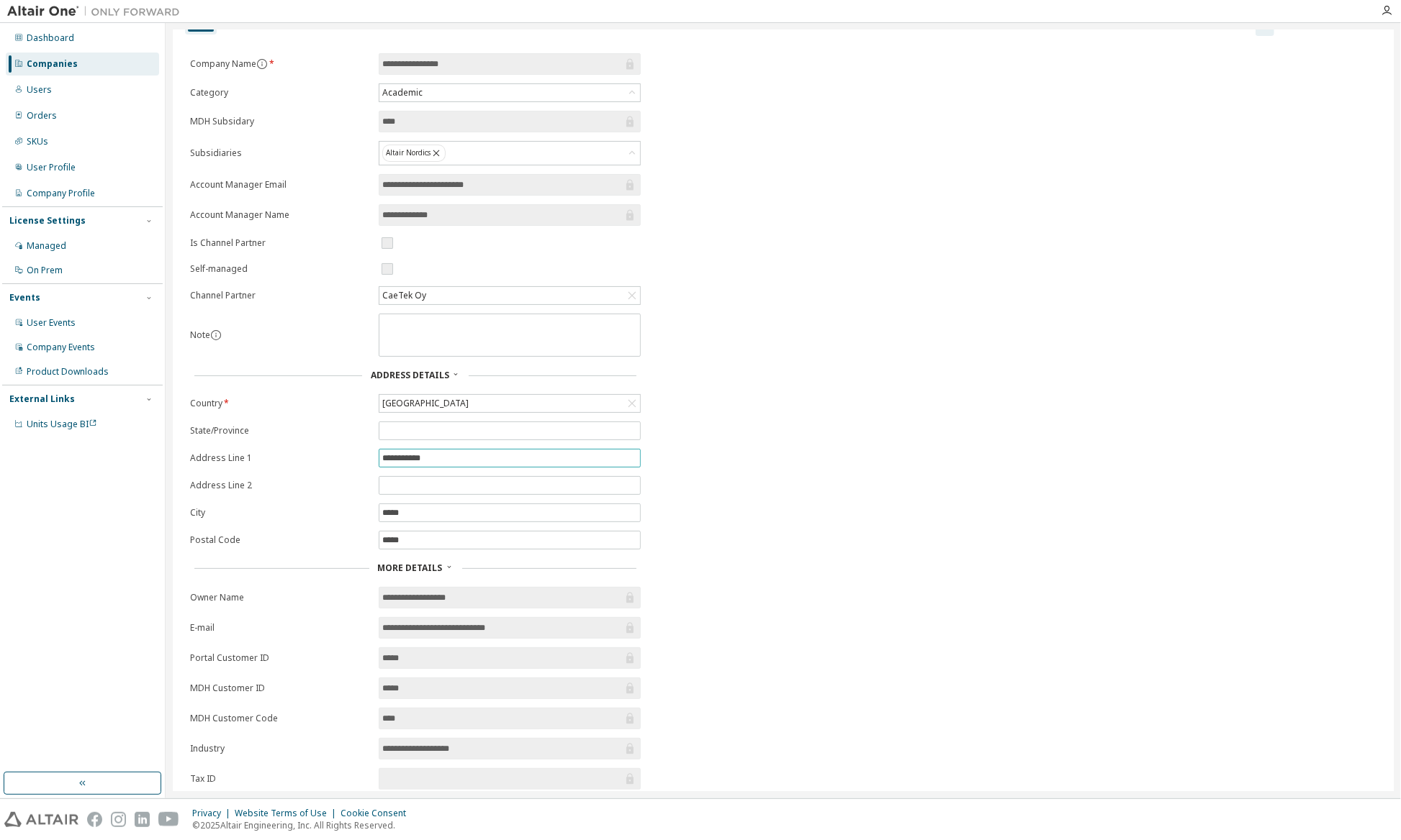
scroll to position [0, 0]
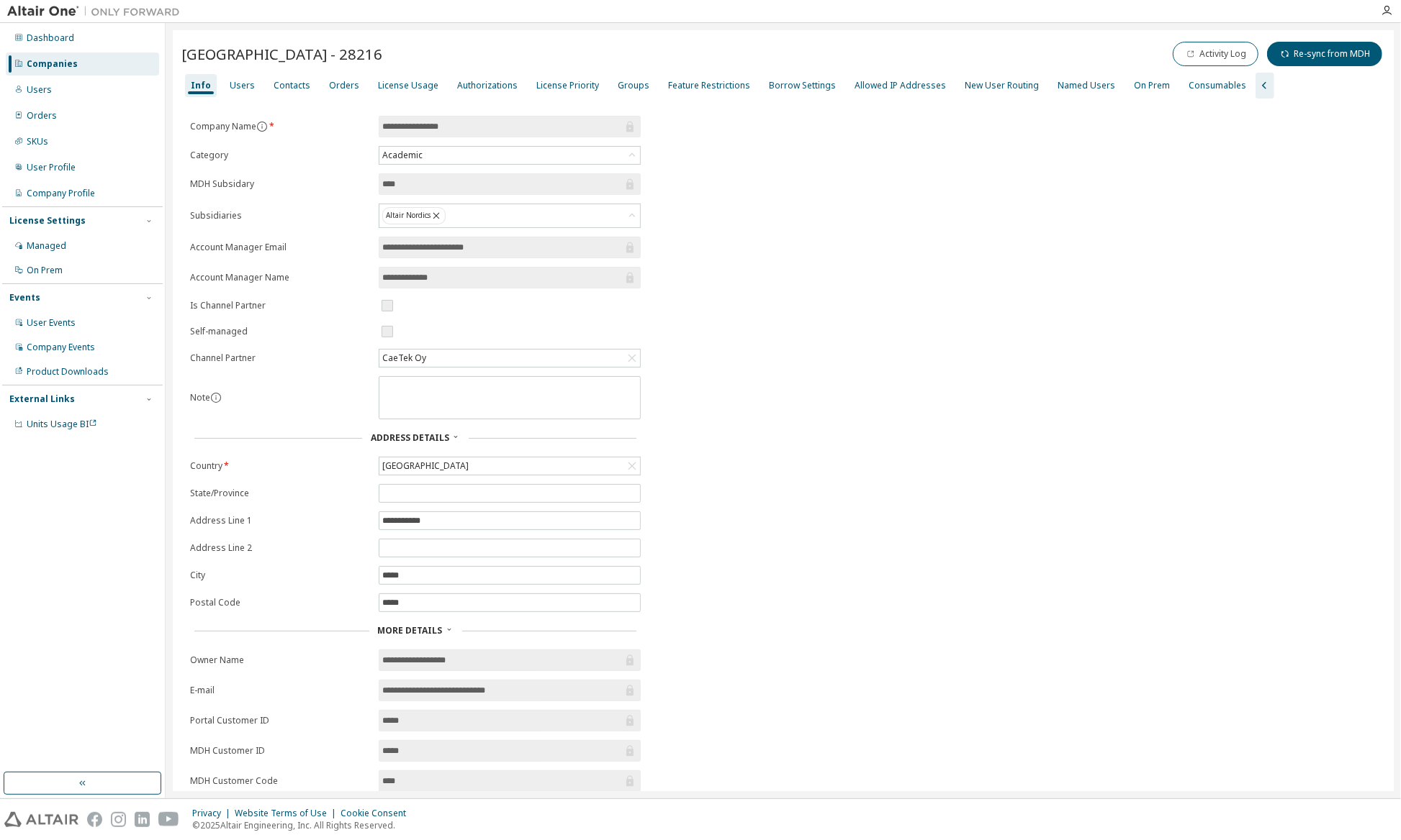
click at [770, 156] on div "**********" at bounding box center [783, 500] width 1204 height 770
click at [234, 83] on div "Users" at bounding box center [242, 86] width 25 height 12
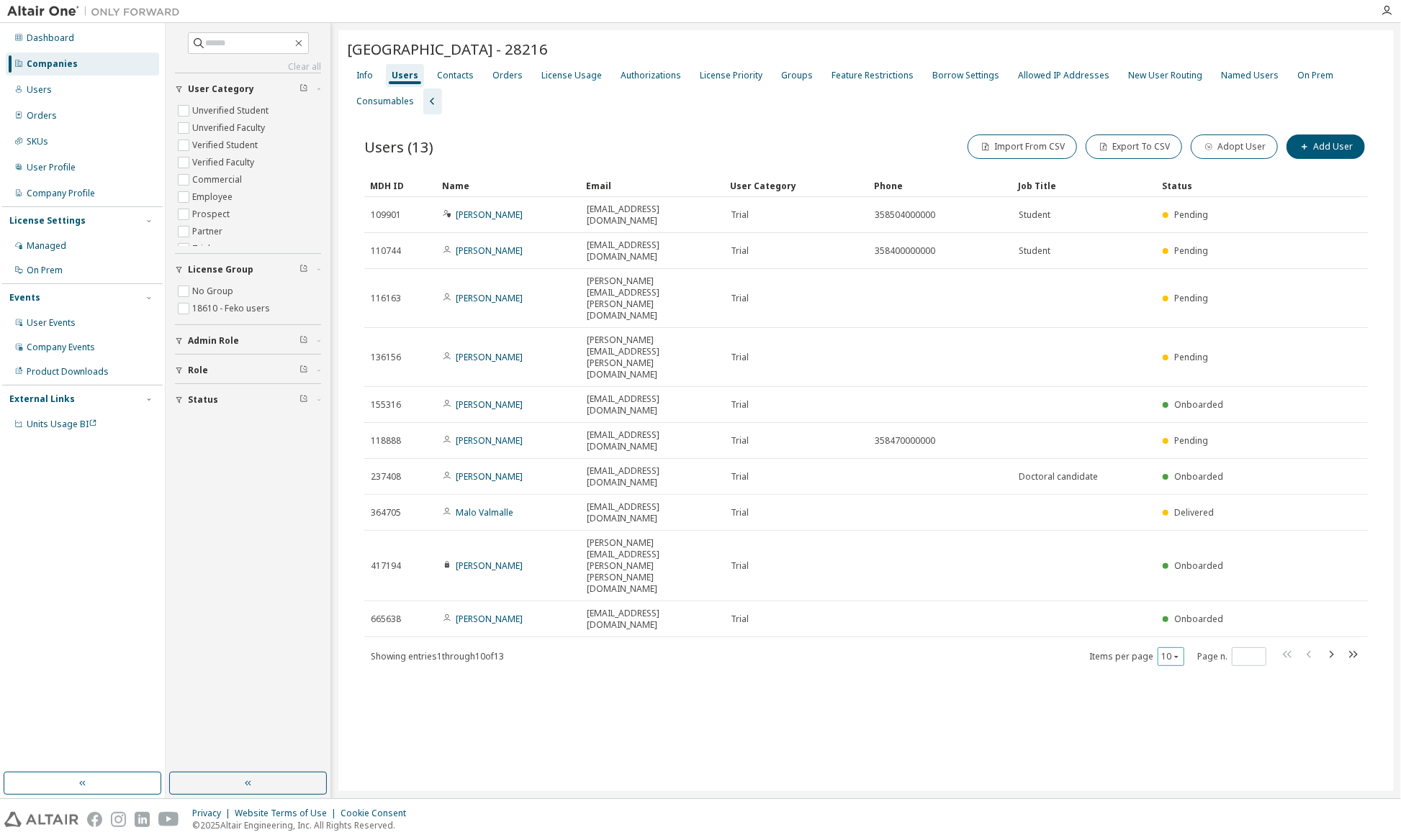
click at [1178, 652] on icon "button" at bounding box center [1176, 656] width 8 height 8
click at [1176, 529] on div "50" at bounding box center [1216, 532] width 115 height 17
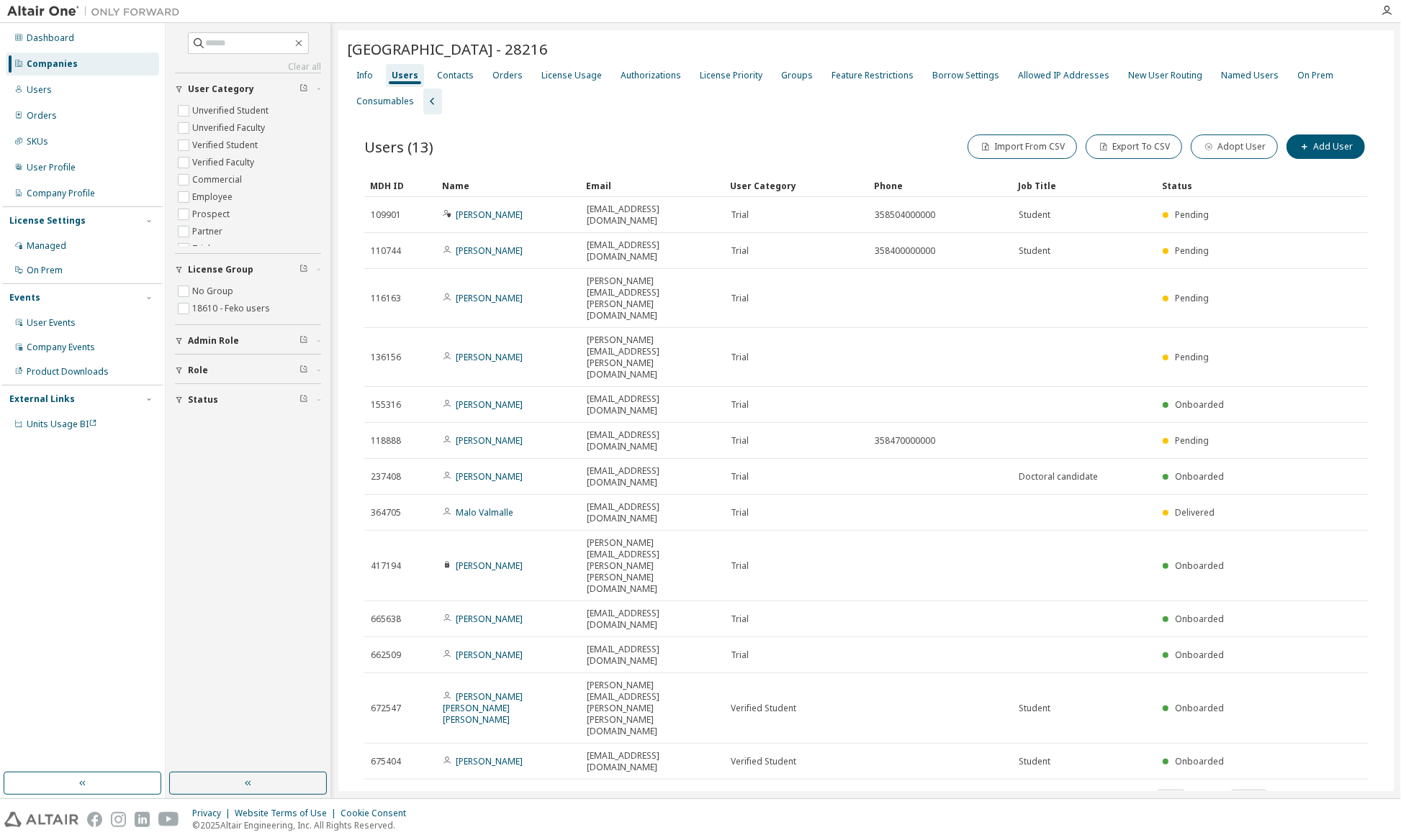
click at [775, 120] on div "Users (13) Import From CSV Export To CSV Adopt User Add User Clear Load Save Sa…" at bounding box center [866, 480] width 1038 height 732
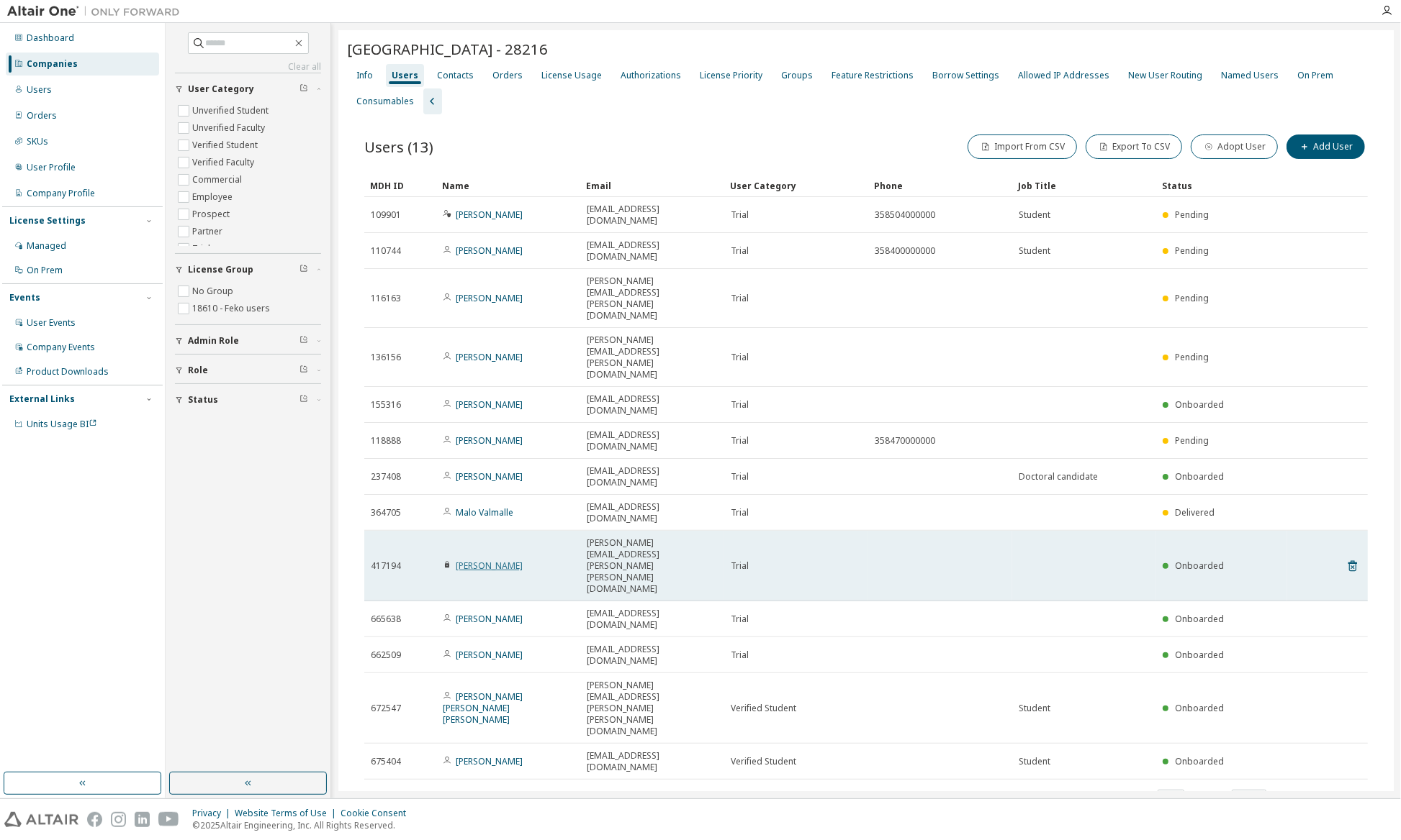
click at [518, 559] on link "[PERSON_NAME]" at bounding box center [488, 565] width 67 height 13
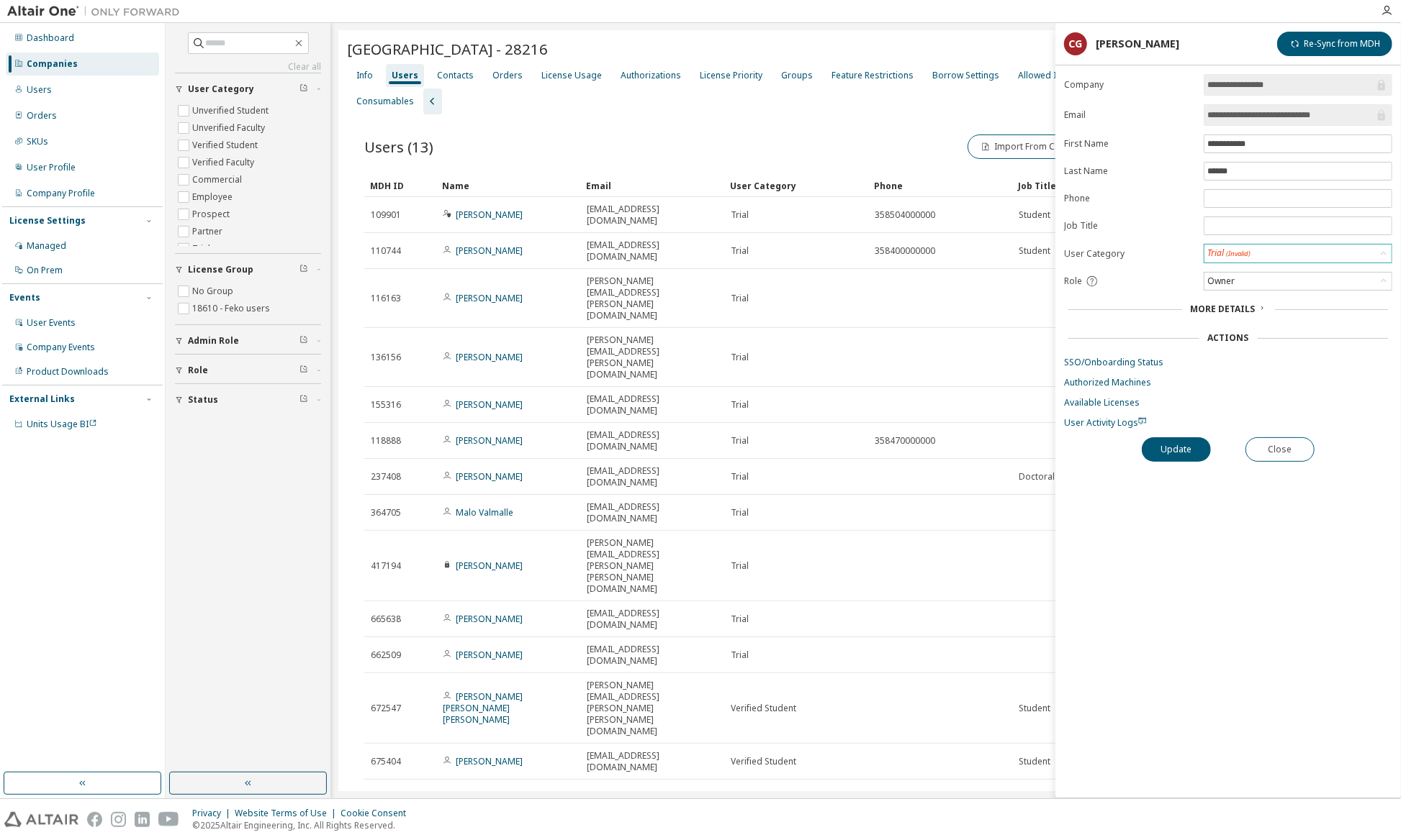
click at [1317, 252] on div "Trial (Invalid)" at bounding box center [1297, 253] width 187 height 18
click at [1317, 249] on div "Trial (Invalid)" at bounding box center [1297, 253] width 187 height 18
click at [1258, 305] on icon at bounding box center [1262, 308] width 8 height 8
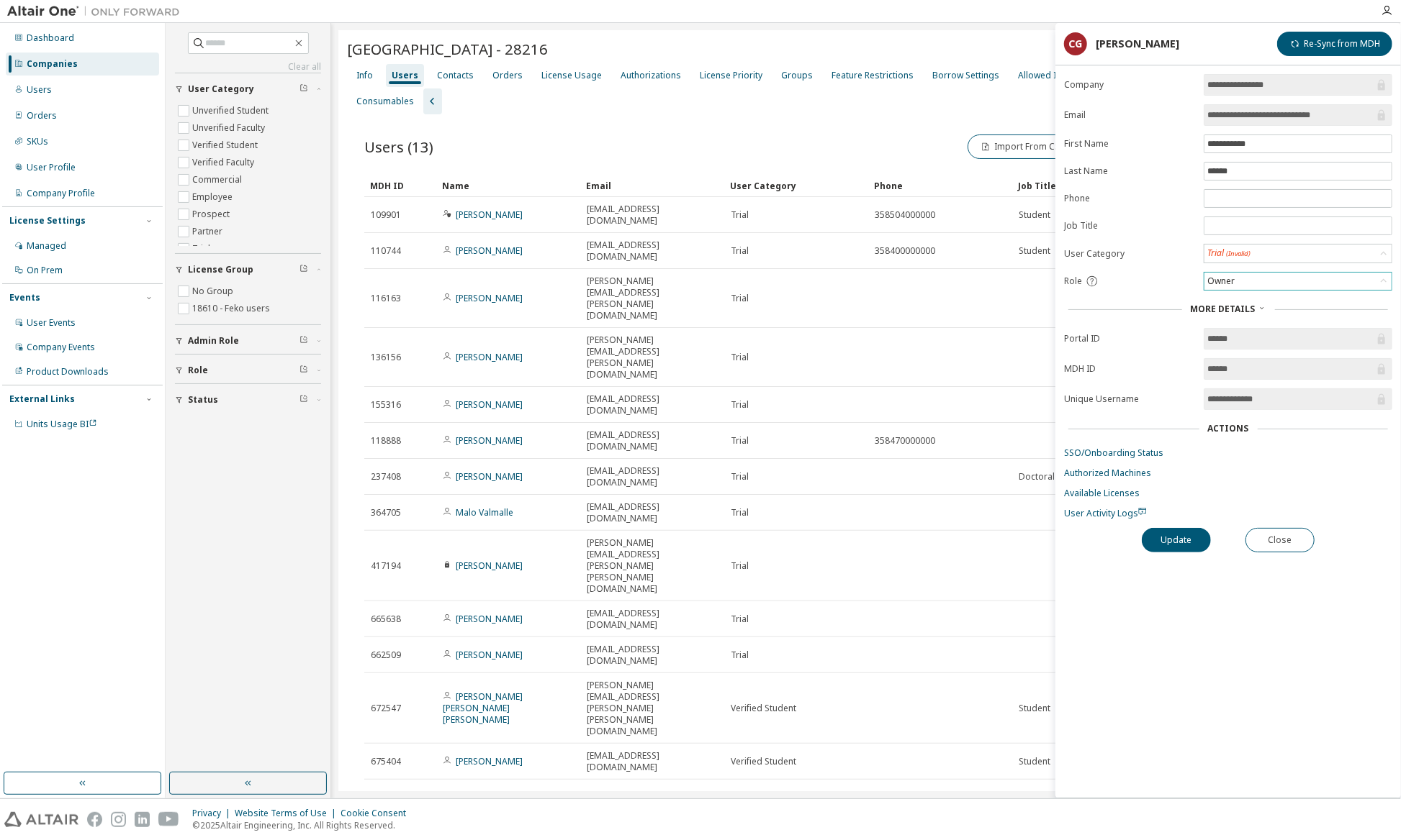
click at [1324, 281] on div "Owner" at bounding box center [1297, 281] width 187 height 17
click at [1125, 336] on label "Portal ID" at bounding box center [1129, 339] width 131 height 12
click at [1257, 283] on div "Owner" at bounding box center [1297, 281] width 187 height 17
click at [1130, 280] on div "Role" at bounding box center [1129, 281] width 131 height 13
click at [932, 582] on div "Users (13) Import From CSV Export To CSV Adopt User Add User Clear Load Save Sa…" at bounding box center [866, 480] width 1038 height 732
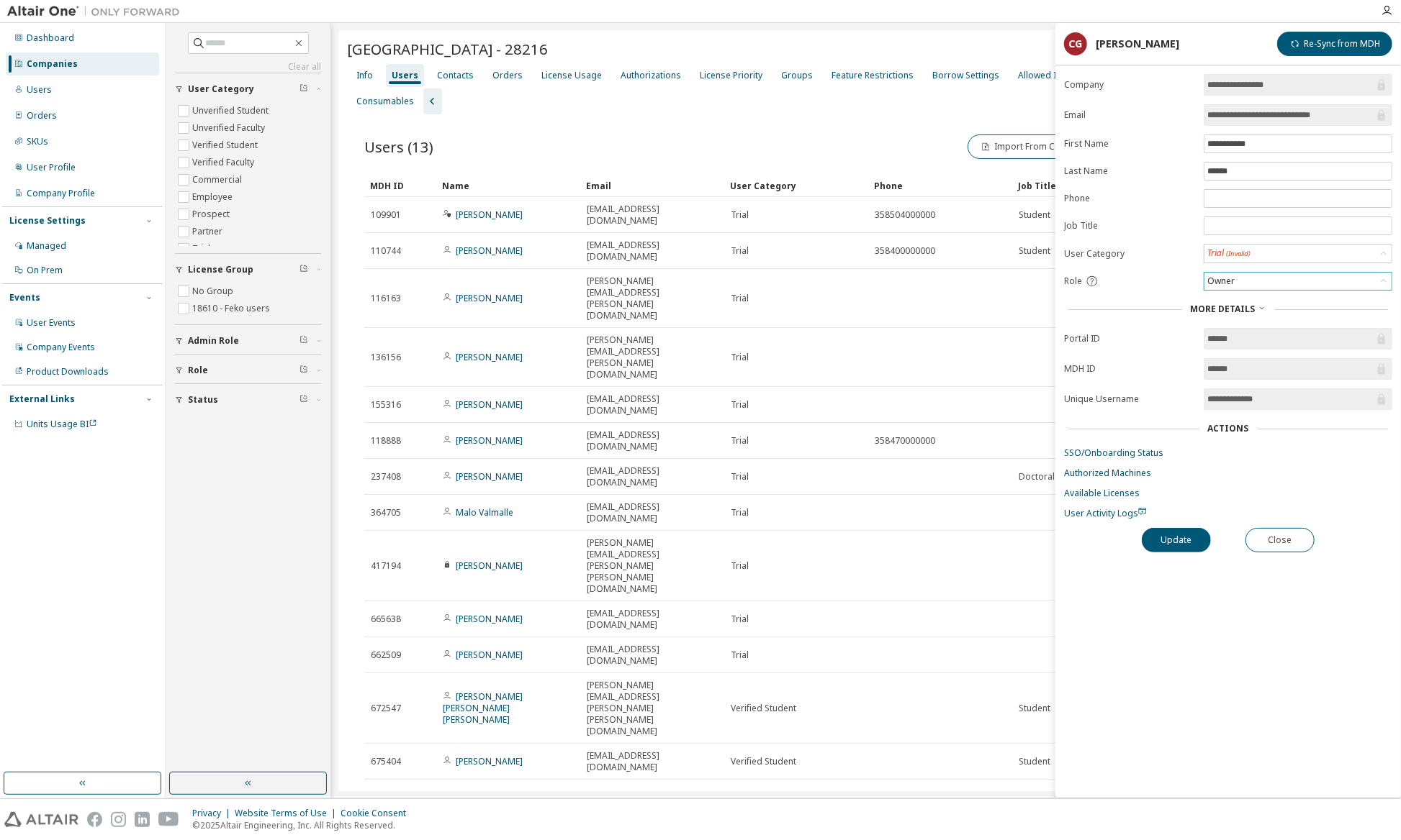
click at [1240, 276] on div "Owner" at bounding box center [1297, 281] width 187 height 17
click at [1273, 537] on button "Close" at bounding box center [1280, 540] width 69 height 24
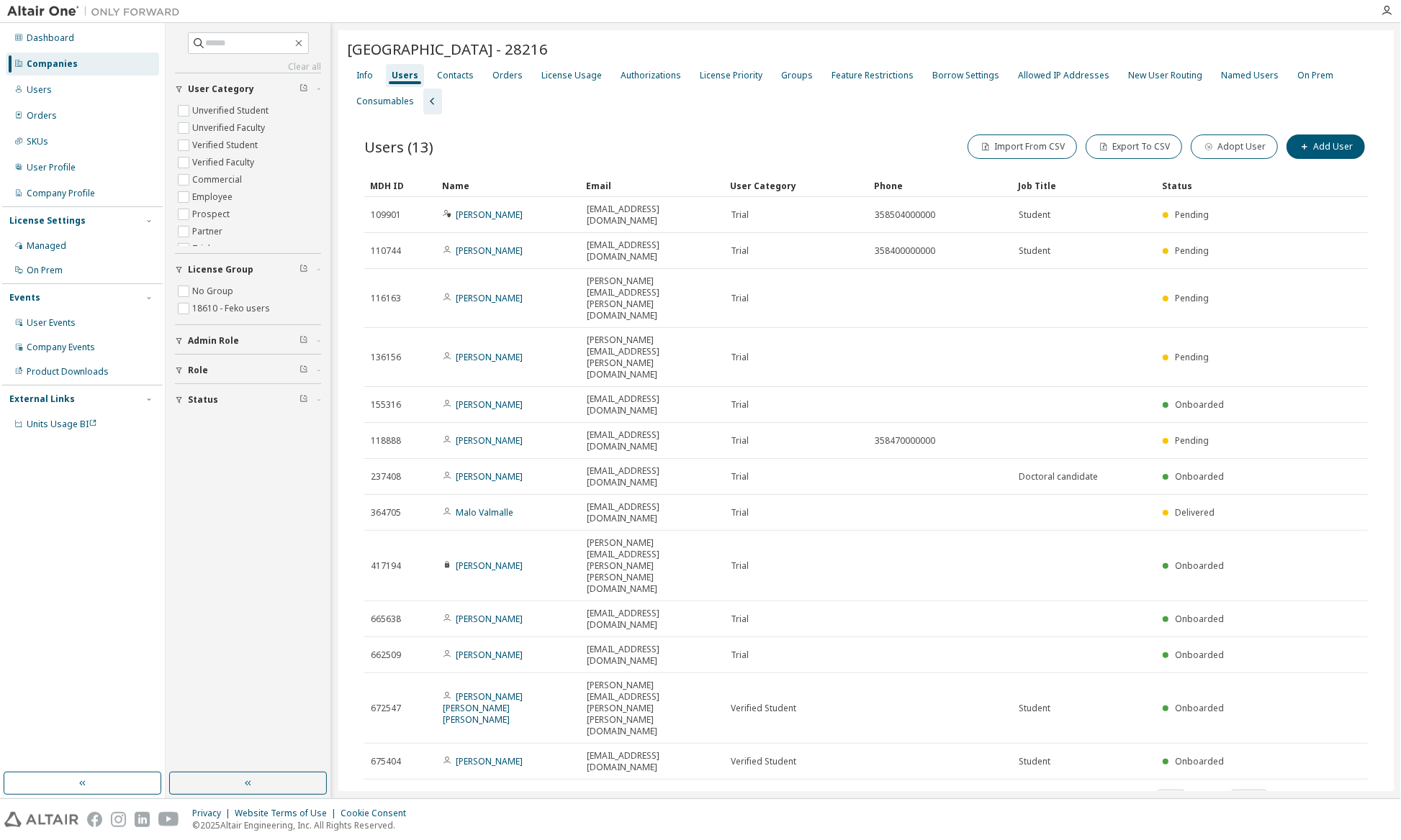
click at [884, 618] on div "Aalto University - 28216 Clear Load Save Save As Field Operator Value Select fi…" at bounding box center [866, 442] width 1055 height 825
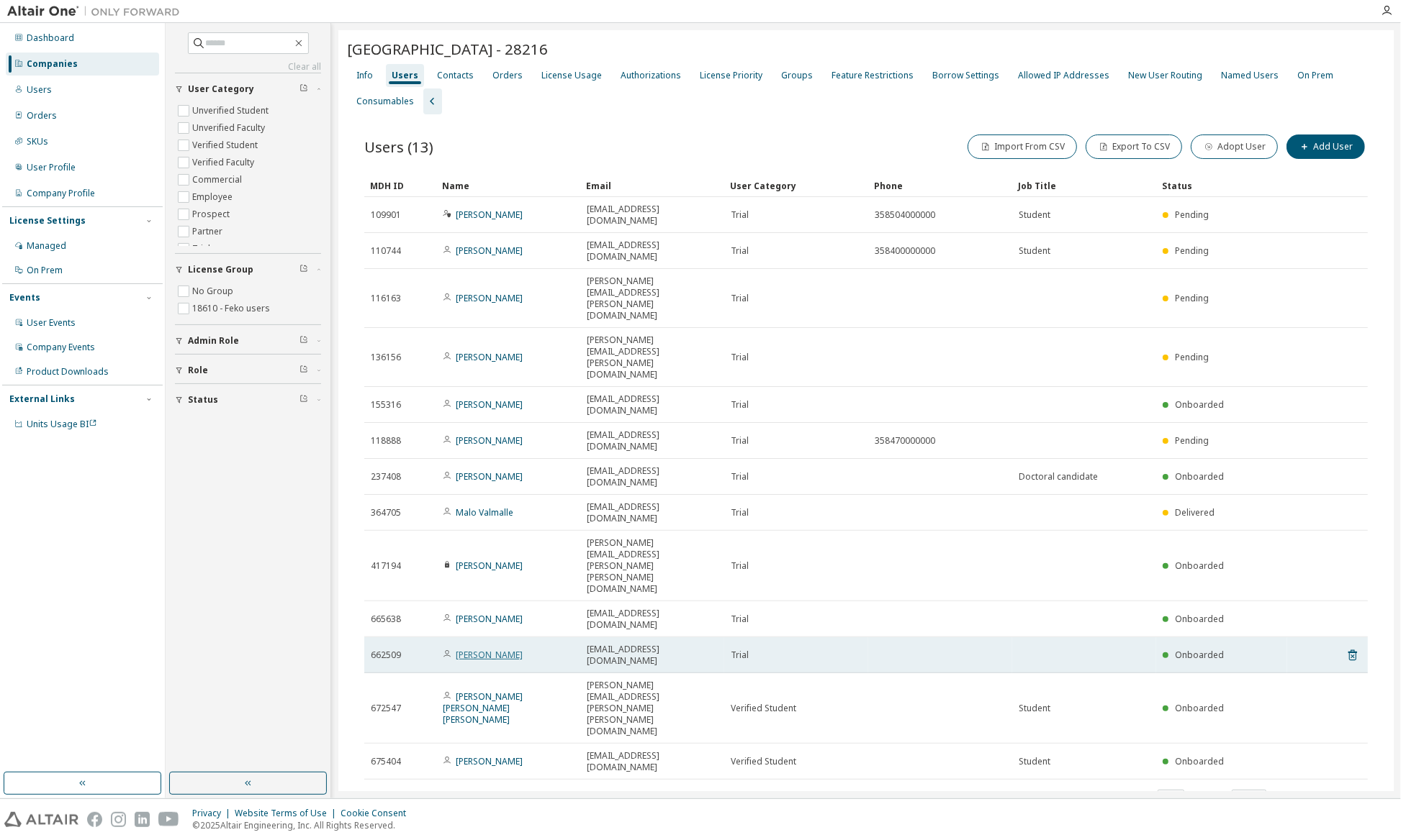
click at [477, 649] on link "[PERSON_NAME]" at bounding box center [488, 655] width 67 height 13
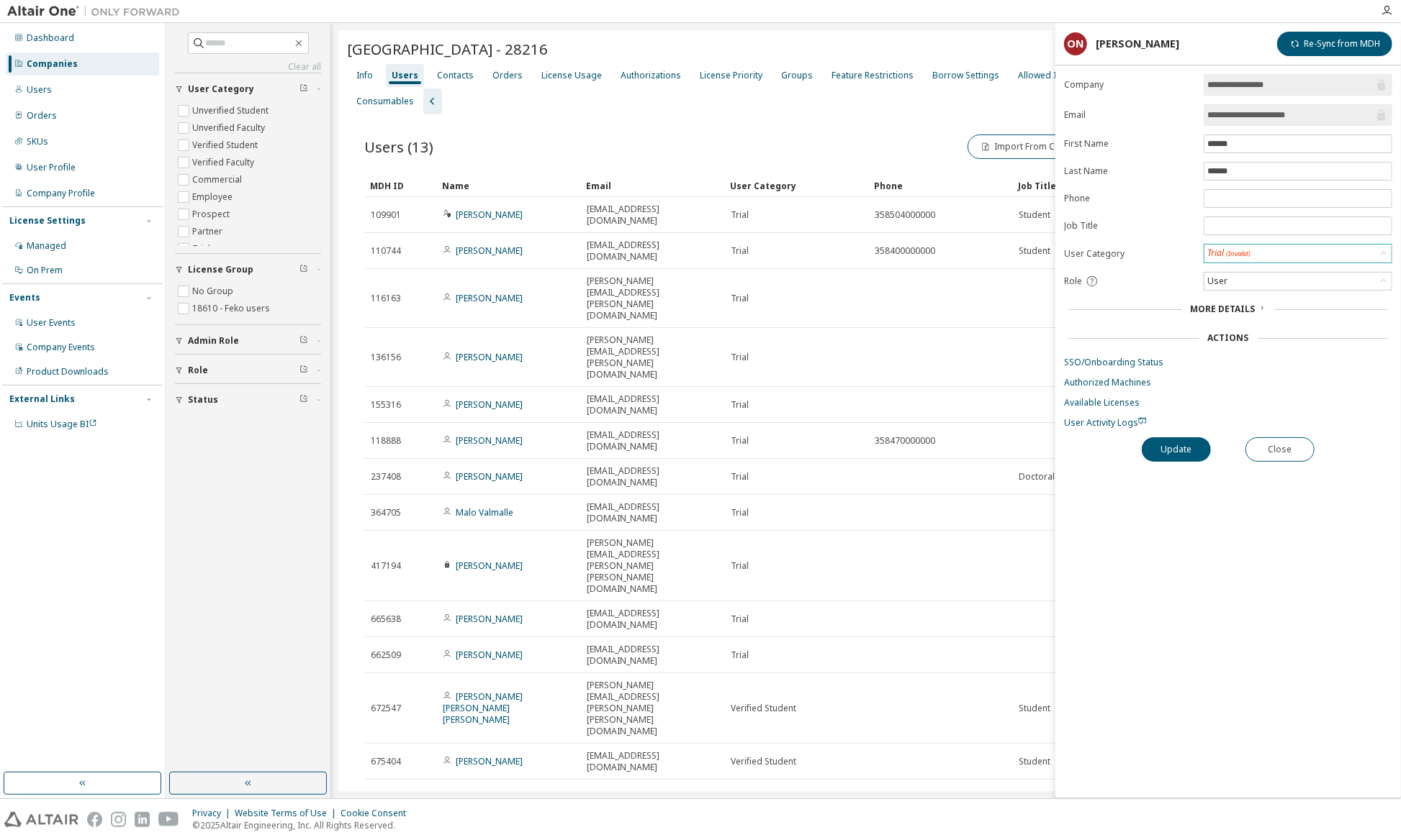
click at [1250, 252] on span "(Invalid)" at bounding box center [1237, 253] width 24 height 9
click at [1161, 244] on form "**********" at bounding box center [1227, 251] width 328 height 355
click at [1261, 278] on div "User" at bounding box center [1297, 281] width 187 height 17
click at [1233, 308] on li "Owner" at bounding box center [1296, 317] width 185 height 19
click at [1191, 451] on button "Update" at bounding box center [1176, 449] width 69 height 24
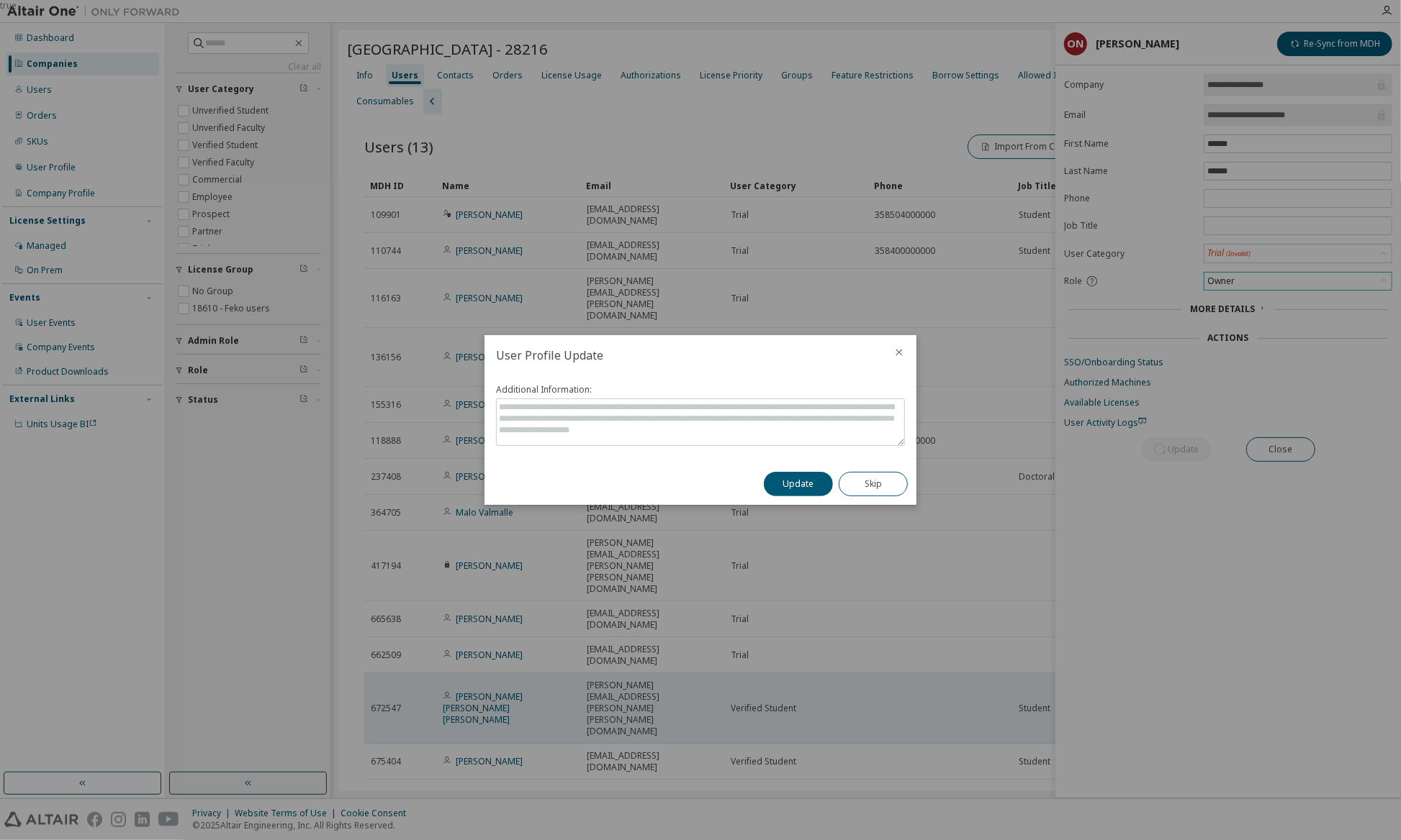
click at [792, 480] on button "Update" at bounding box center [798, 484] width 69 height 24
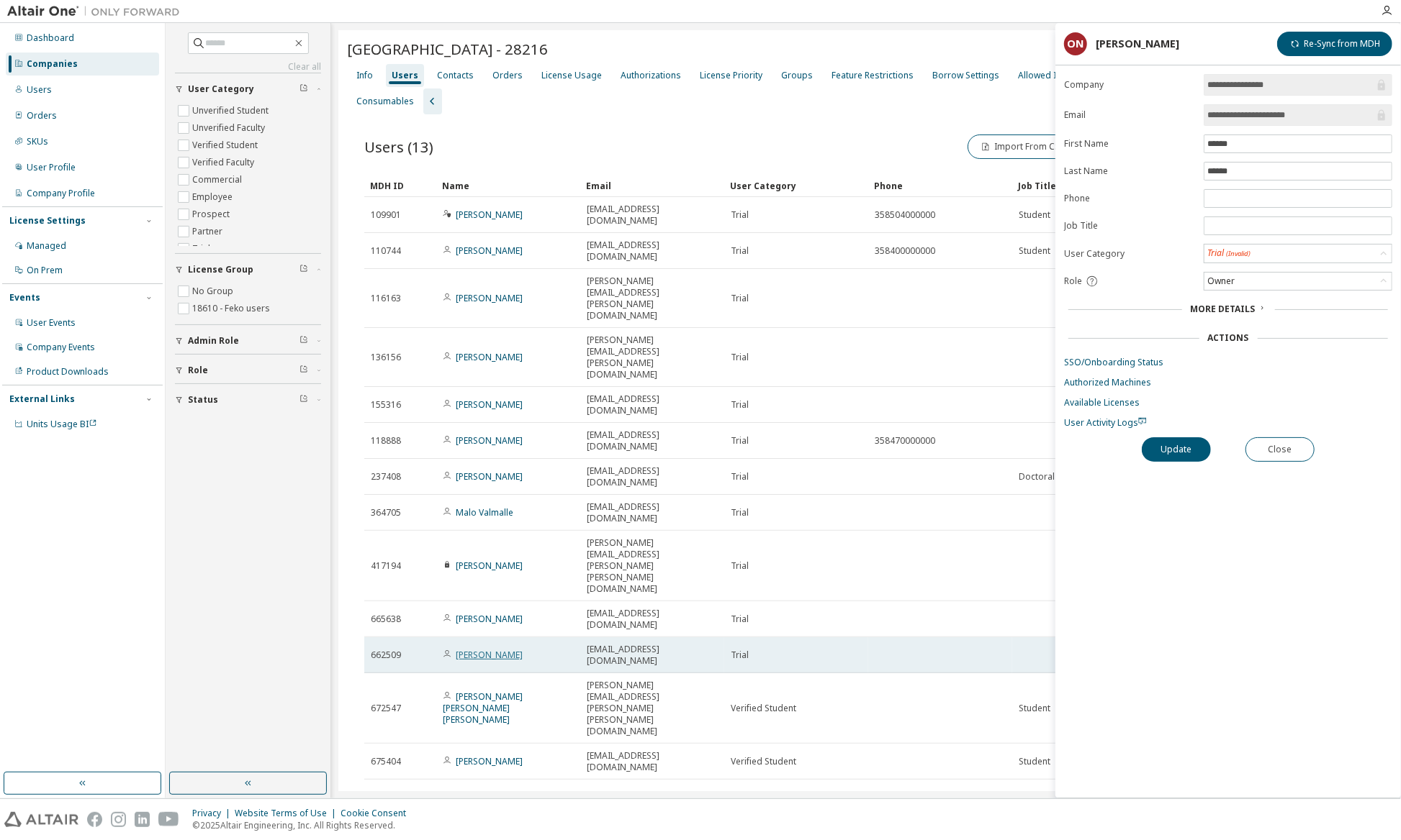
click at [502, 649] on link "[PERSON_NAME]" at bounding box center [488, 655] width 67 height 13
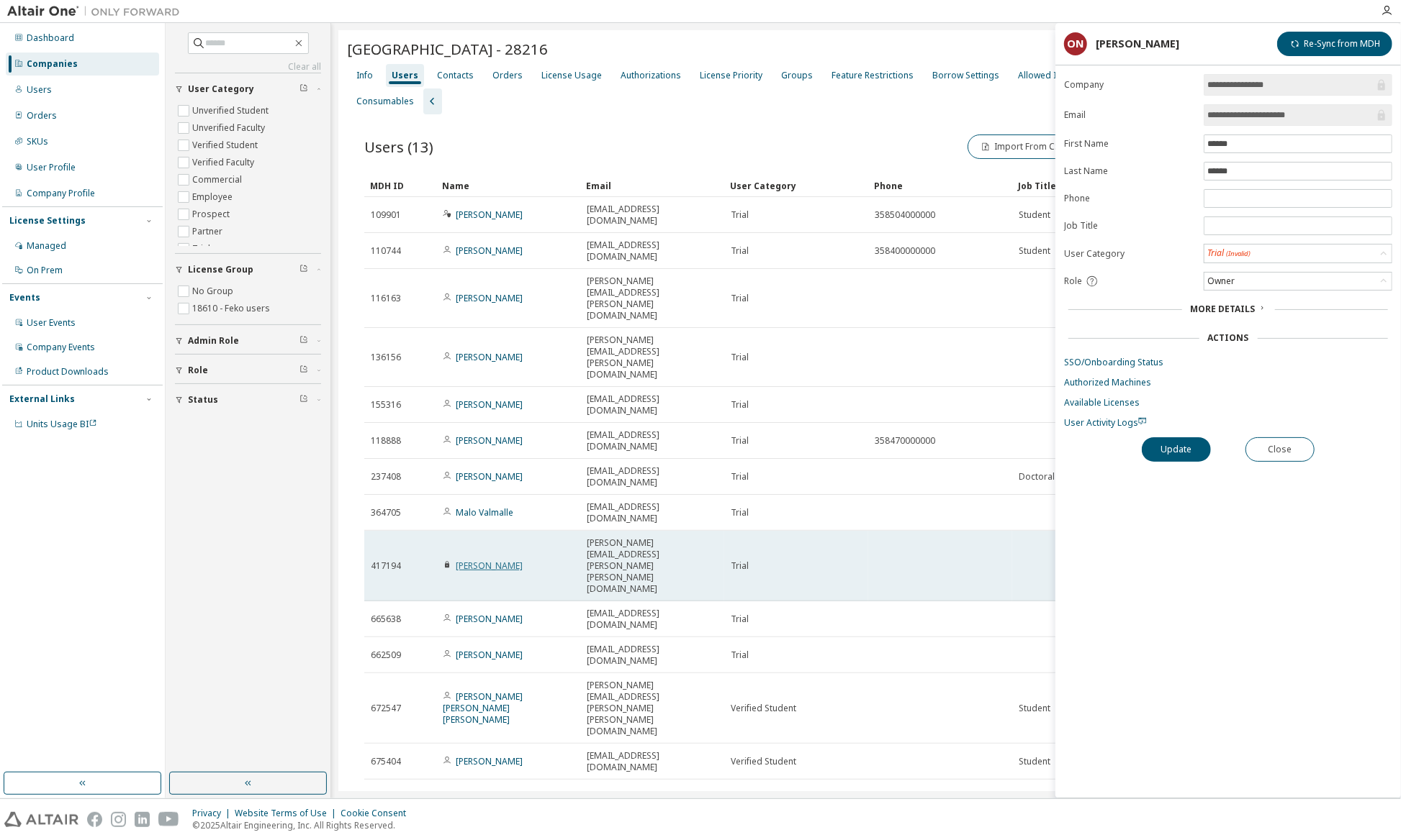
click at [495, 559] on link "[PERSON_NAME]" at bounding box center [488, 565] width 67 height 13
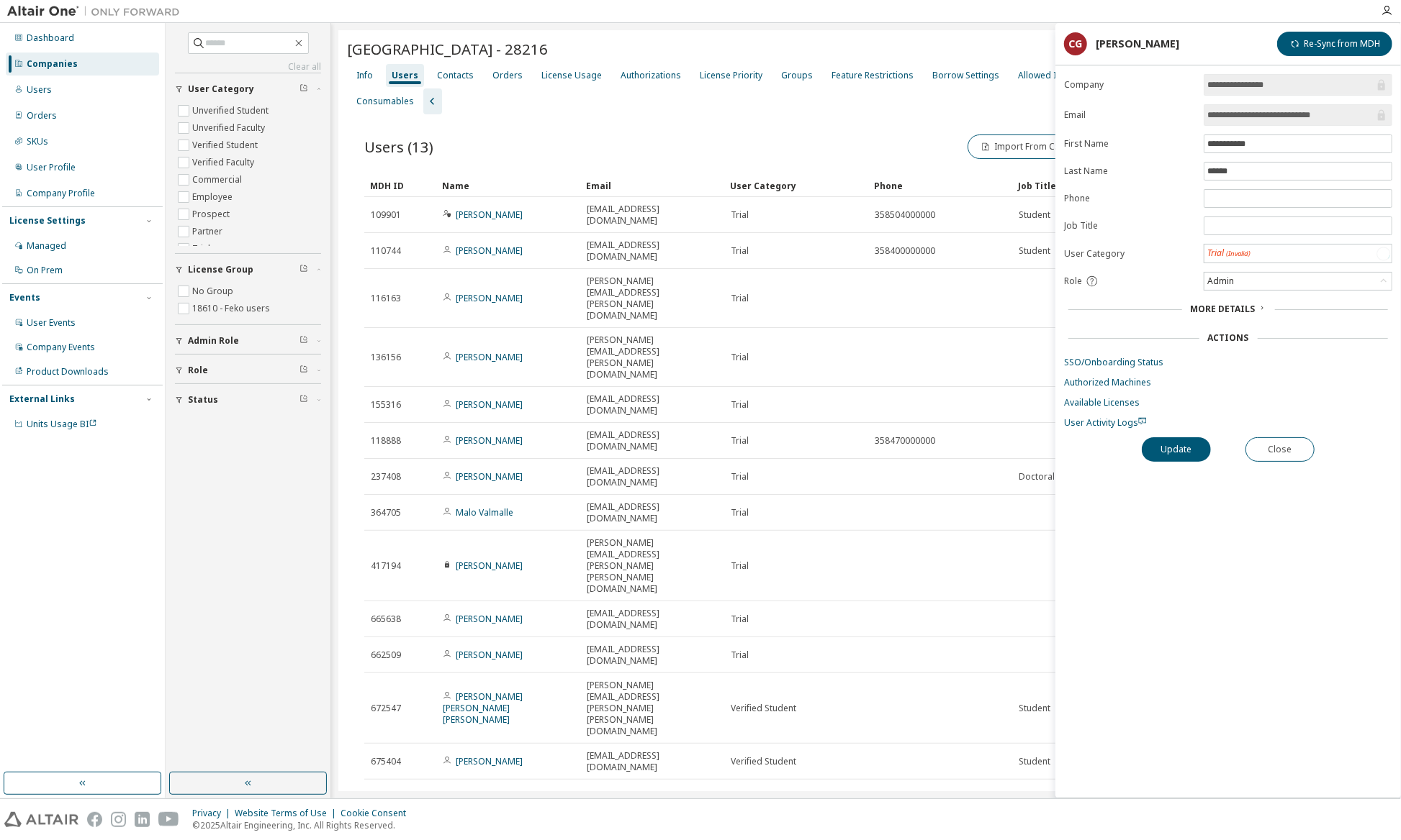
click at [502, 649] on link "[PERSON_NAME]" at bounding box center [488, 655] width 67 height 13
click at [491, 559] on link "[PERSON_NAME]" at bounding box center [488, 565] width 67 height 13
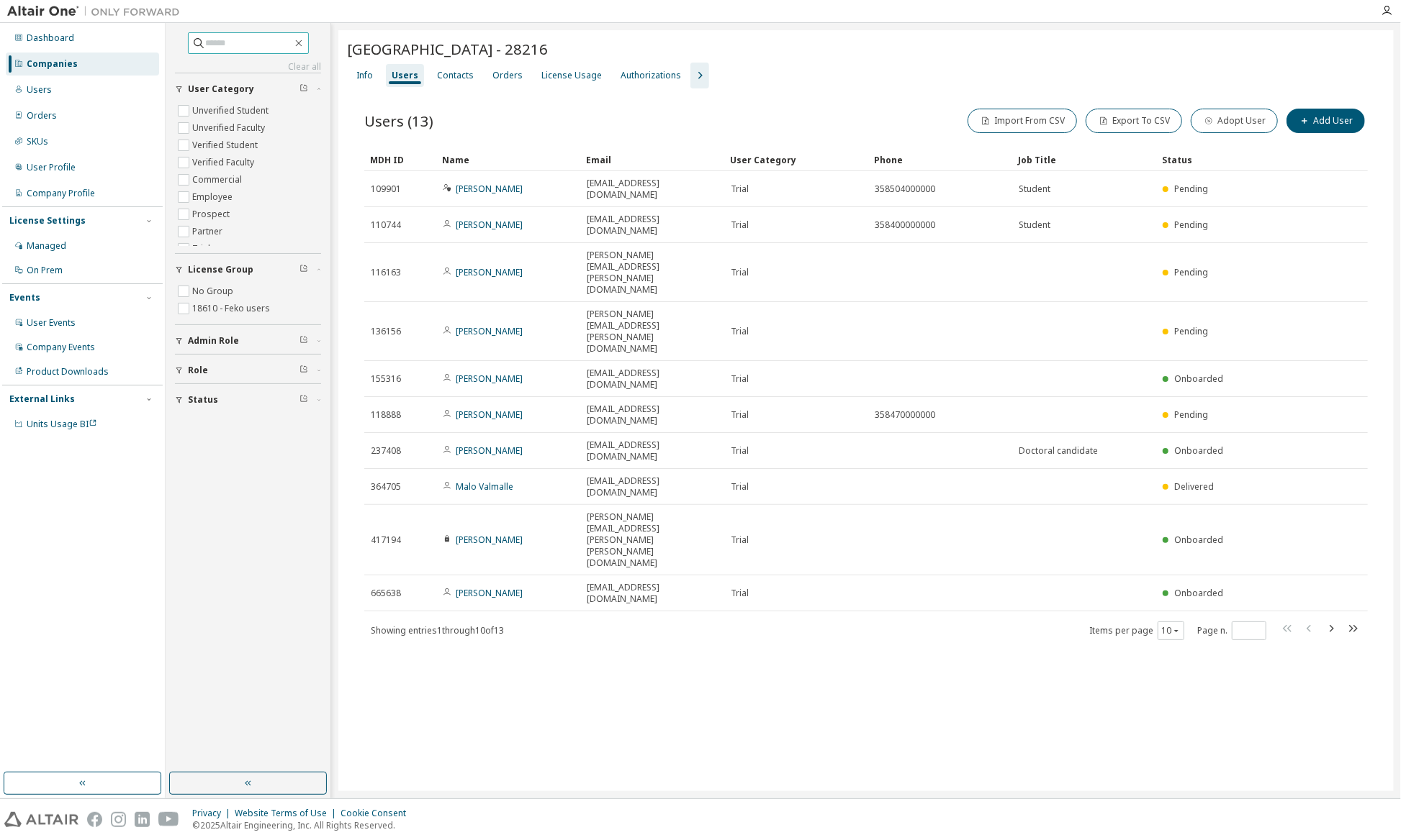
click at [210, 49] on input "text" at bounding box center [249, 43] width 86 height 14
type input "*****"
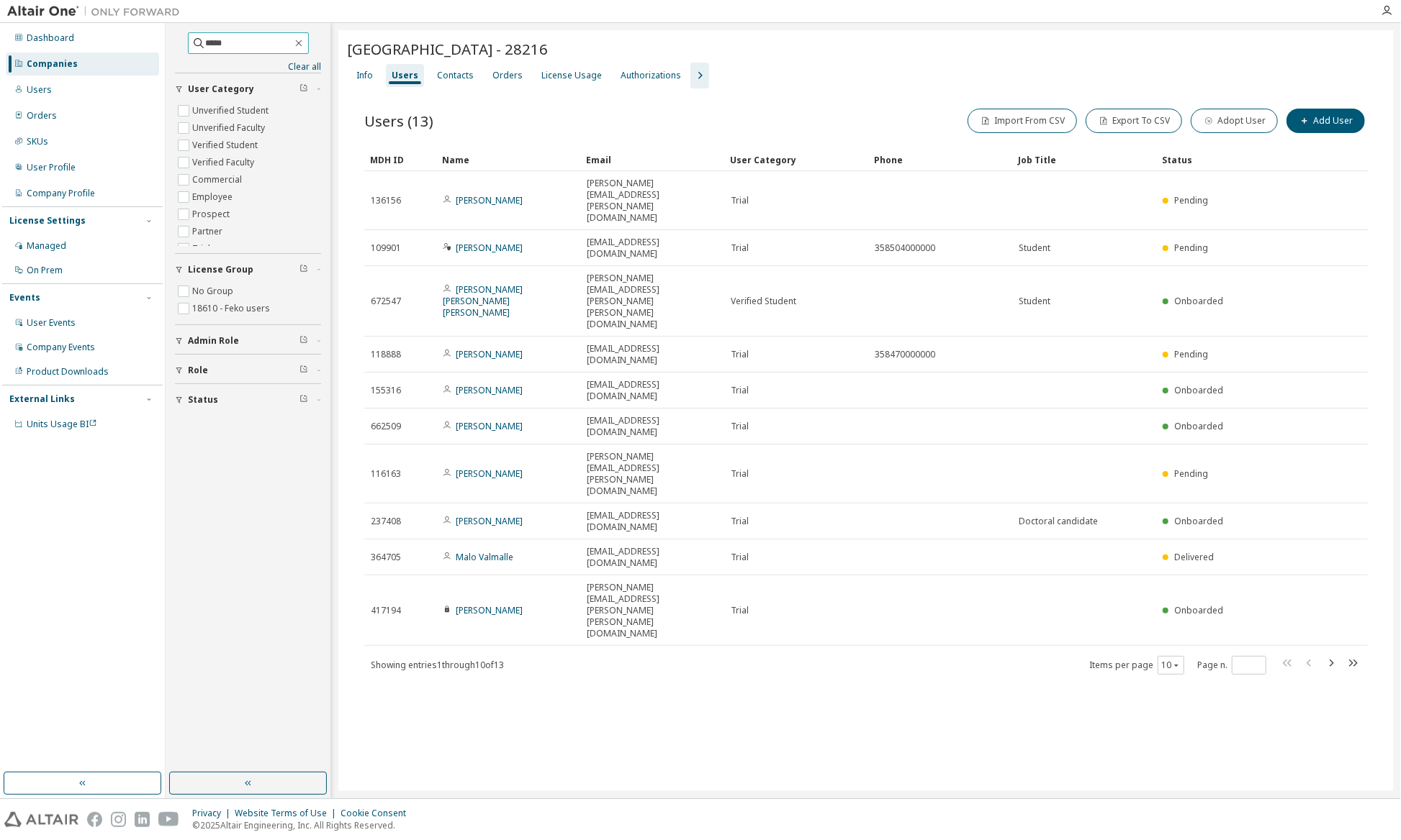
click at [243, 42] on input "*****" at bounding box center [249, 43] width 86 height 14
click at [89, 62] on div "Companies" at bounding box center [83, 63] width 153 height 23
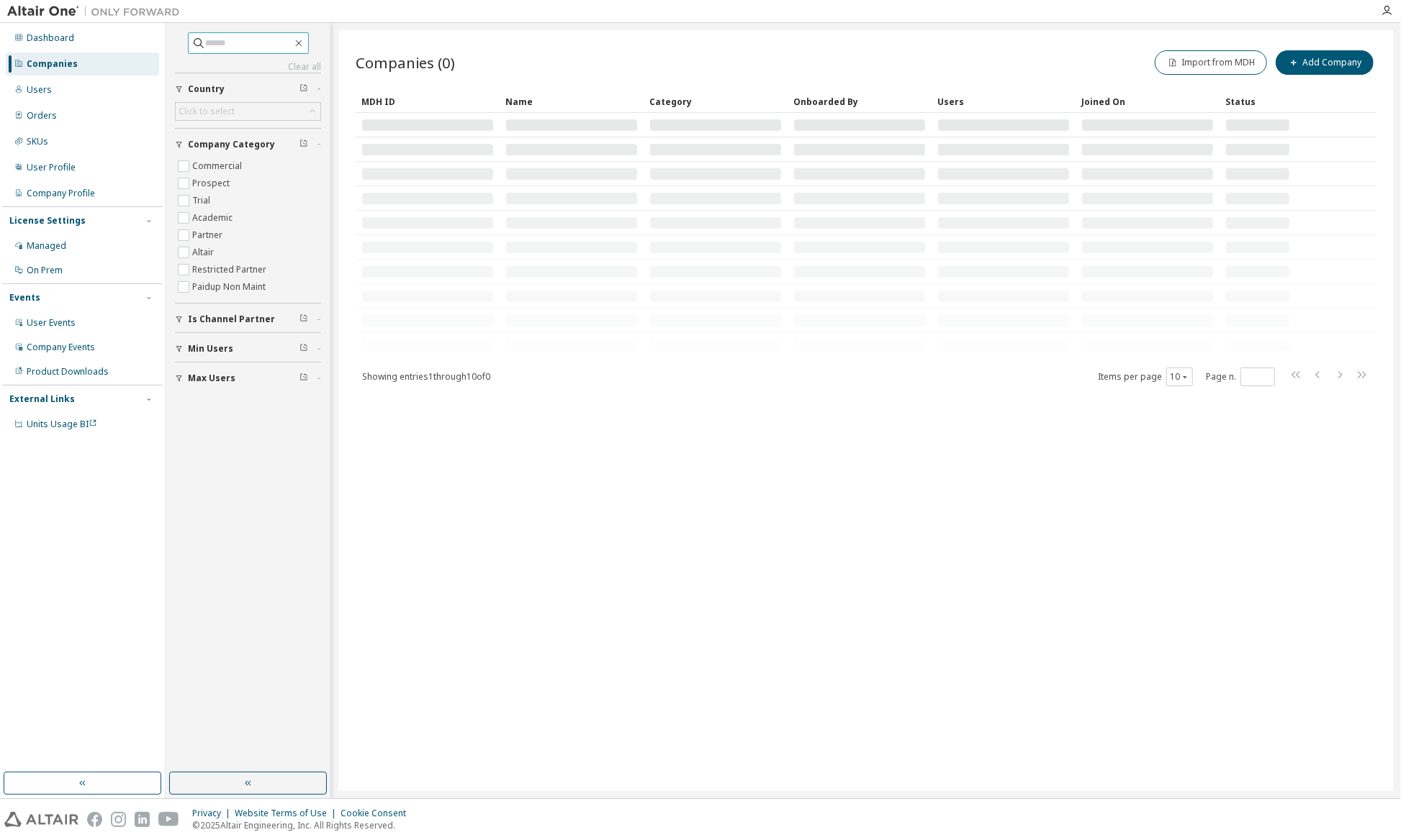
click at [234, 46] on input "text" at bounding box center [249, 43] width 86 height 14
type input "*****"
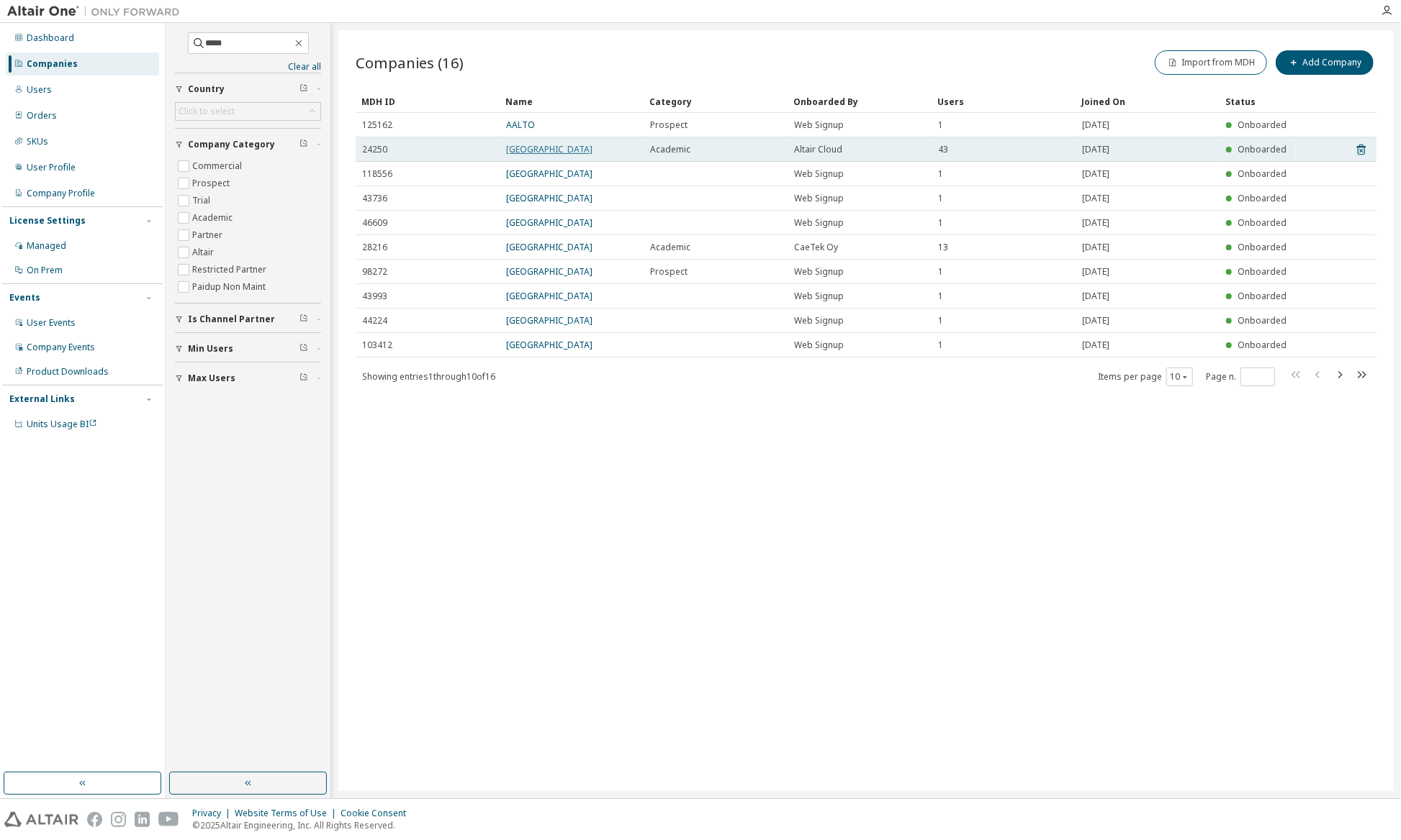
click at [546, 150] on link "Aalto University" at bounding box center [549, 149] width 86 height 13
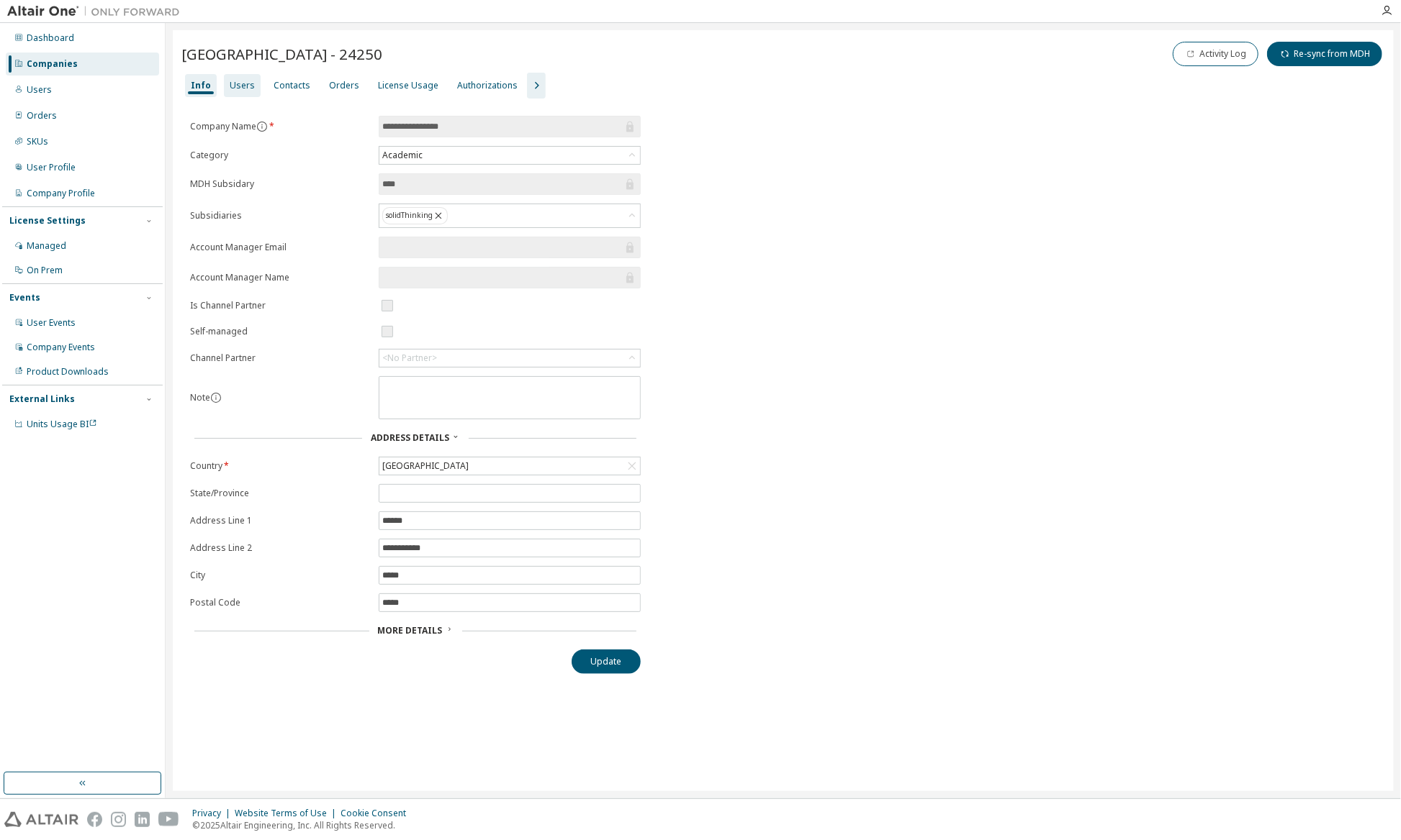
click at [241, 84] on div "Users" at bounding box center [242, 86] width 25 height 12
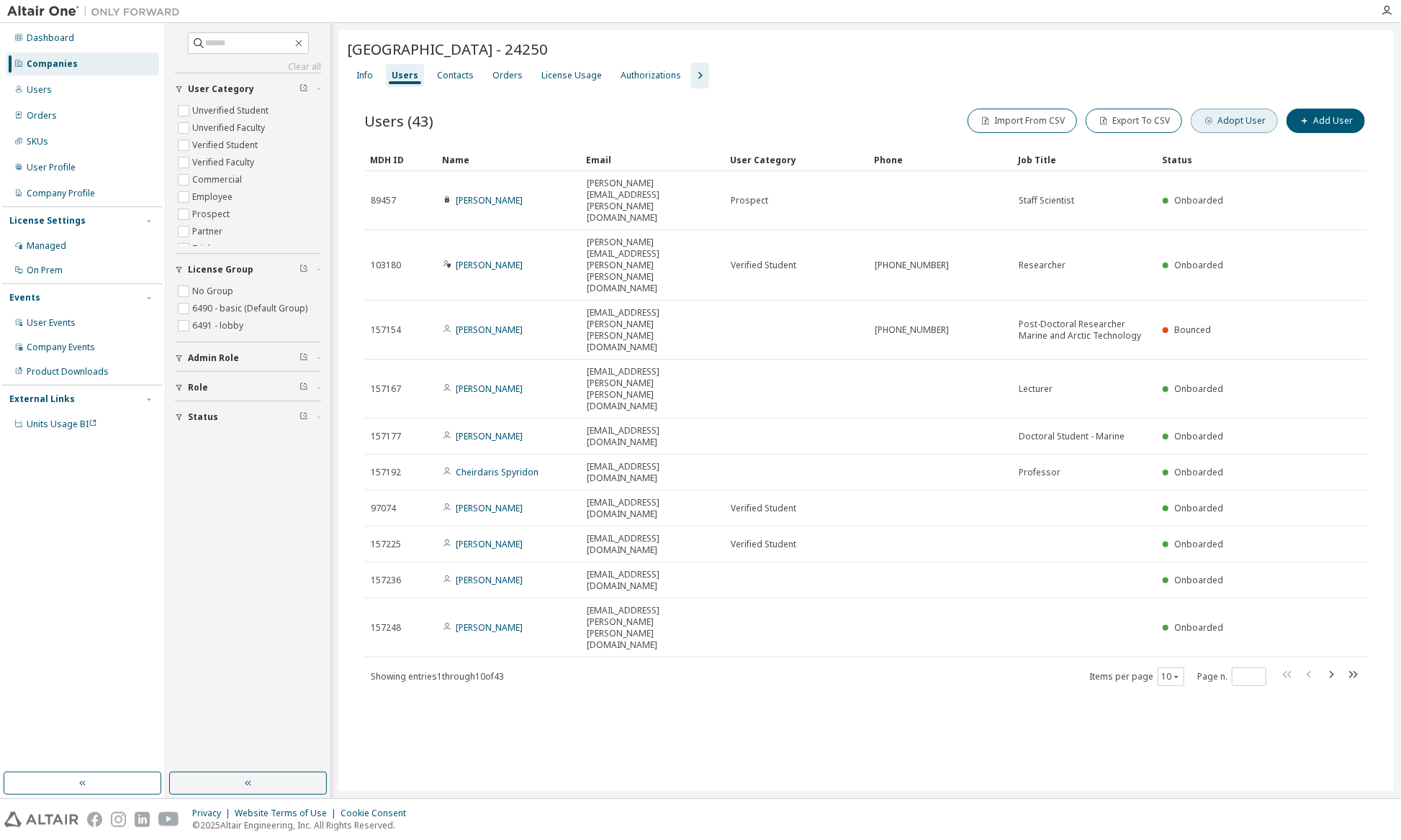
click at [1243, 124] on button "Adopt User" at bounding box center [1233, 120] width 87 height 24
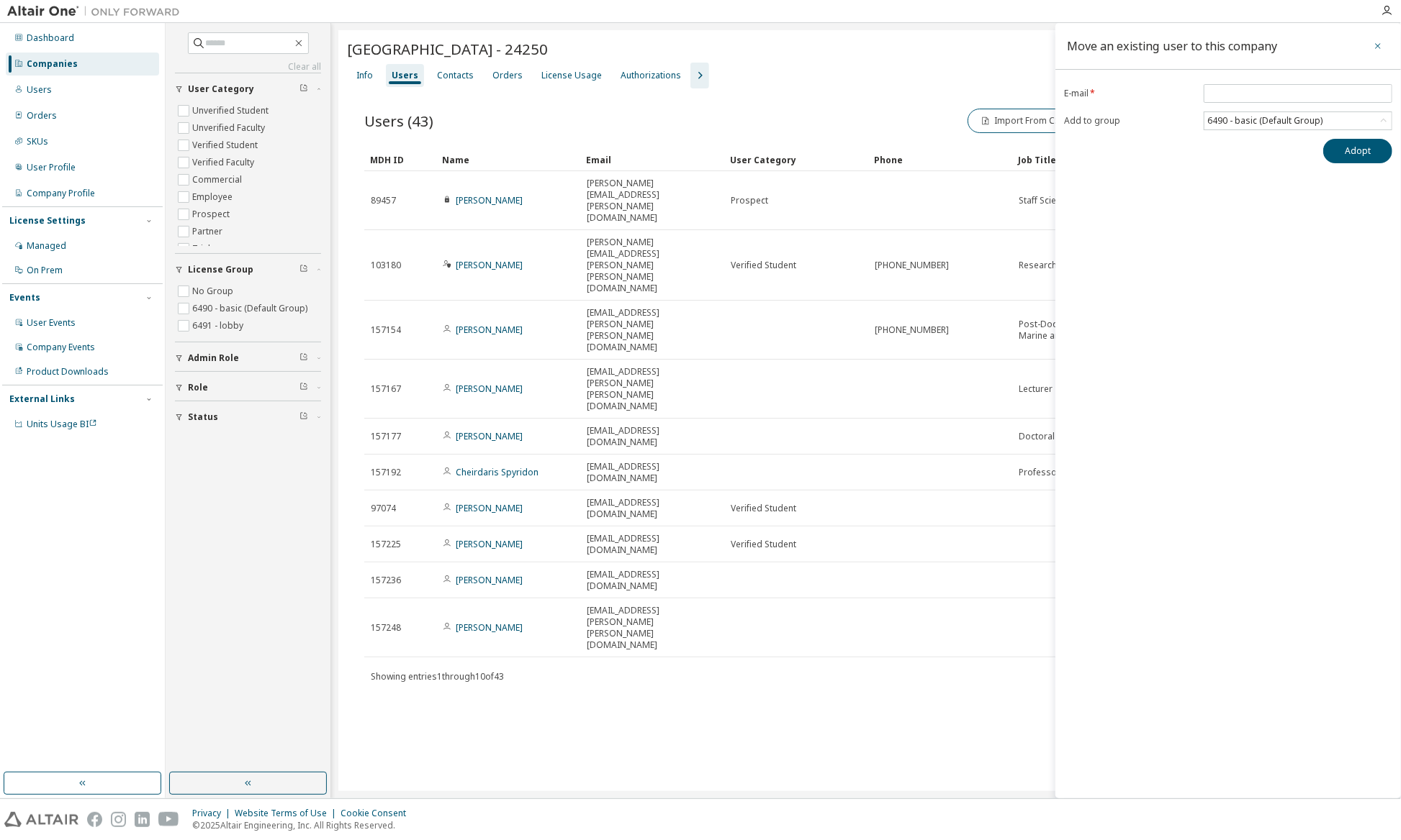
click at [1380, 43] on icon "button" at bounding box center [1377, 45] width 6 height 6
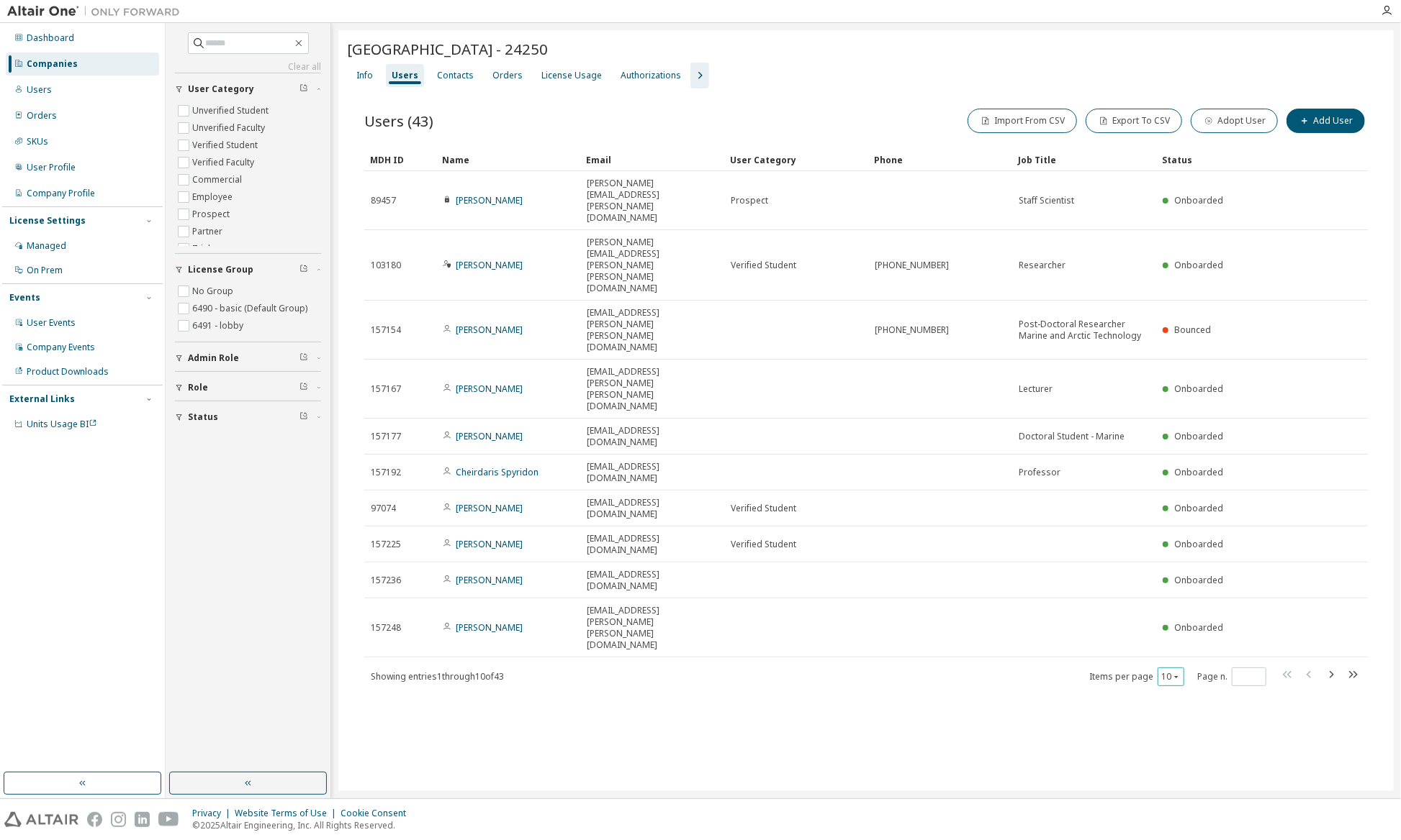
click at [1178, 672] on icon "button" at bounding box center [1176, 677] width 8 height 8
click at [1179, 504] on div "30" at bounding box center [1216, 501] width 115 height 17
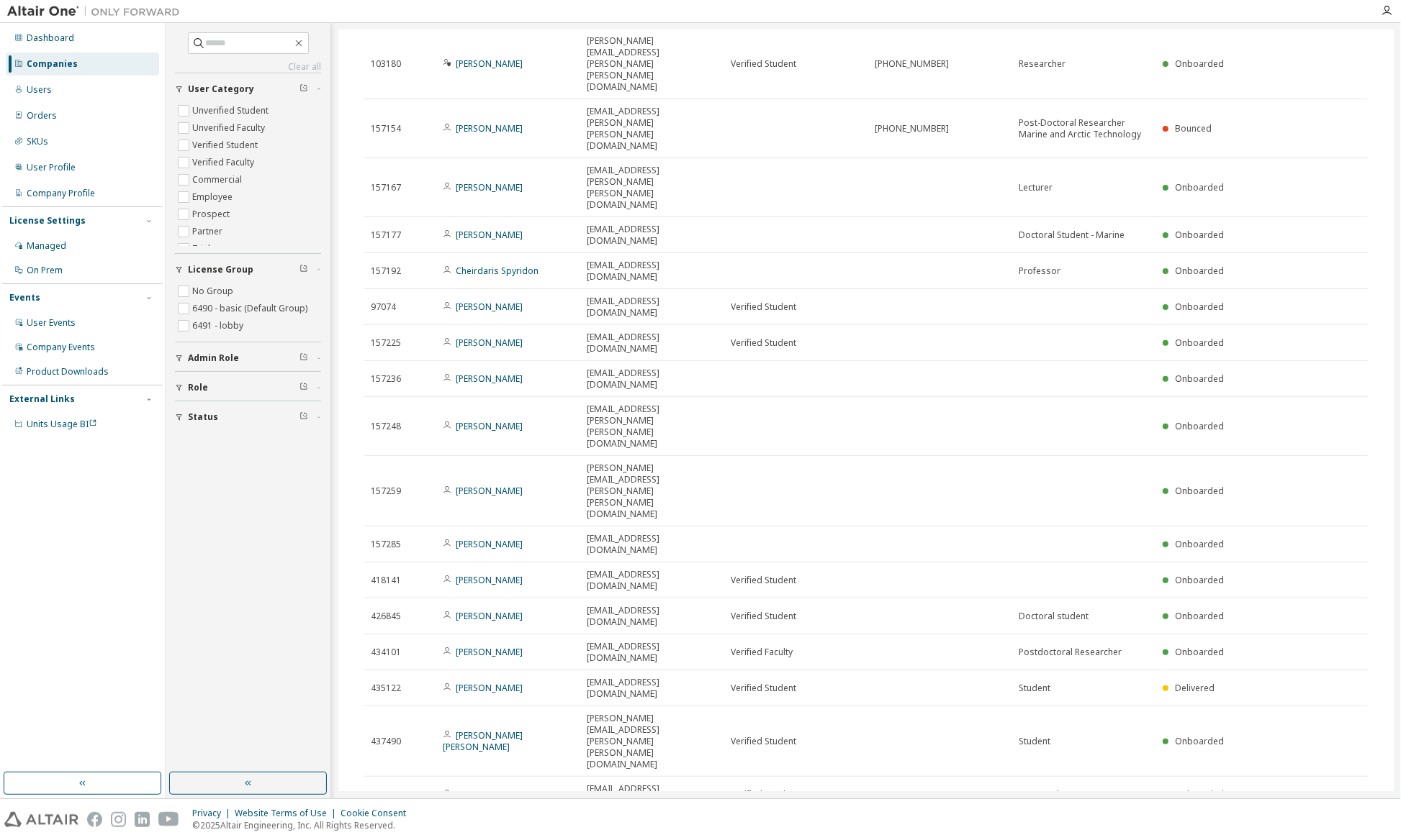
scroll to position [215, 0]
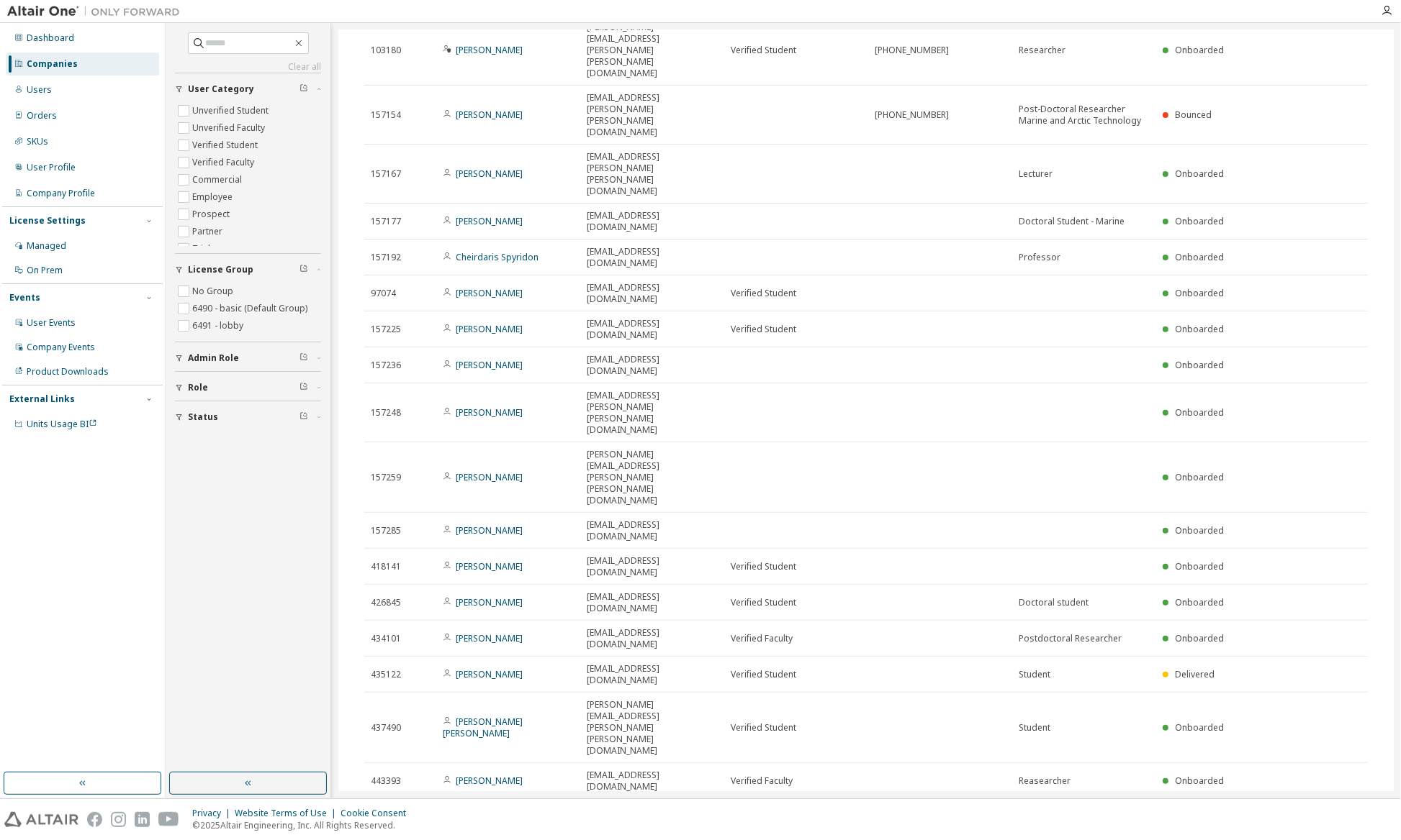
click at [1180, 805] on div "50" at bounding box center [1208, 805] width 115 height 17
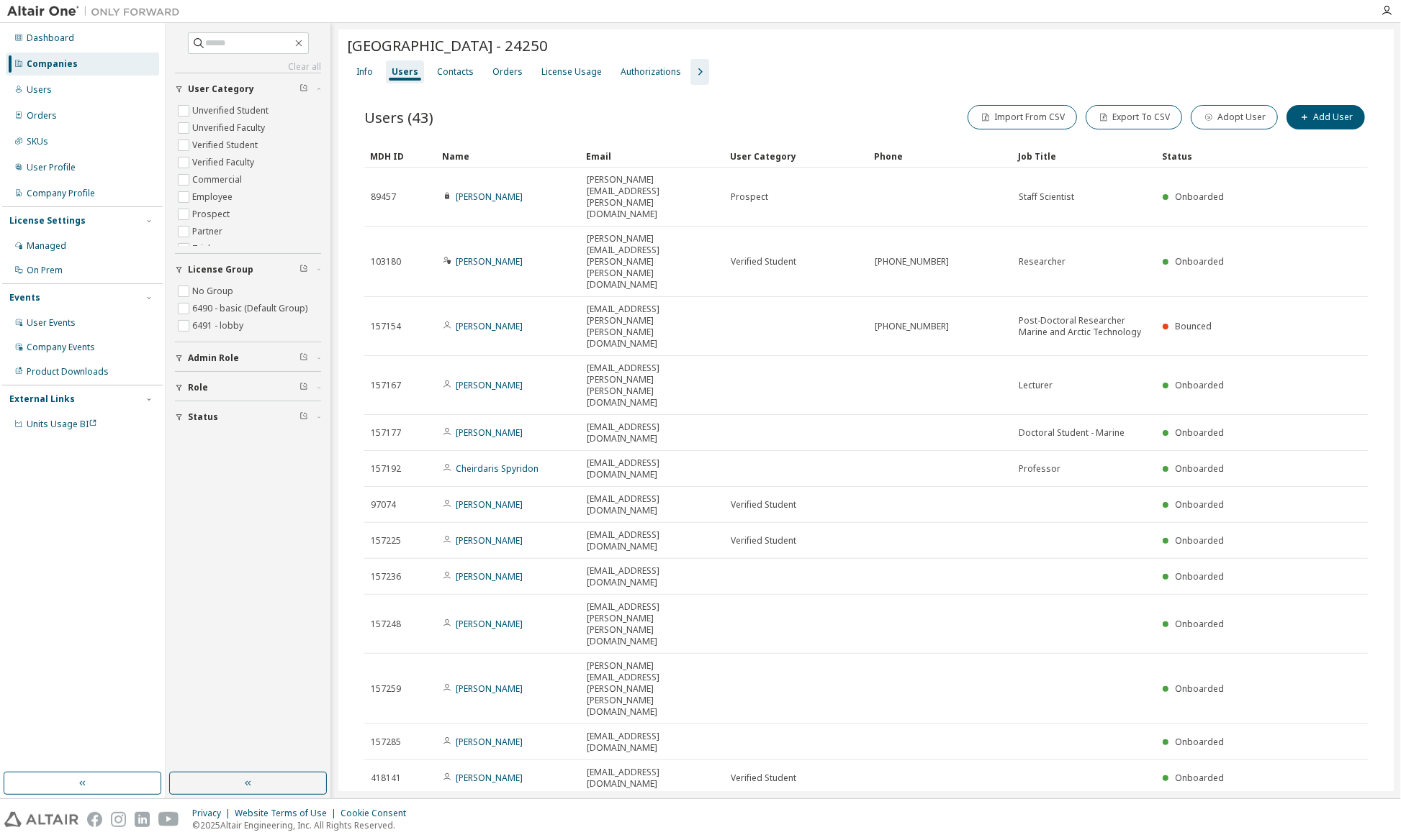
scroll to position [0, 0]
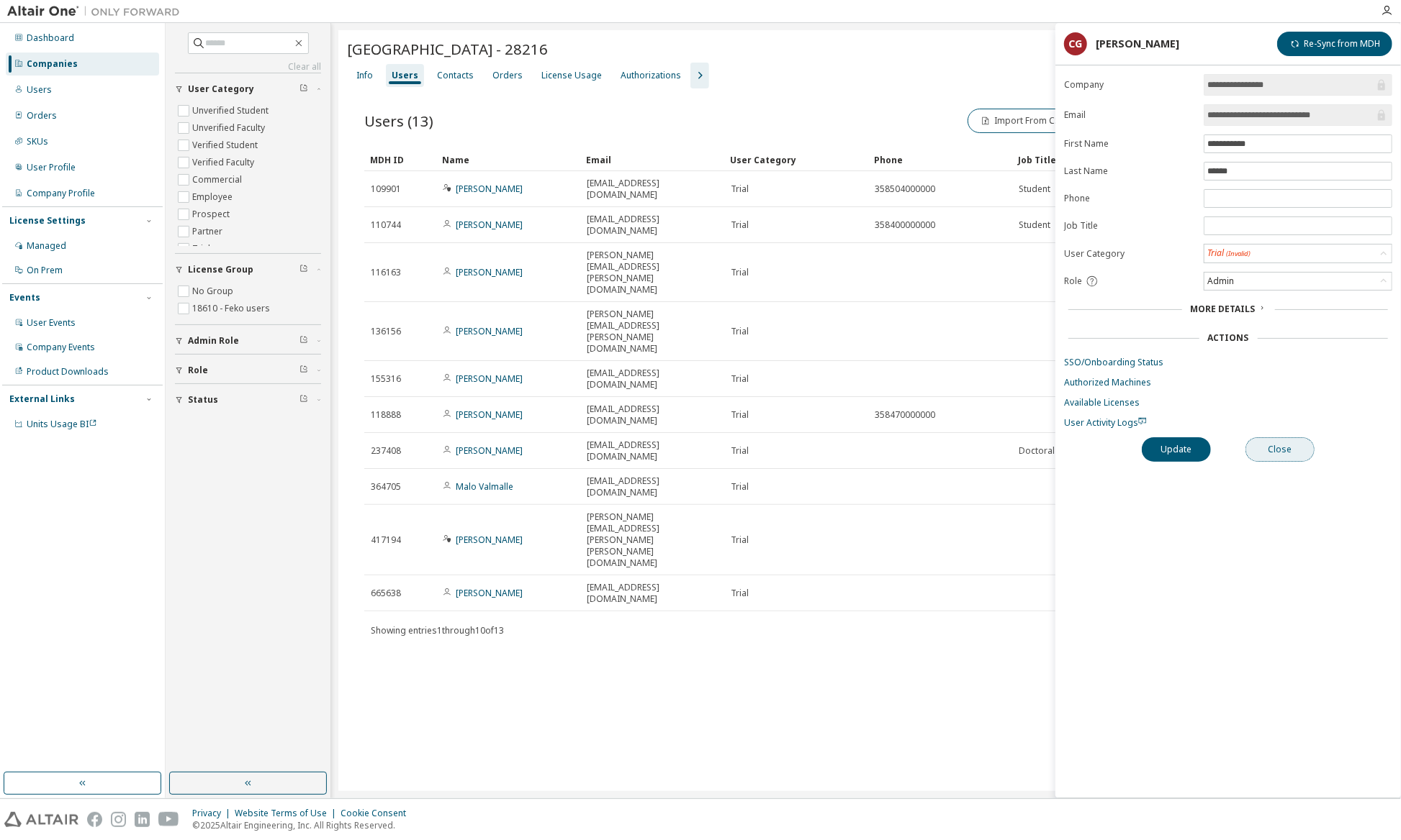
click at [1289, 458] on button "Close" at bounding box center [1280, 449] width 69 height 24
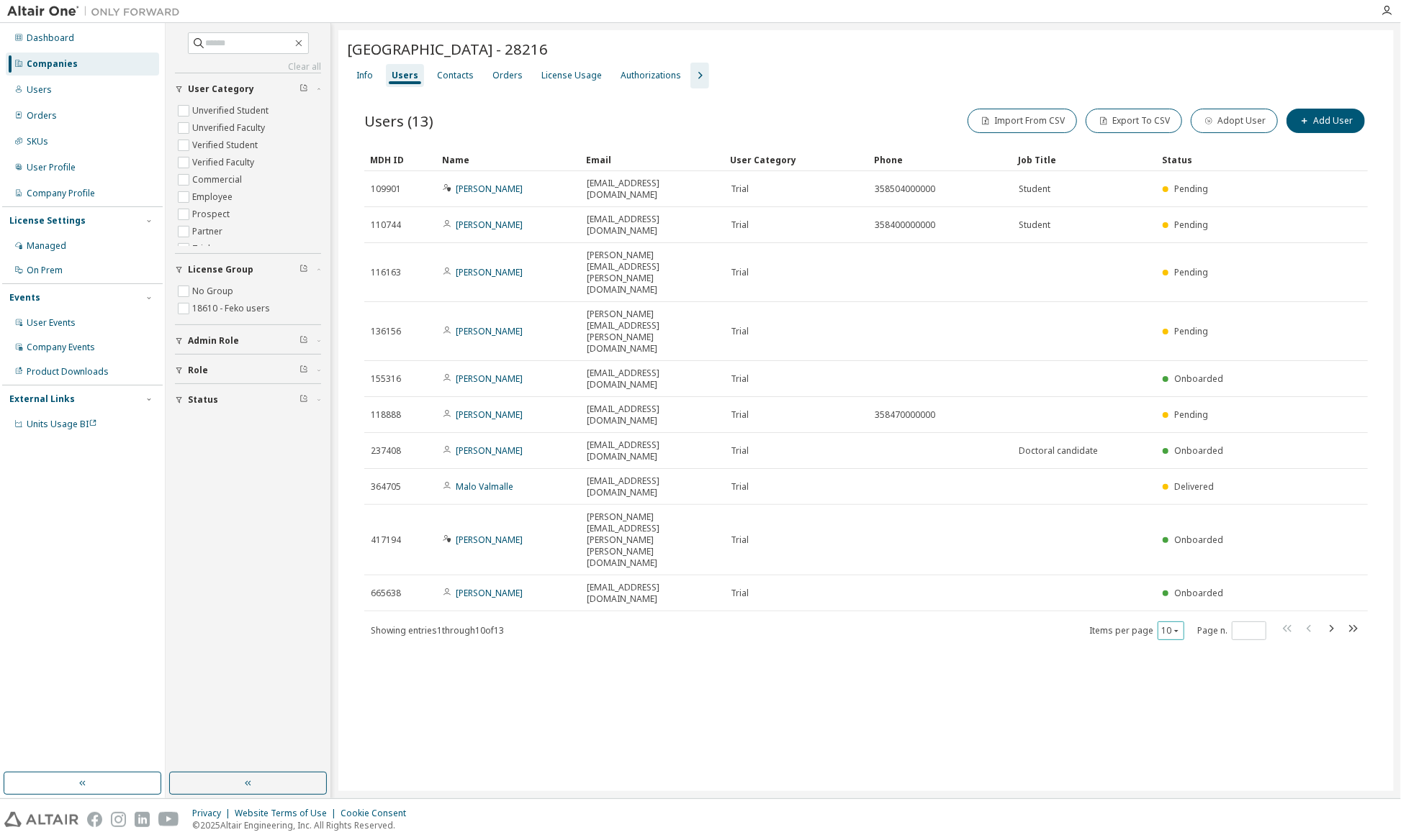
click at [1178, 627] on icon "button" at bounding box center [1176, 631] width 8 height 8
click at [1179, 490] on div "30" at bounding box center [1216, 490] width 115 height 17
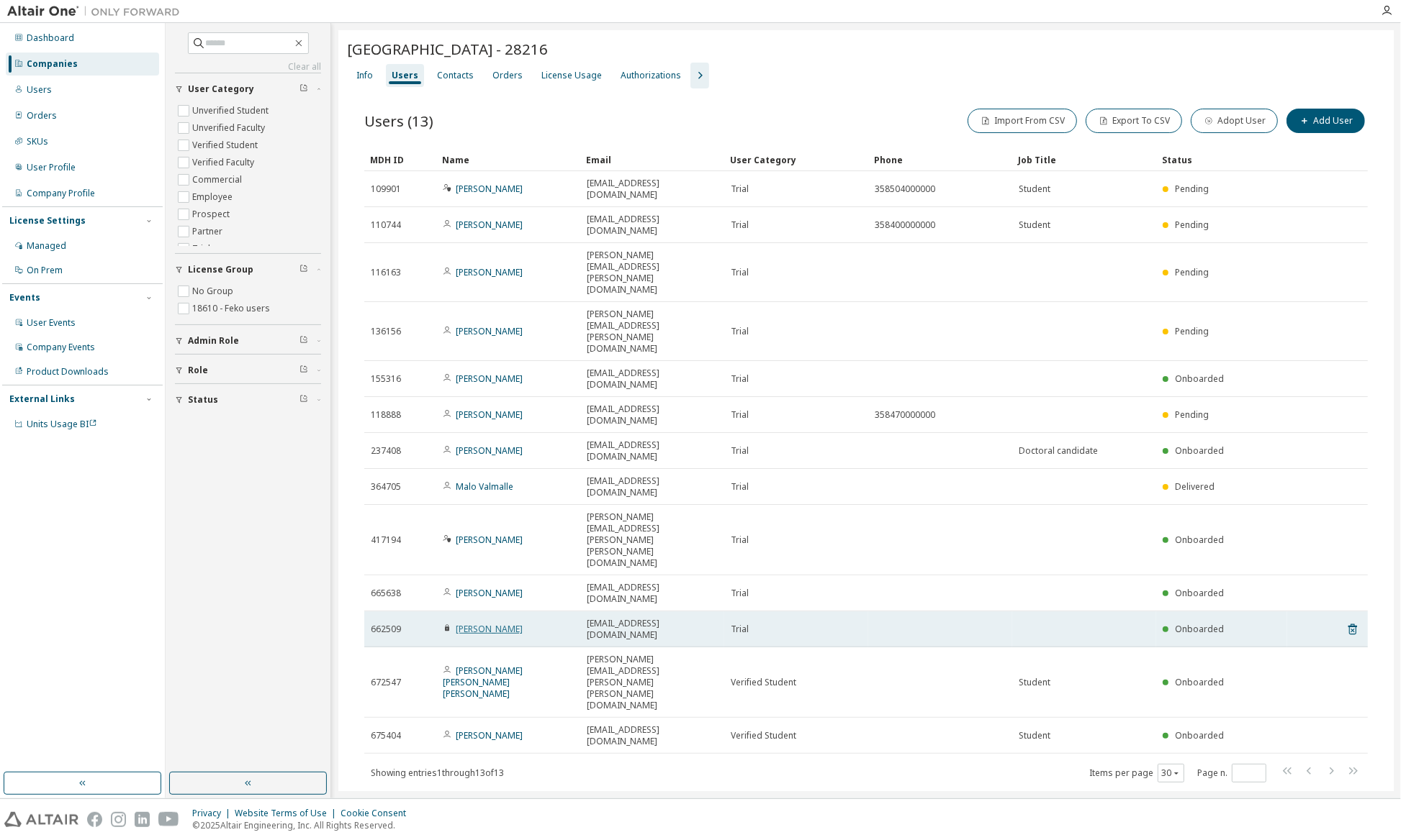
click at [480, 623] on link "[PERSON_NAME]" at bounding box center [488, 629] width 67 height 13
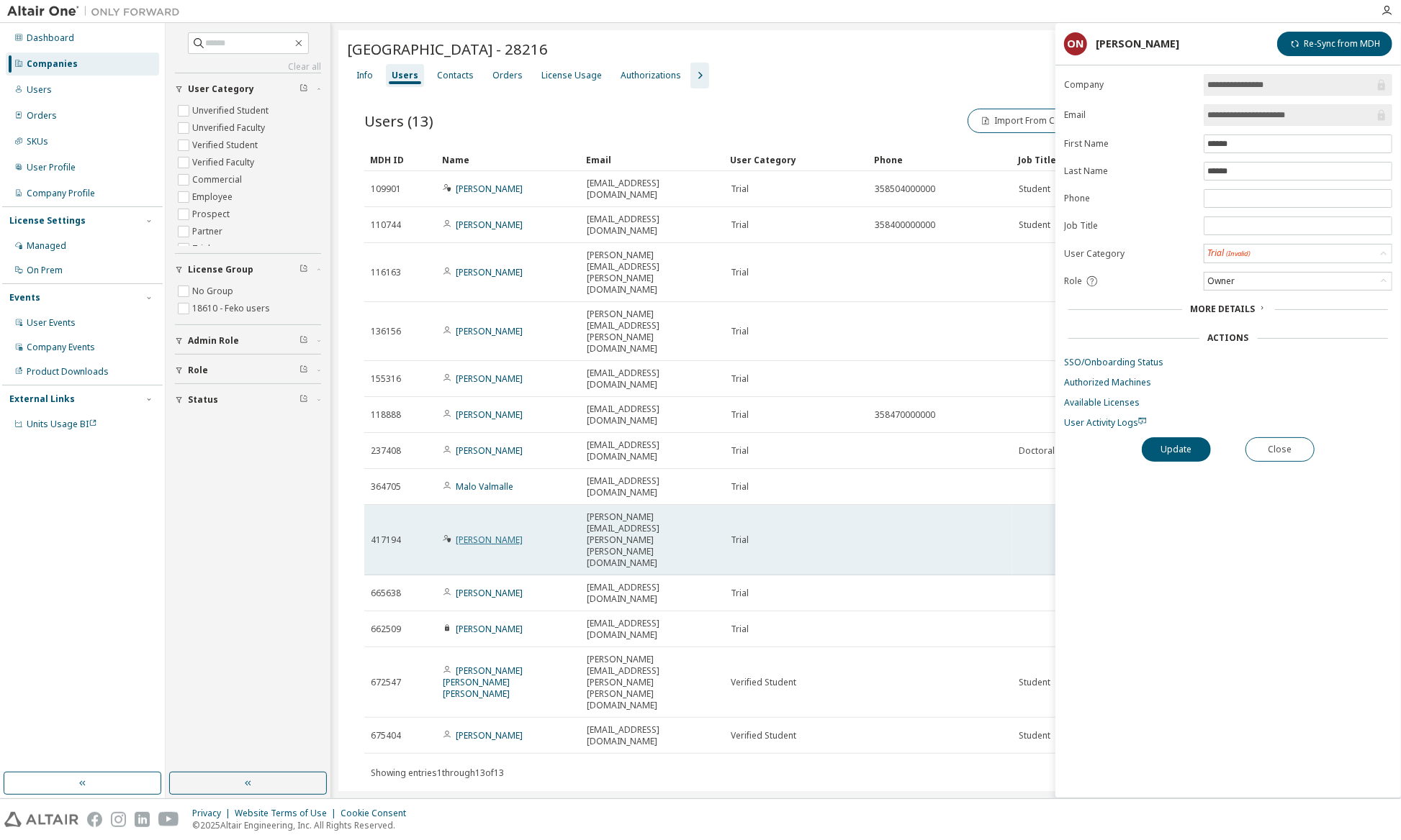
click at [508, 534] on link "[PERSON_NAME]" at bounding box center [488, 540] width 67 height 13
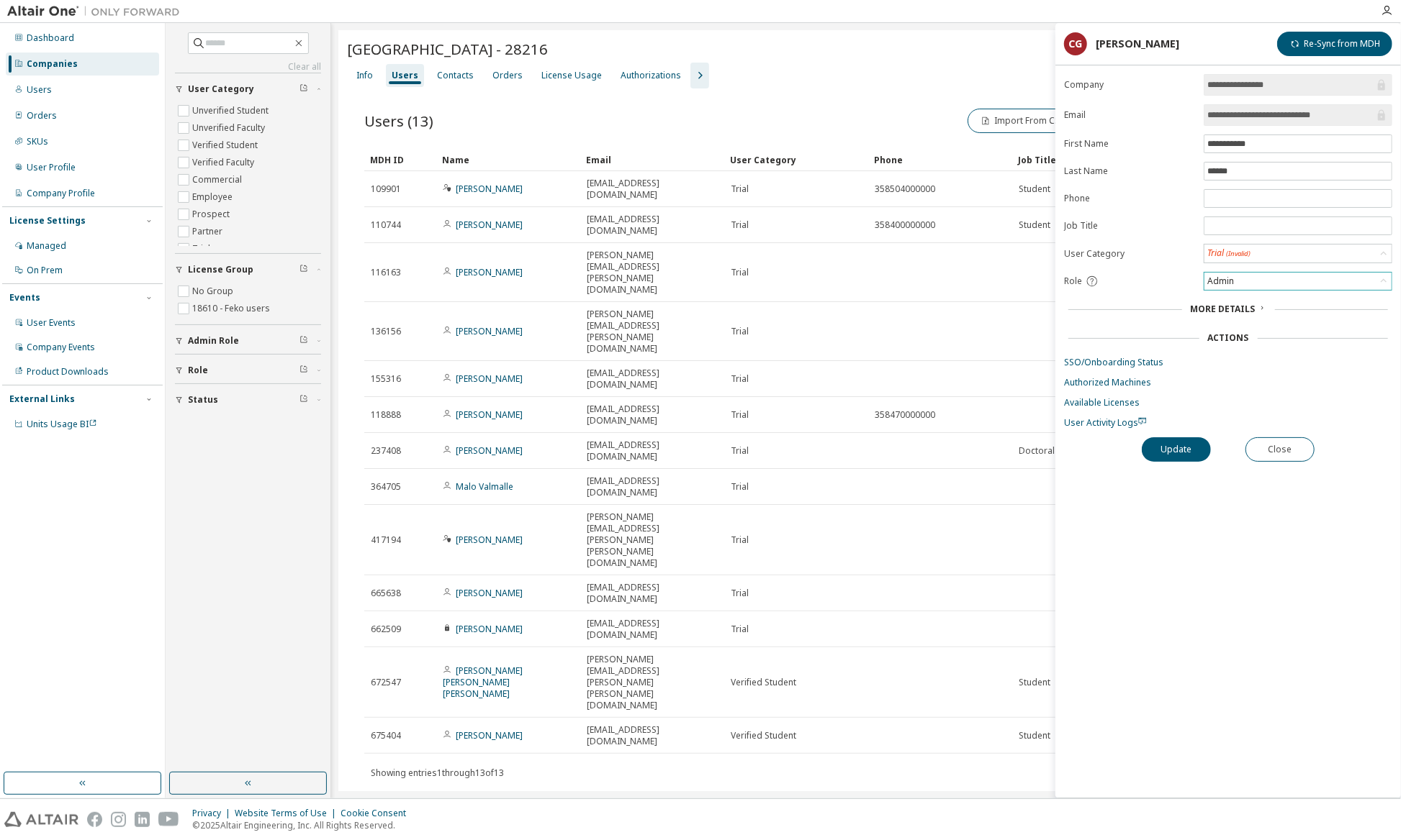
click at [1261, 283] on div "Admin" at bounding box center [1297, 281] width 187 height 17
click at [1232, 330] on li "User" at bounding box center [1296, 336] width 185 height 19
click at [1179, 451] on button "Update" at bounding box center [1176, 449] width 69 height 24
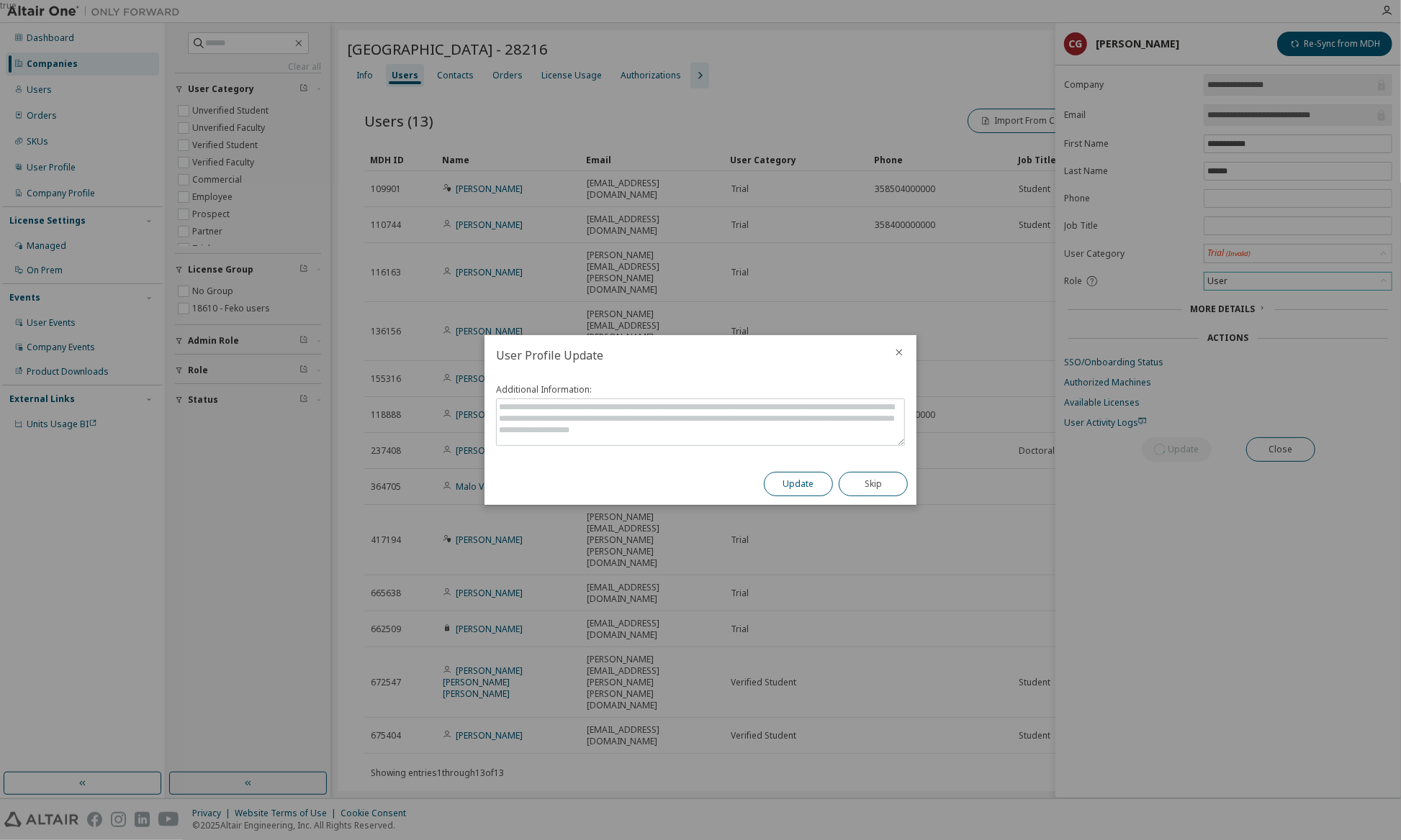
click at [800, 484] on button "Update" at bounding box center [798, 484] width 69 height 24
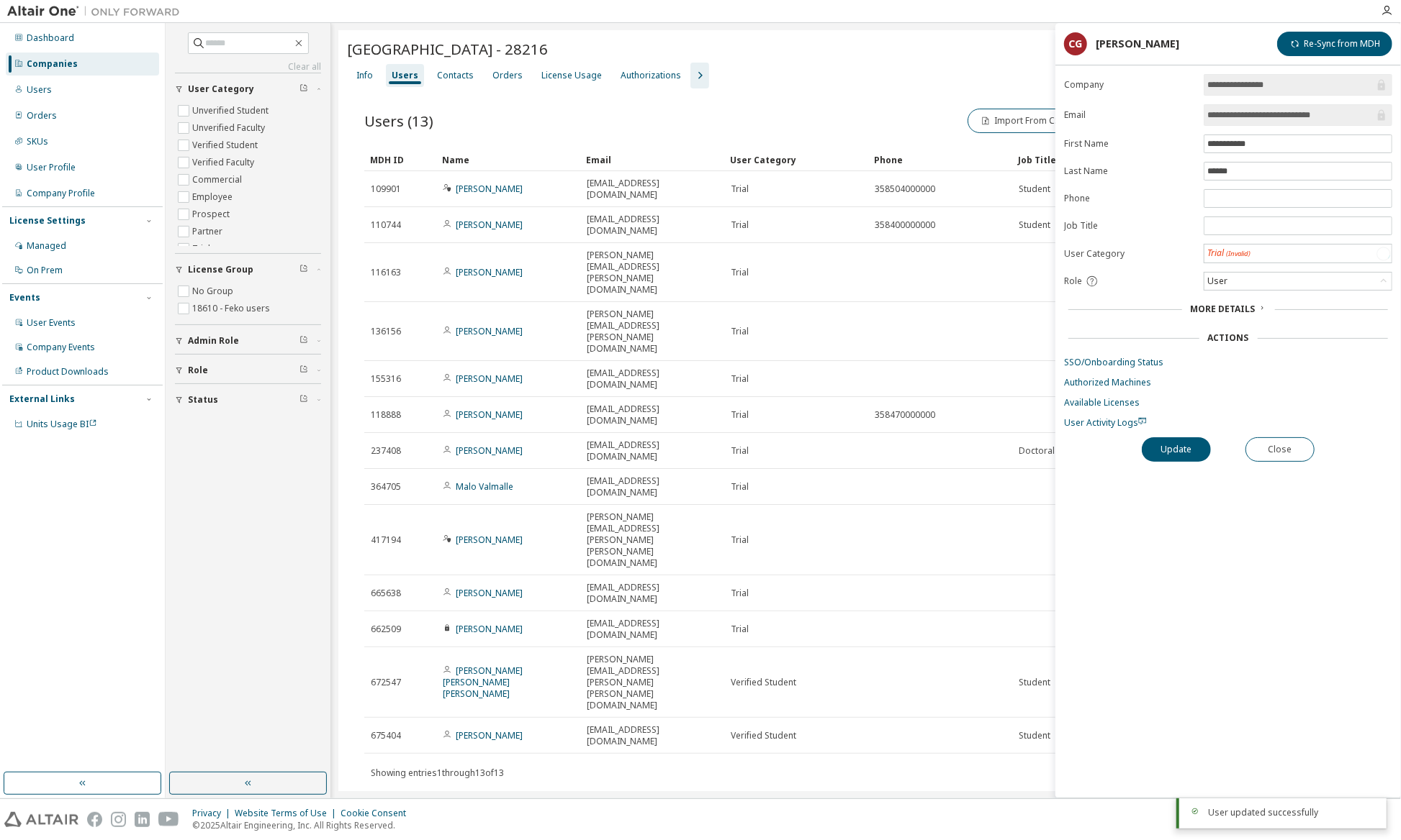
click at [617, 554] on div "Users (13) Import From CSV Export To CSV Adopt User Add User Clear Load Save Sa…" at bounding box center [866, 454] width 1038 height 732
